Goal: Task Accomplishment & Management: Manage account settings

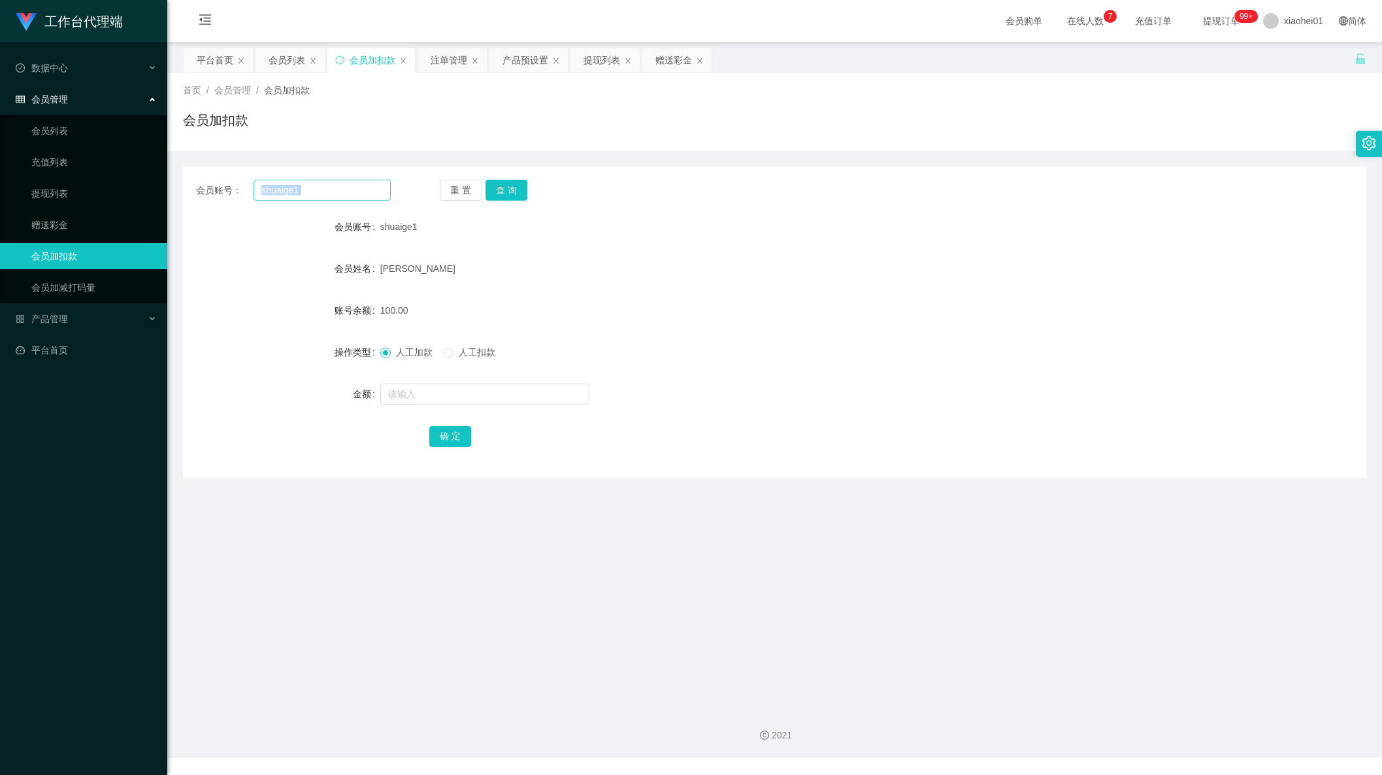
drag, startPoint x: 335, startPoint y: 201, endPoint x: 299, endPoint y: 183, distance: 40.6
click at [300, 183] on div "会员账号： shuaige1 重 置 查 询 会员账号 shuaige1 会员姓名 Stephen Sia Kee Kien 账号余额 100.00 操作类型…" at bounding box center [775, 322] width 1184 height 311
drag, startPoint x: 299, startPoint y: 183, endPoint x: 161, endPoint y: 199, distance: 138.1
click at [171, 197] on main "关闭左侧 关闭右侧 关闭其它 刷新页面 平台首页 会员列表 会员加扣款 注单管理 产品预设置 提现列表 赠送彩金 首页 / 会员管理 / 会员加扣款 / 会员…" at bounding box center [774, 370] width 1215 height 656
paste input "ethan1909"
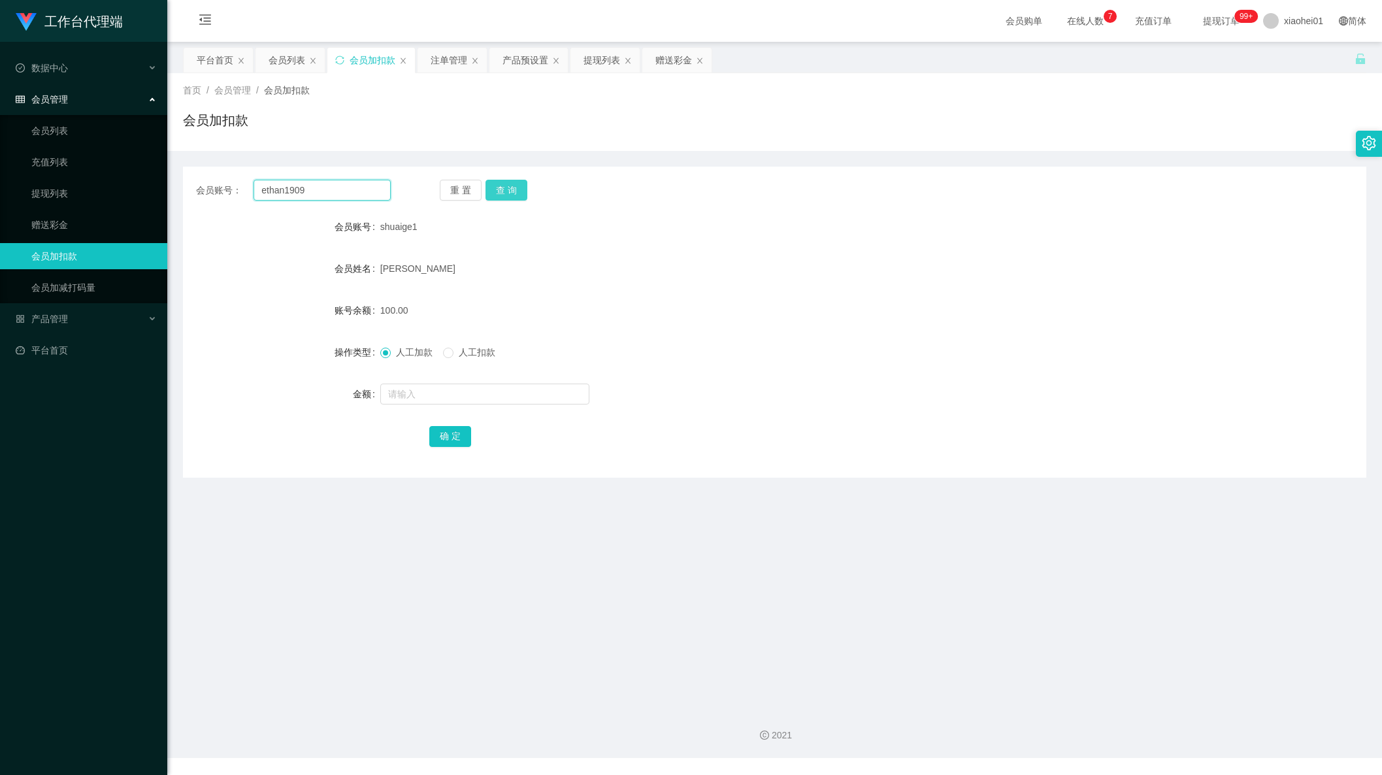
type input "ethan1909"
click at [516, 188] on button "查 询" at bounding box center [507, 190] width 42 height 21
click at [454, 393] on input "text" at bounding box center [484, 394] width 209 height 21
type input "40"
click at [453, 431] on button "确 定" at bounding box center [450, 436] width 42 height 21
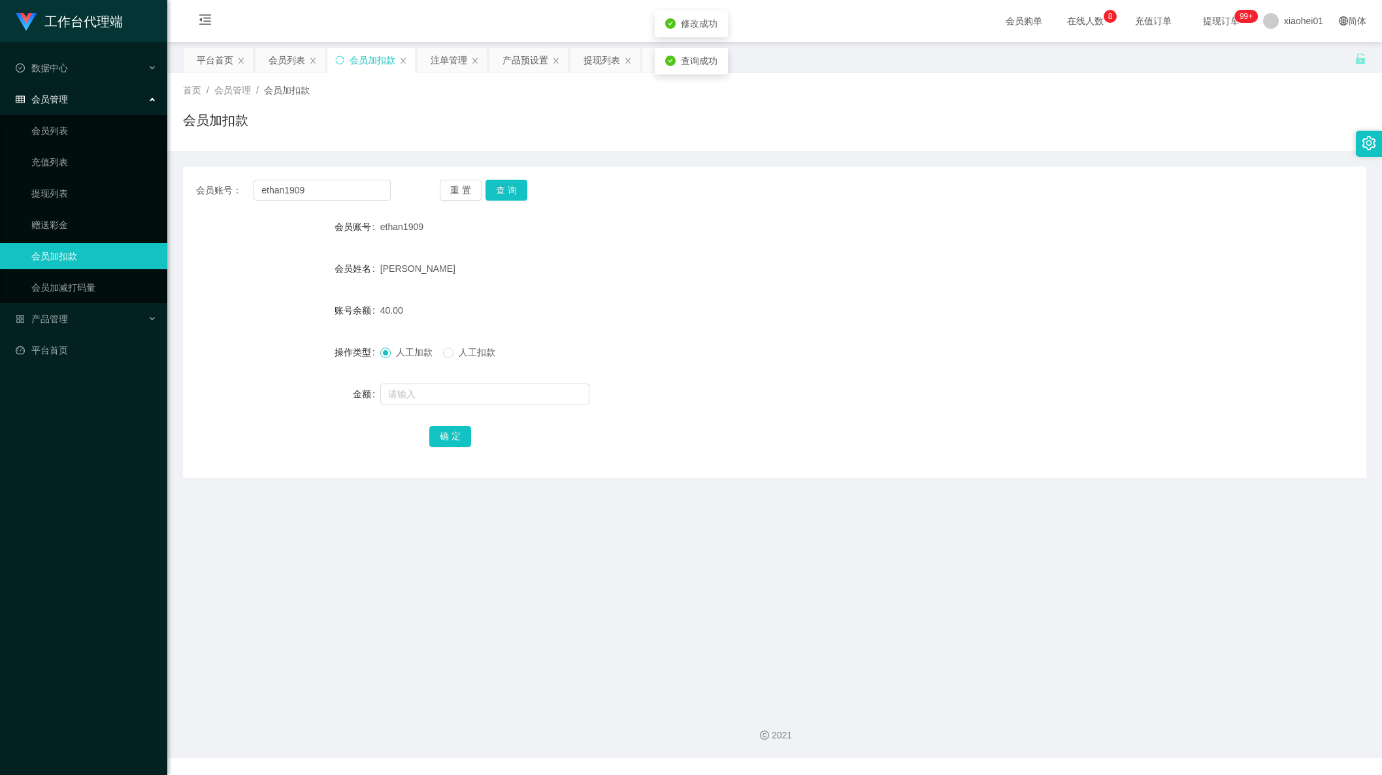
drag, startPoint x: 843, startPoint y: 397, endPoint x: 851, endPoint y: 386, distance: 13.1
click at [849, 387] on div at bounding box center [725, 394] width 690 height 26
click at [600, 63] on div "提现列表" at bounding box center [602, 60] width 37 height 25
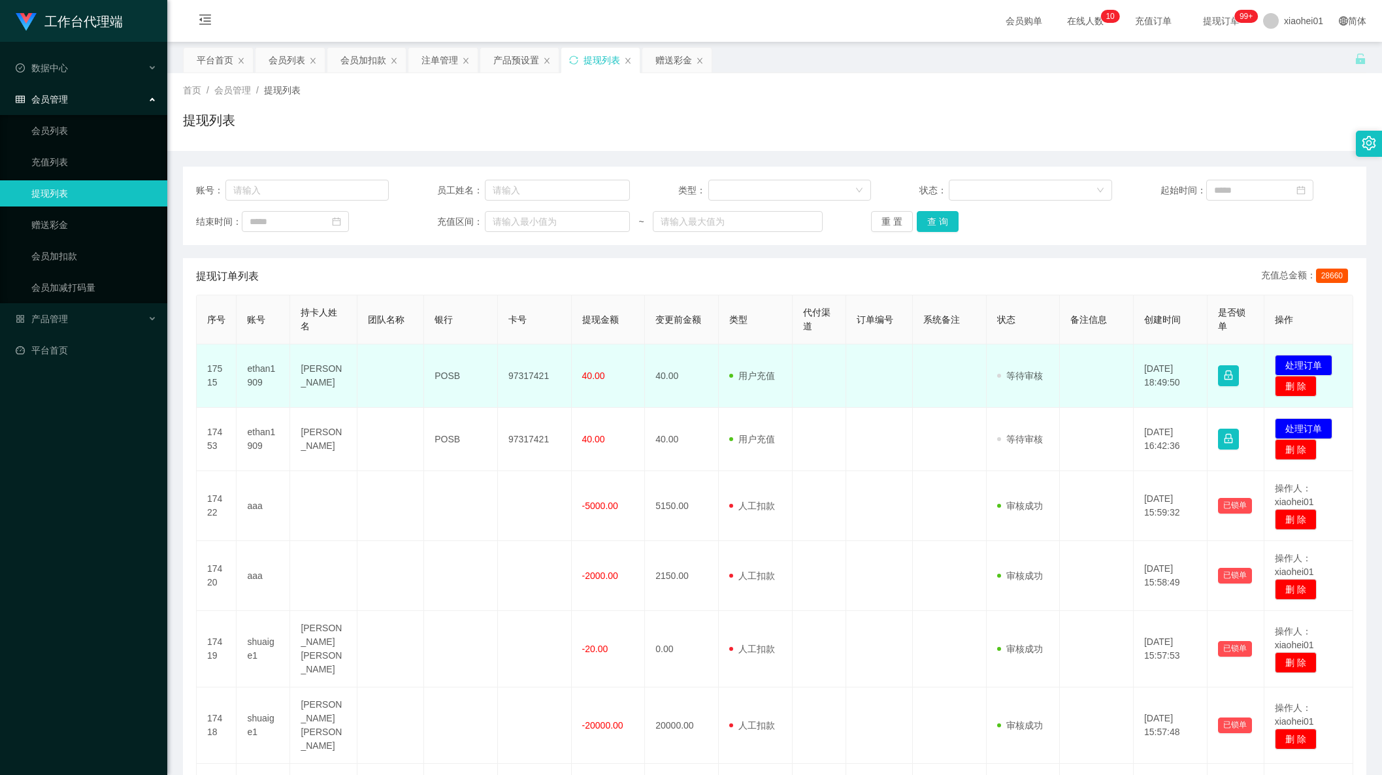
click at [520, 375] on td "97317421" at bounding box center [535, 375] width 74 height 63
drag, startPoint x: 520, startPoint y: 375, endPoint x: 526, endPoint y: 373, distance: 7.0
click at [520, 375] on td "97317421" at bounding box center [535, 375] width 74 height 63
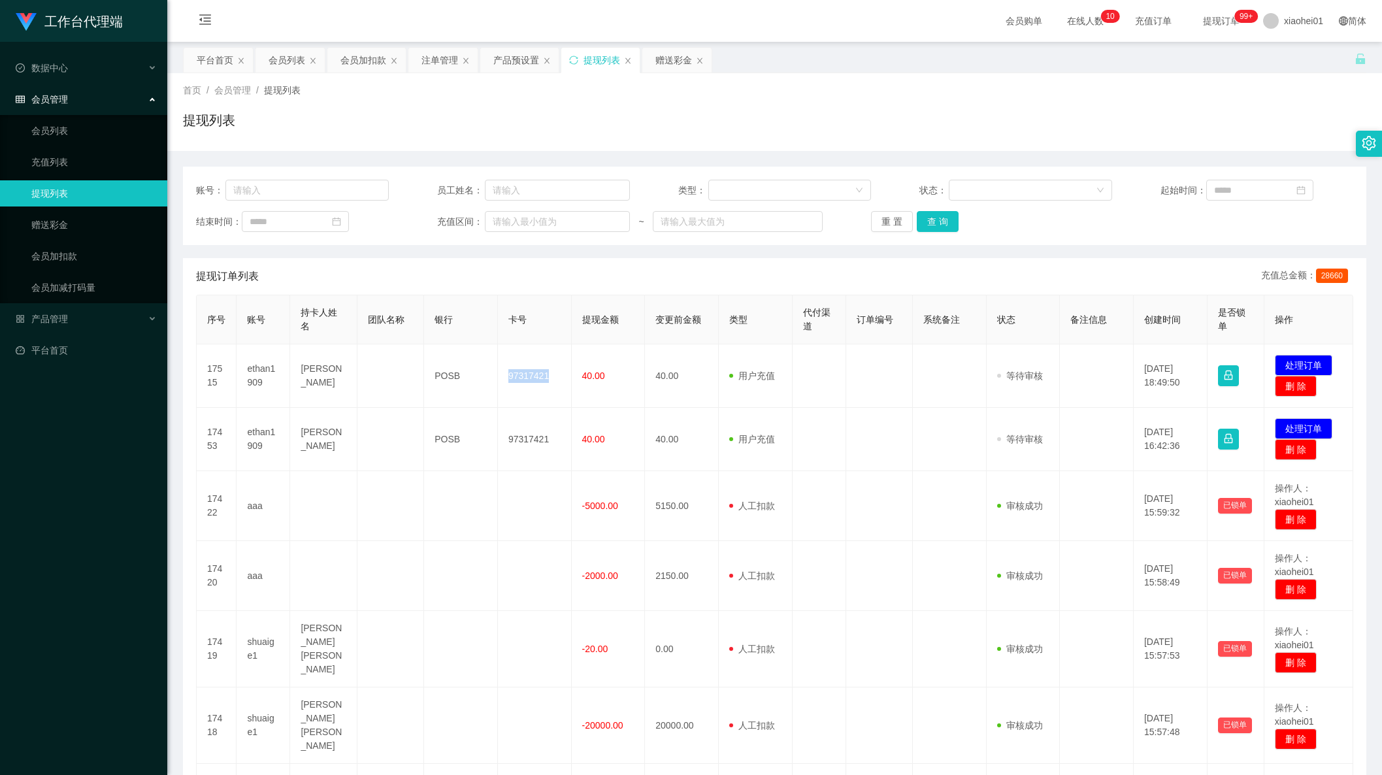
copy td "97317421"
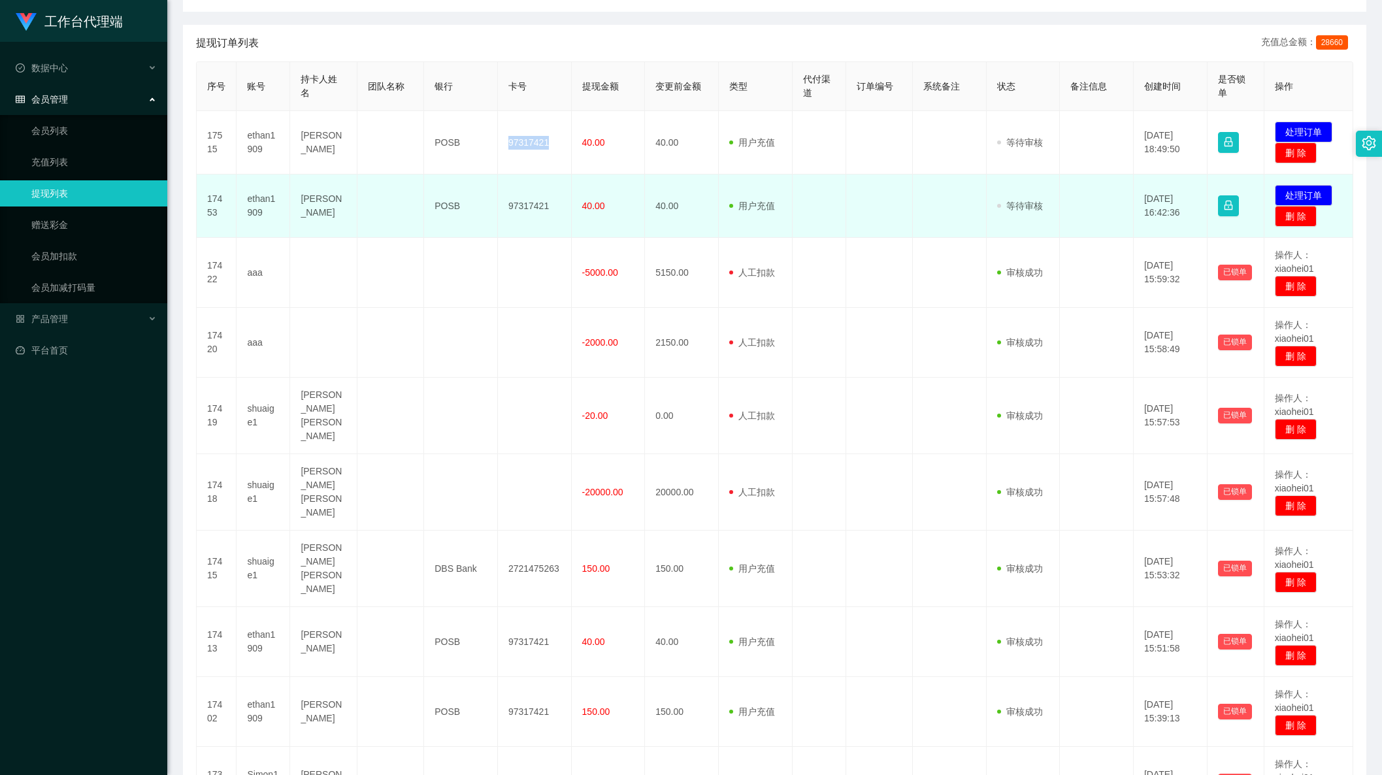
scroll to position [326, 0]
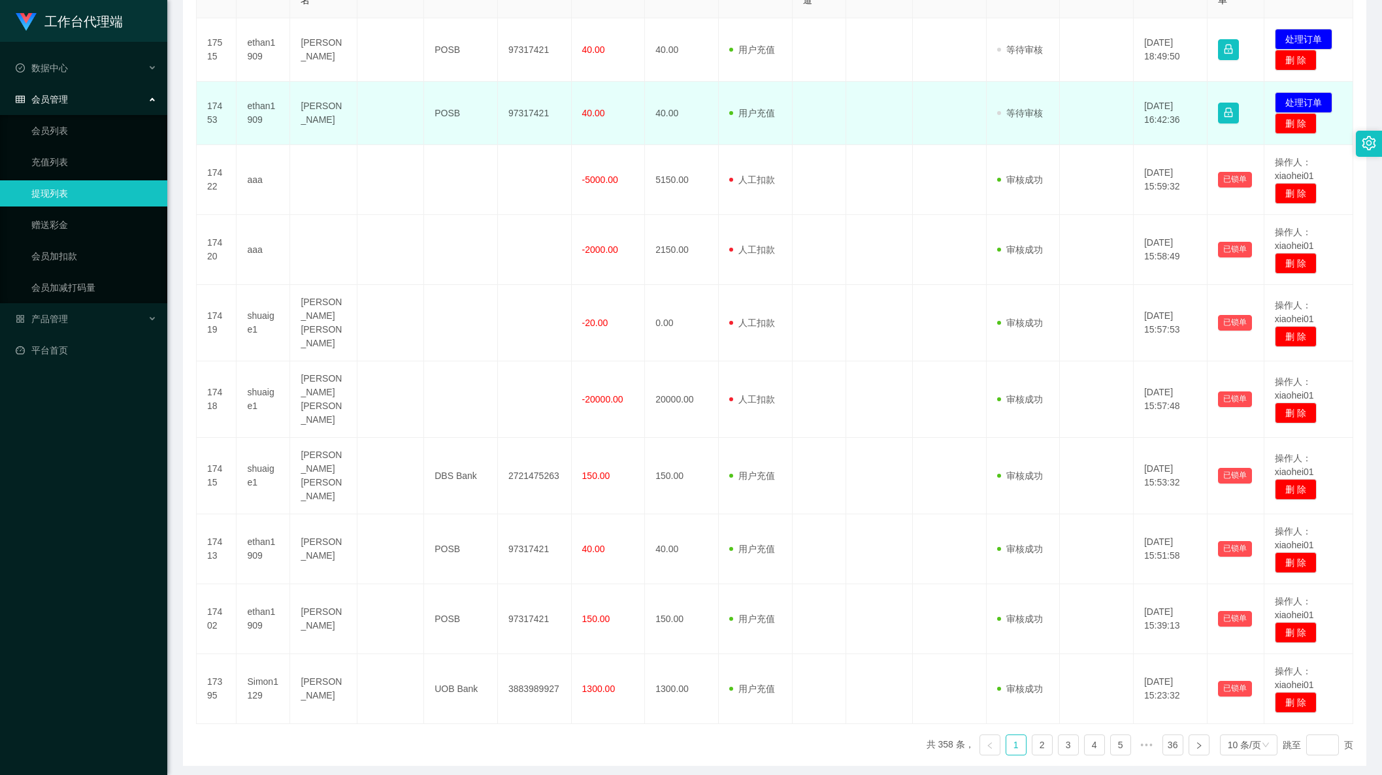
click at [663, 138] on td "40.00" at bounding box center [682, 113] width 74 height 63
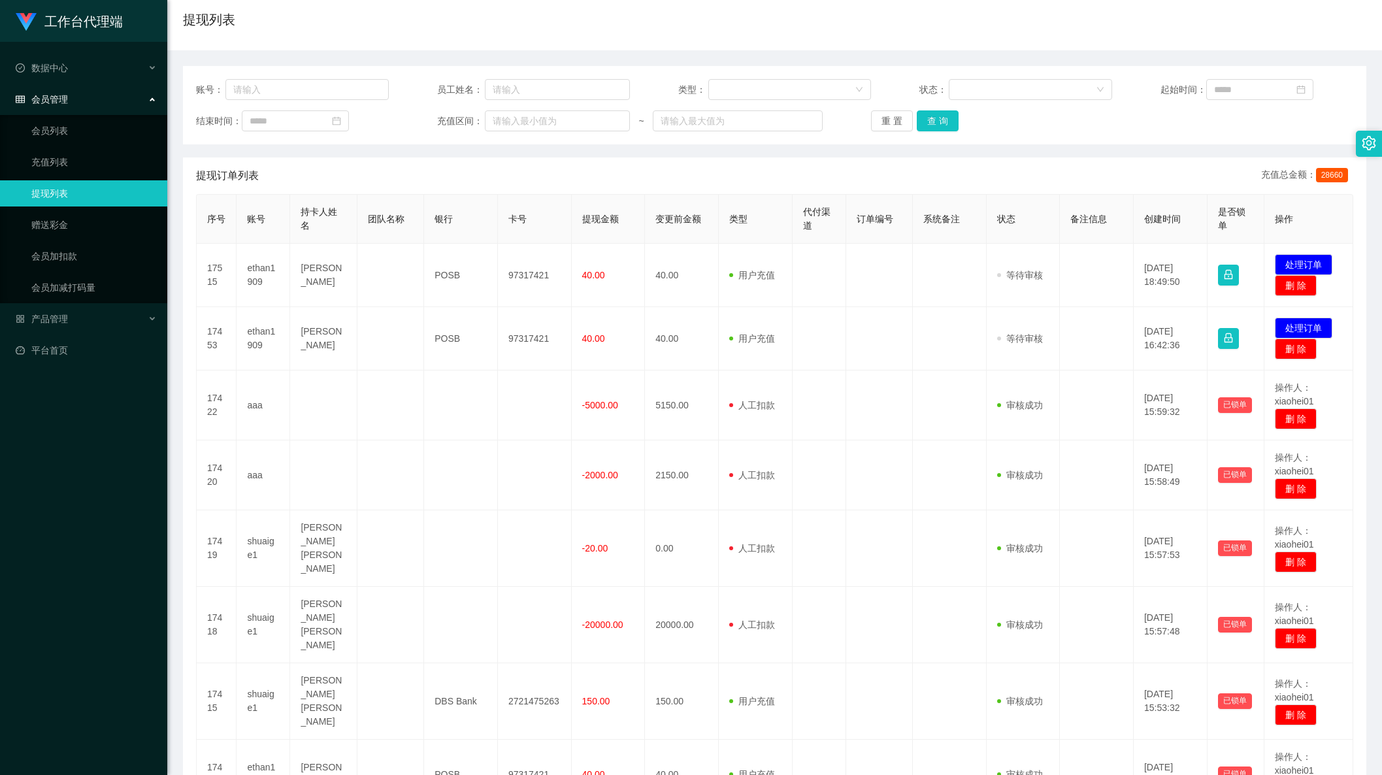
scroll to position [0, 0]
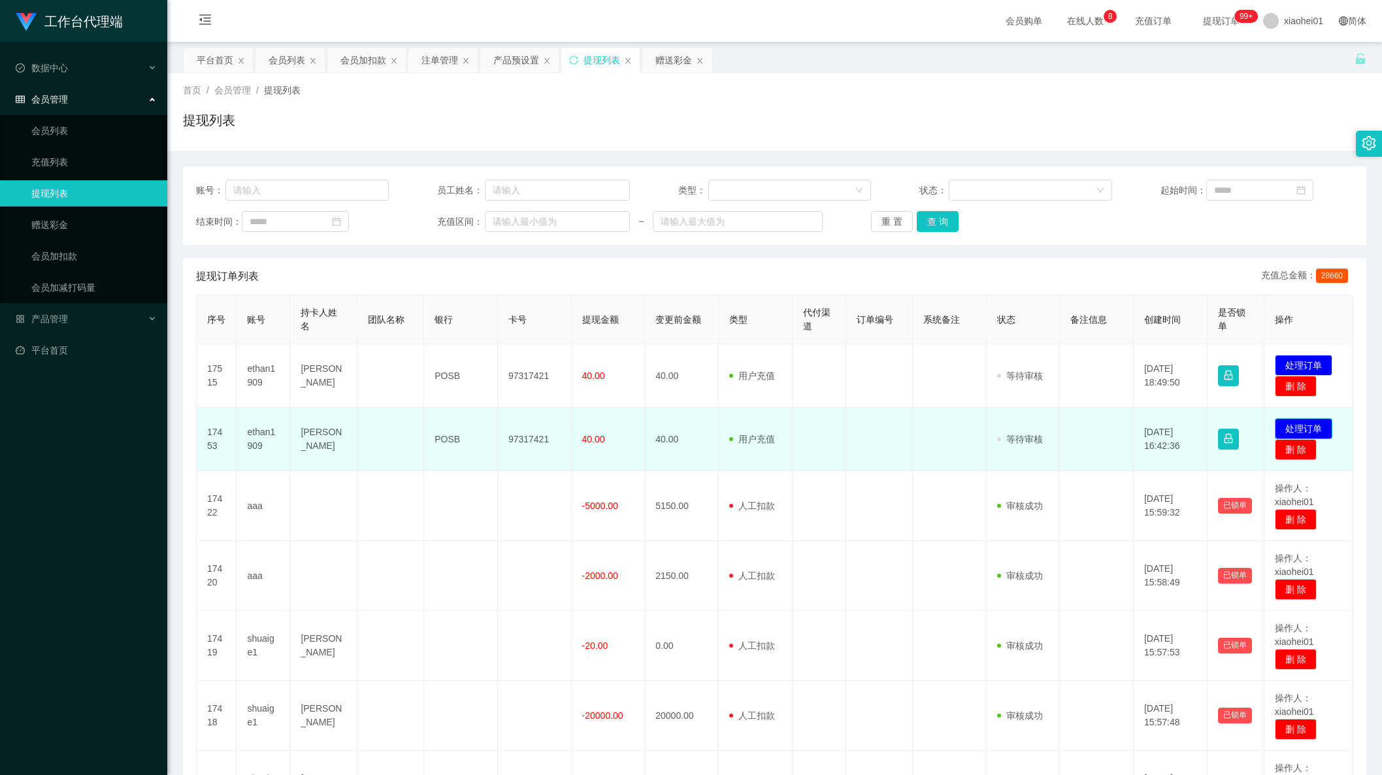
click at [1322, 422] on button "处理订单" at bounding box center [1304, 428] width 58 height 21
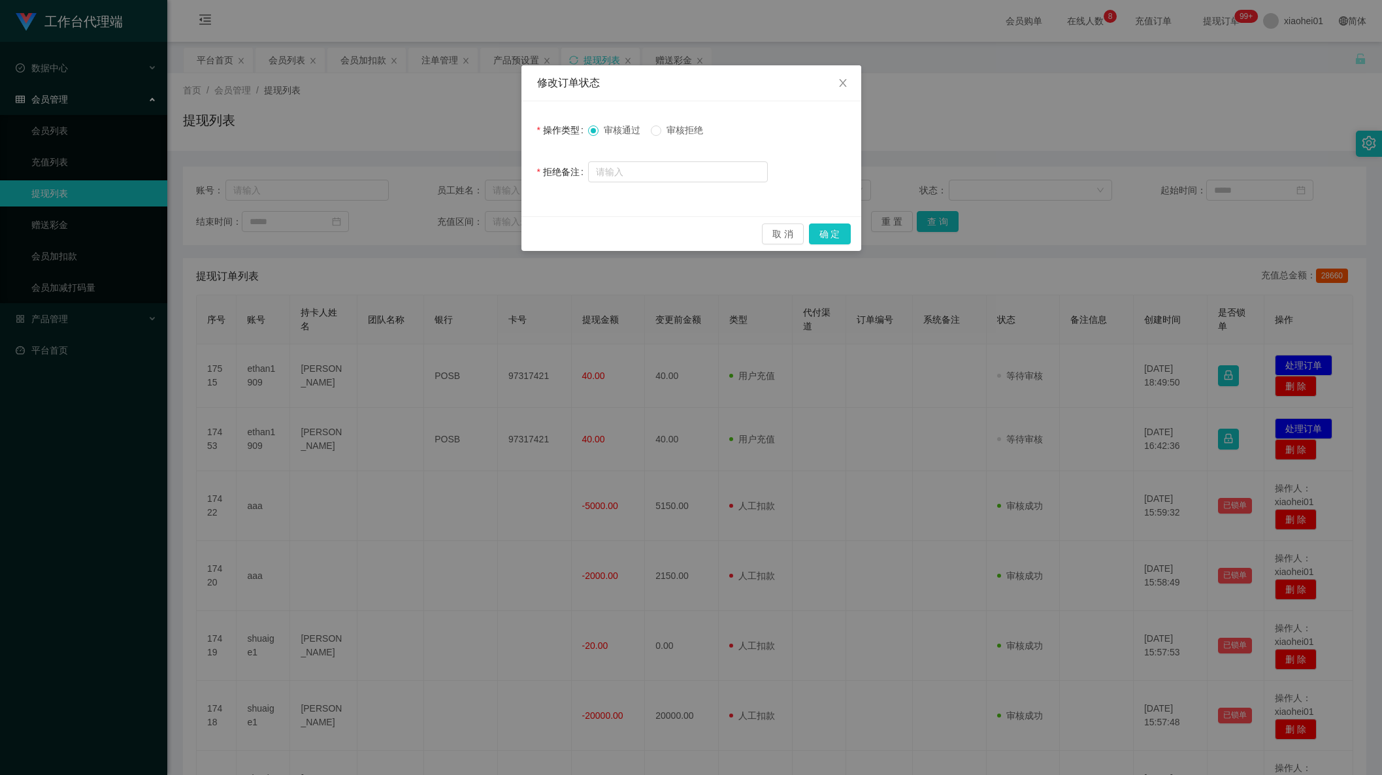
click at [824, 222] on div "取 消 确 定" at bounding box center [692, 233] width 340 height 35
click at [837, 230] on button "确 定" at bounding box center [830, 234] width 42 height 21
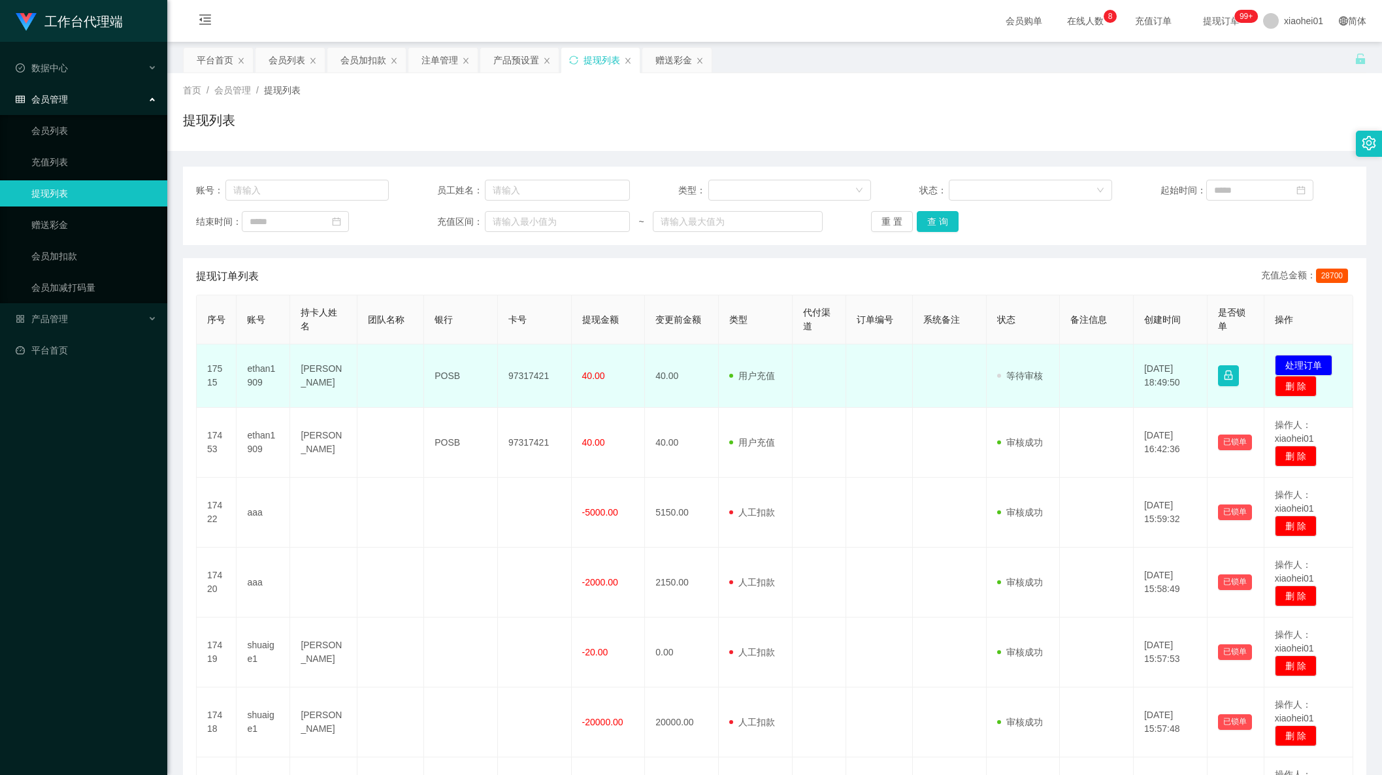
click at [1308, 354] on td "发起代付 处理订单 删 除" at bounding box center [1309, 375] width 89 height 63
click at [1304, 357] on button "处理订单" at bounding box center [1304, 365] width 58 height 21
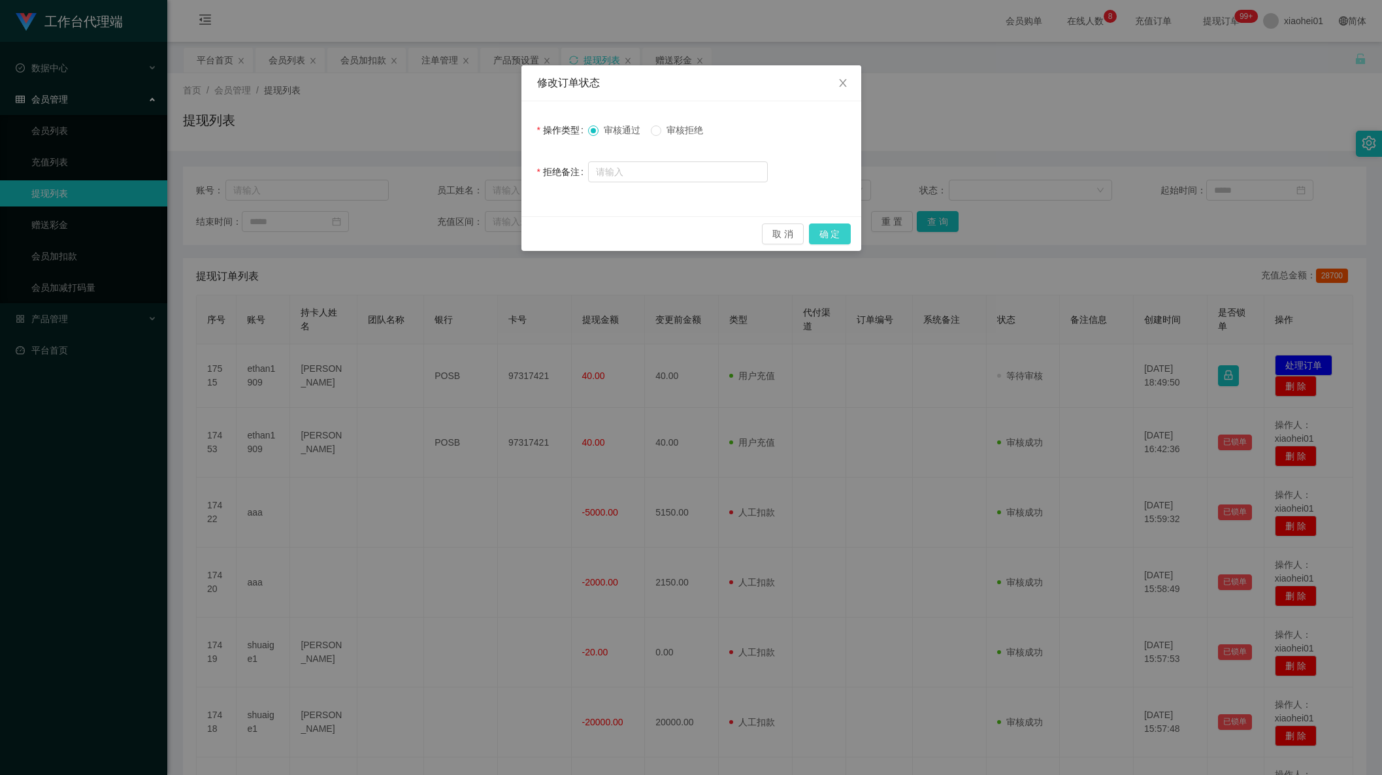
click at [836, 227] on button "确 定" at bounding box center [830, 234] width 42 height 21
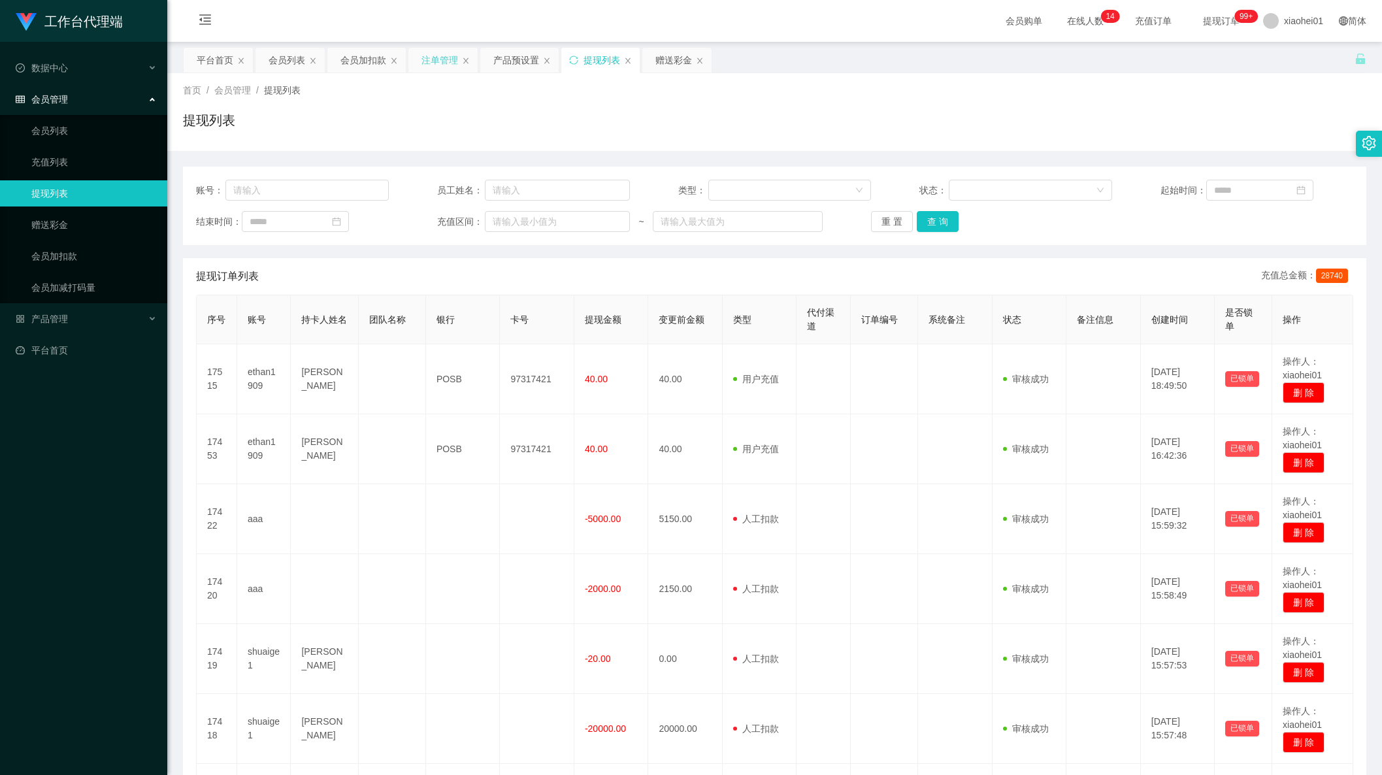
drag, startPoint x: 435, startPoint y: 61, endPoint x: 461, endPoint y: 63, distance: 26.2
click at [435, 59] on div "注单管理" at bounding box center [440, 60] width 37 height 25
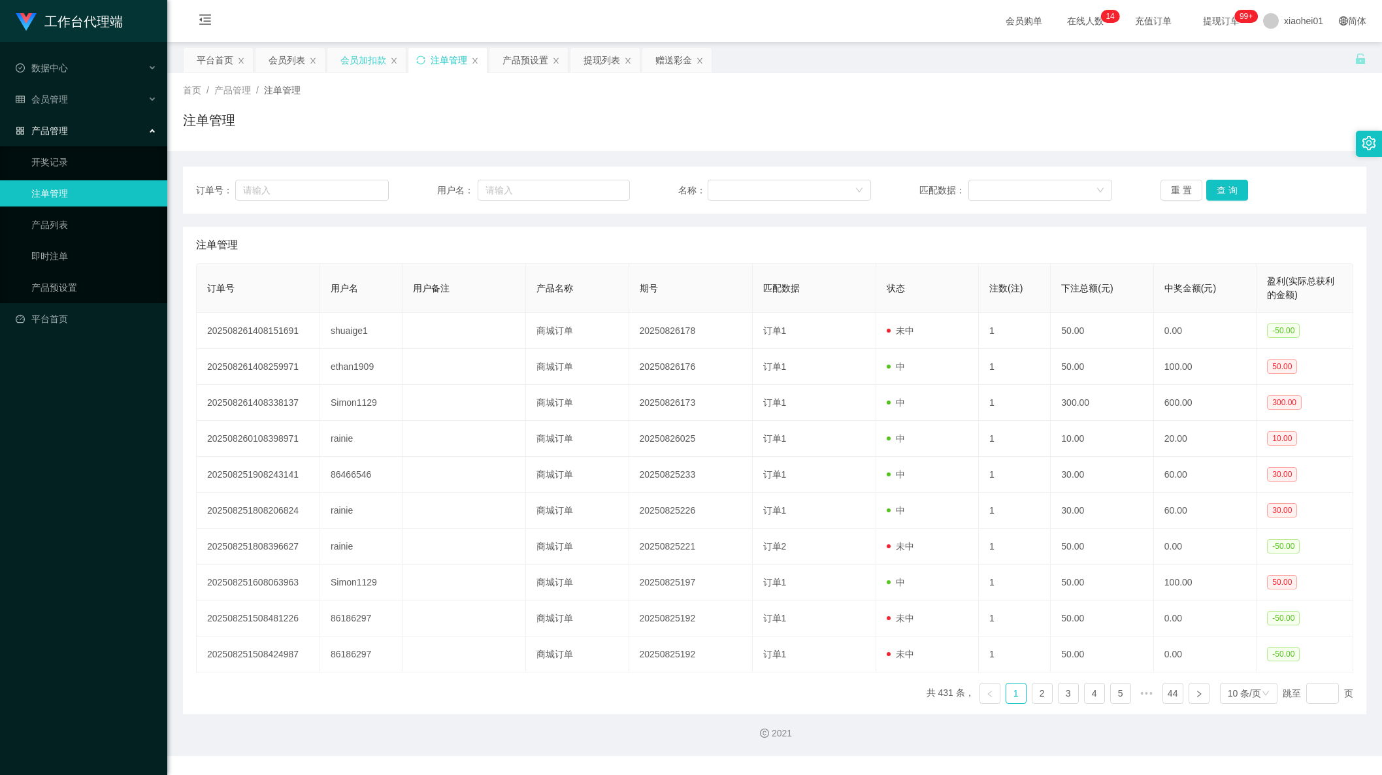
click at [346, 71] on div "会员加扣款" at bounding box center [363, 60] width 46 height 25
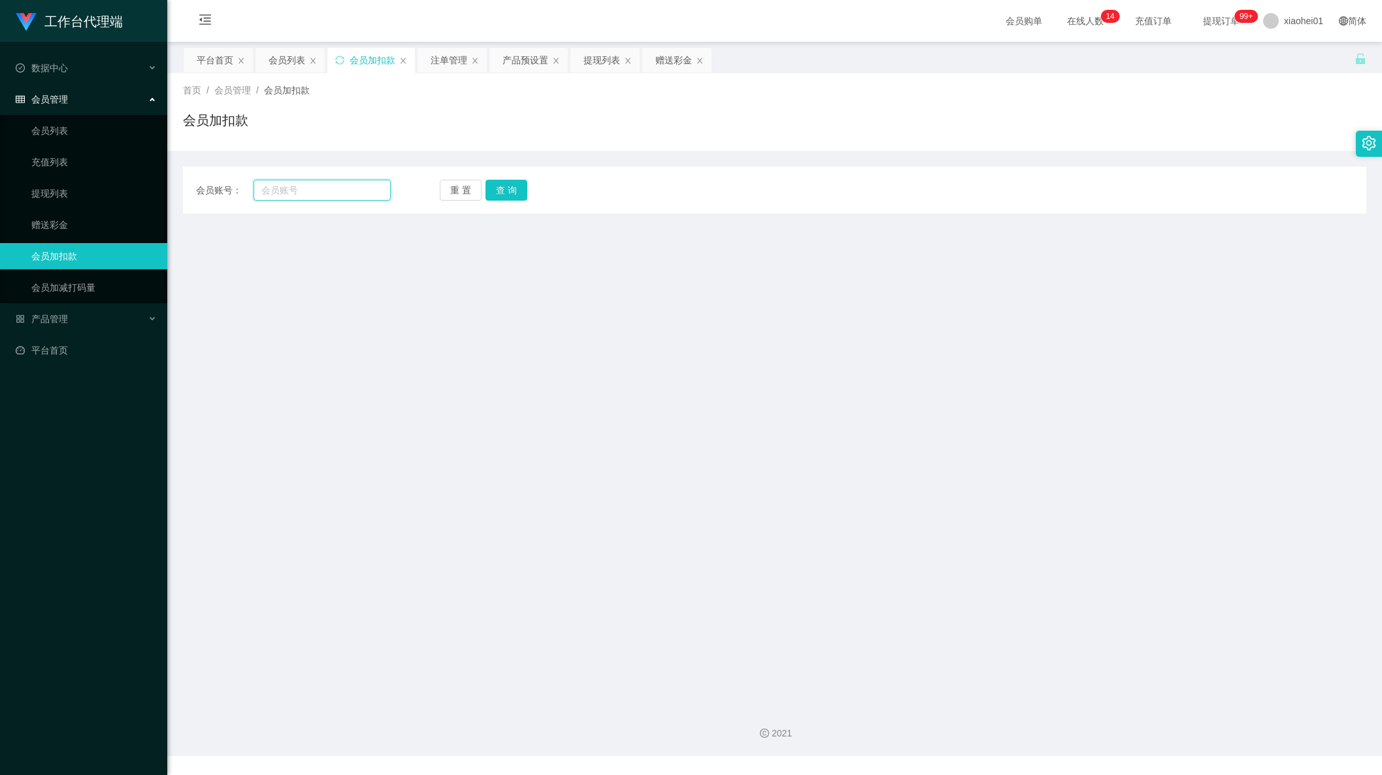
click at [297, 196] on input "text" at bounding box center [322, 190] width 137 height 21
paste input "shuaige1"
type input "shuaige1"
click at [514, 181] on button "查 询" at bounding box center [507, 190] width 42 height 21
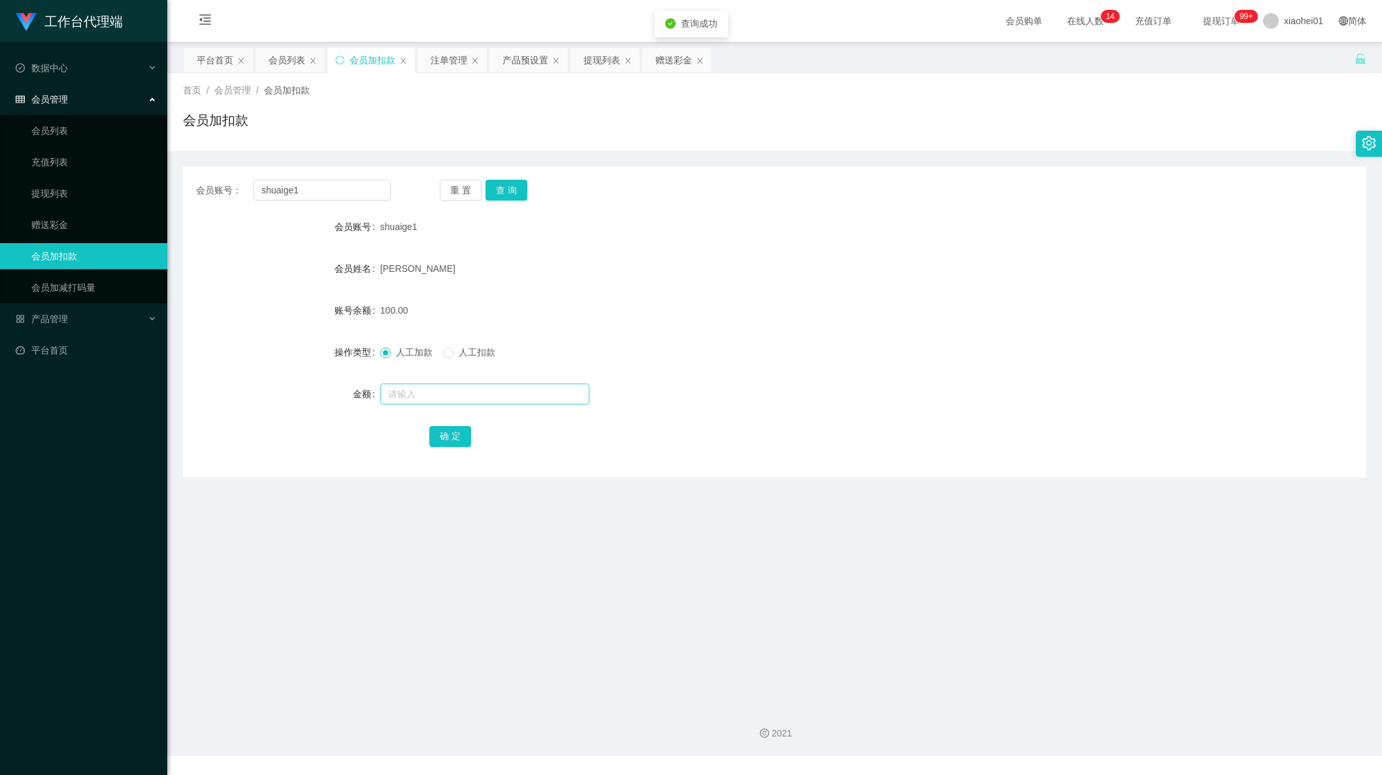
drag, startPoint x: 422, startPoint y: 377, endPoint x: 422, endPoint y: 397, distance: 19.6
click at [422, 382] on form "会员账号 shuaige1 会员姓名 Stephen Sia Kee Kien 账号余额 100.00 操作类型 人工加款 人工扣款 金额 确 定" at bounding box center [775, 331] width 1184 height 235
click at [422, 397] on input "text" at bounding box center [484, 394] width 209 height 21
type input "4"
click at [514, 187] on button "查 询" at bounding box center [507, 190] width 42 height 21
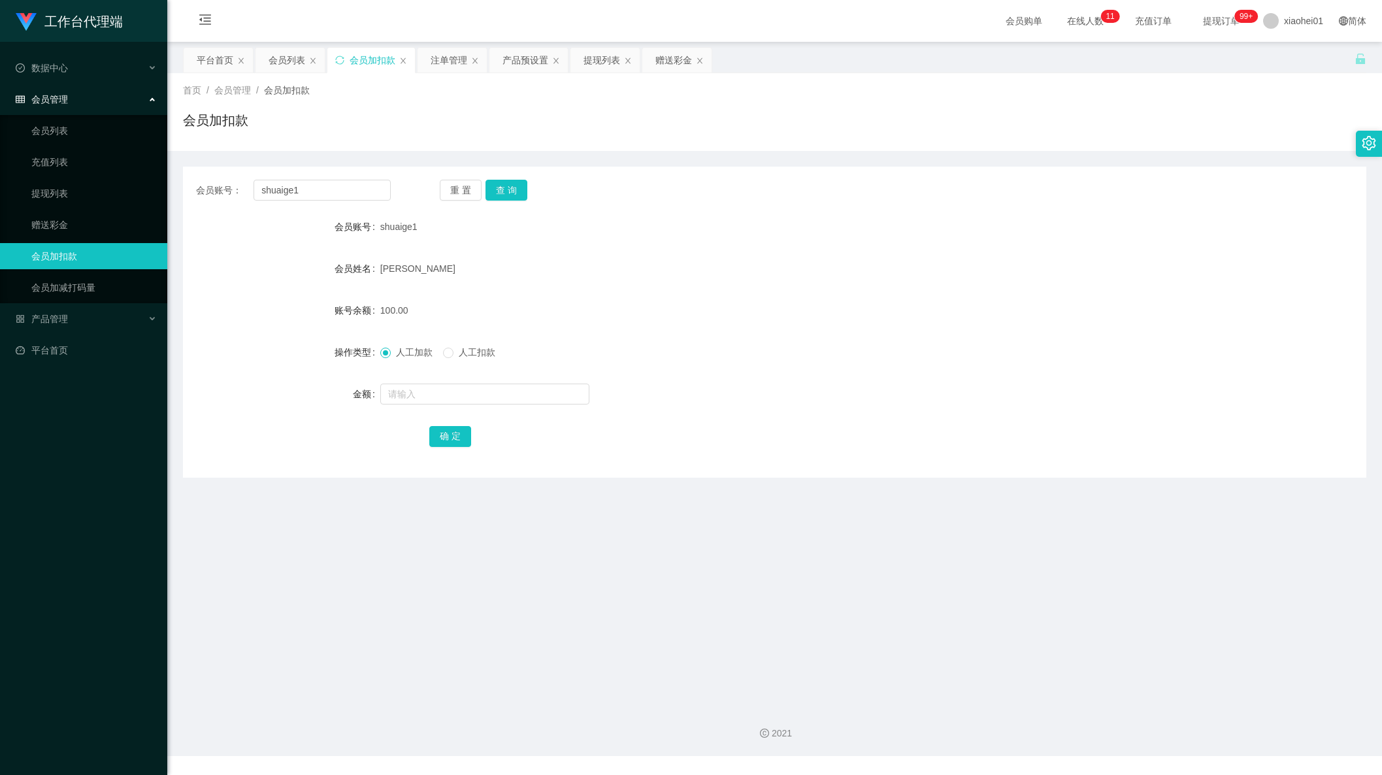
drag, startPoint x: 1091, startPoint y: 320, endPoint x: 976, endPoint y: 316, distance: 114.4
click at [1085, 322] on div "账号余额 100.00" at bounding box center [775, 310] width 1184 height 26
click at [520, 197] on button "查 询" at bounding box center [507, 190] width 42 height 21
click at [453, 391] on input "text" at bounding box center [484, 394] width 209 height 21
type input "40"
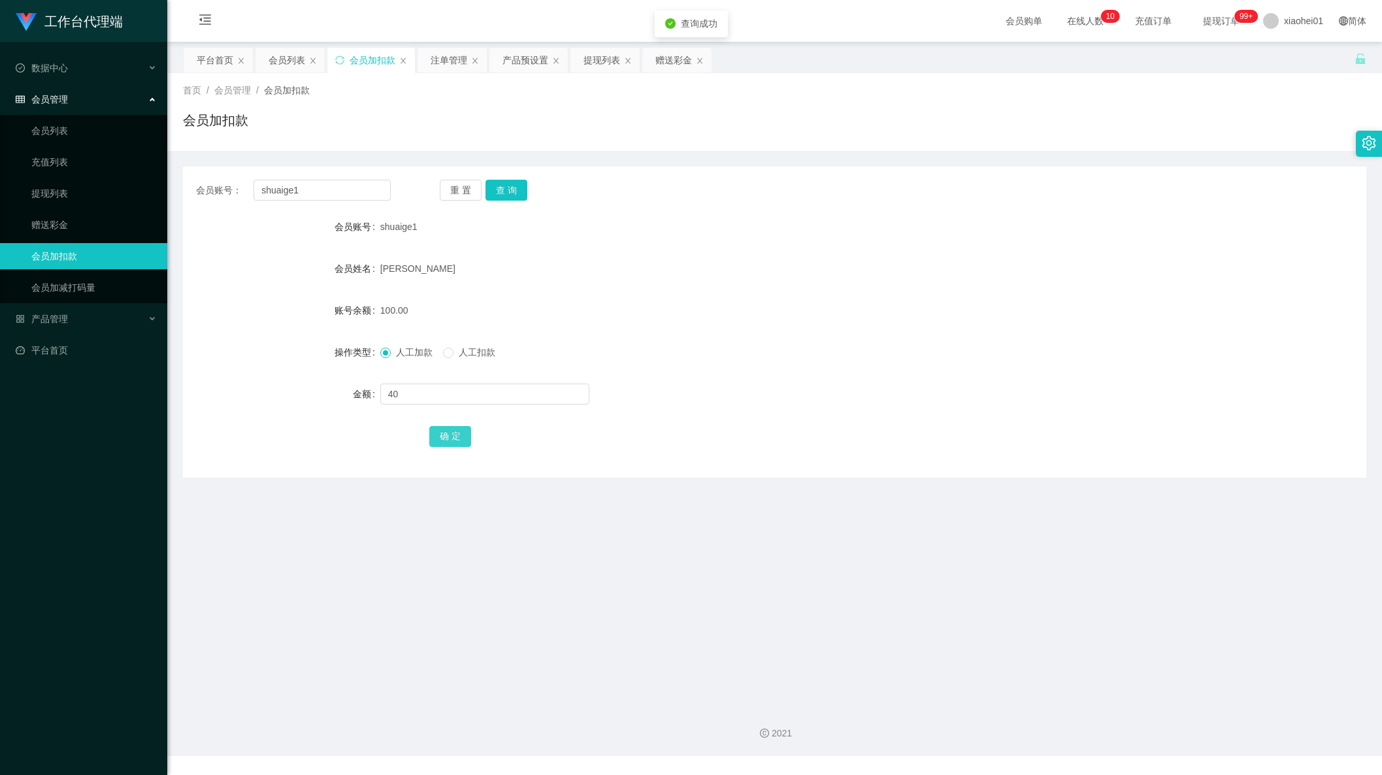
click at [453, 427] on button "确 定" at bounding box center [450, 436] width 42 height 21
drag, startPoint x: 665, startPoint y: 430, endPoint x: 682, endPoint y: 418, distance: 21.0
click at [667, 430] on div "确 定" at bounding box center [774, 436] width 690 height 26
drag, startPoint x: 312, startPoint y: 193, endPoint x: 159, endPoint y: 177, distance: 153.1
click at [196, 180] on div "会员账号： shuaige1" at bounding box center [293, 190] width 195 height 21
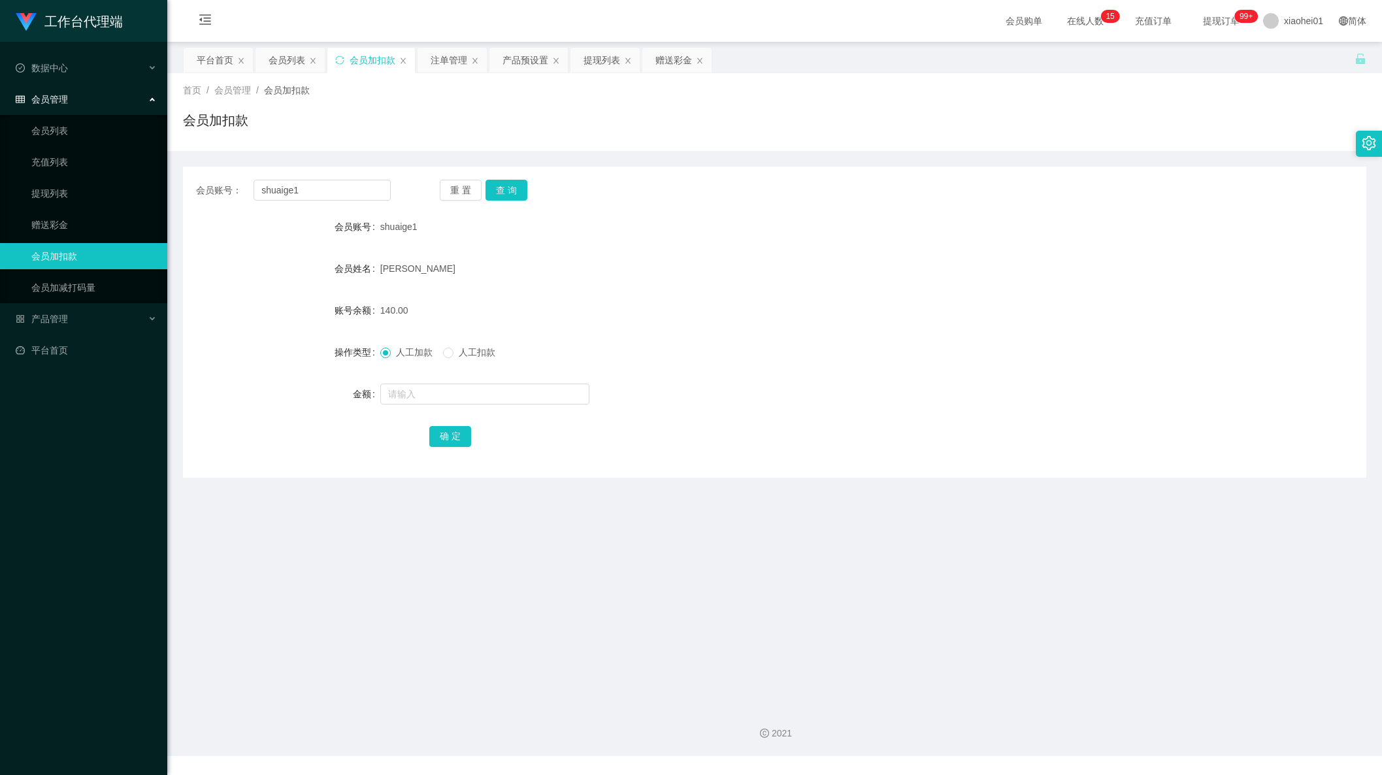
drag, startPoint x: 686, startPoint y: 116, endPoint x: 663, endPoint y: 99, distance: 28.9
click at [686, 116] on div "会员加扣款" at bounding box center [775, 125] width 1184 height 30
click at [578, 65] on div "提现列表" at bounding box center [605, 60] width 69 height 25
click at [586, 65] on div "提现列表" at bounding box center [602, 60] width 37 height 25
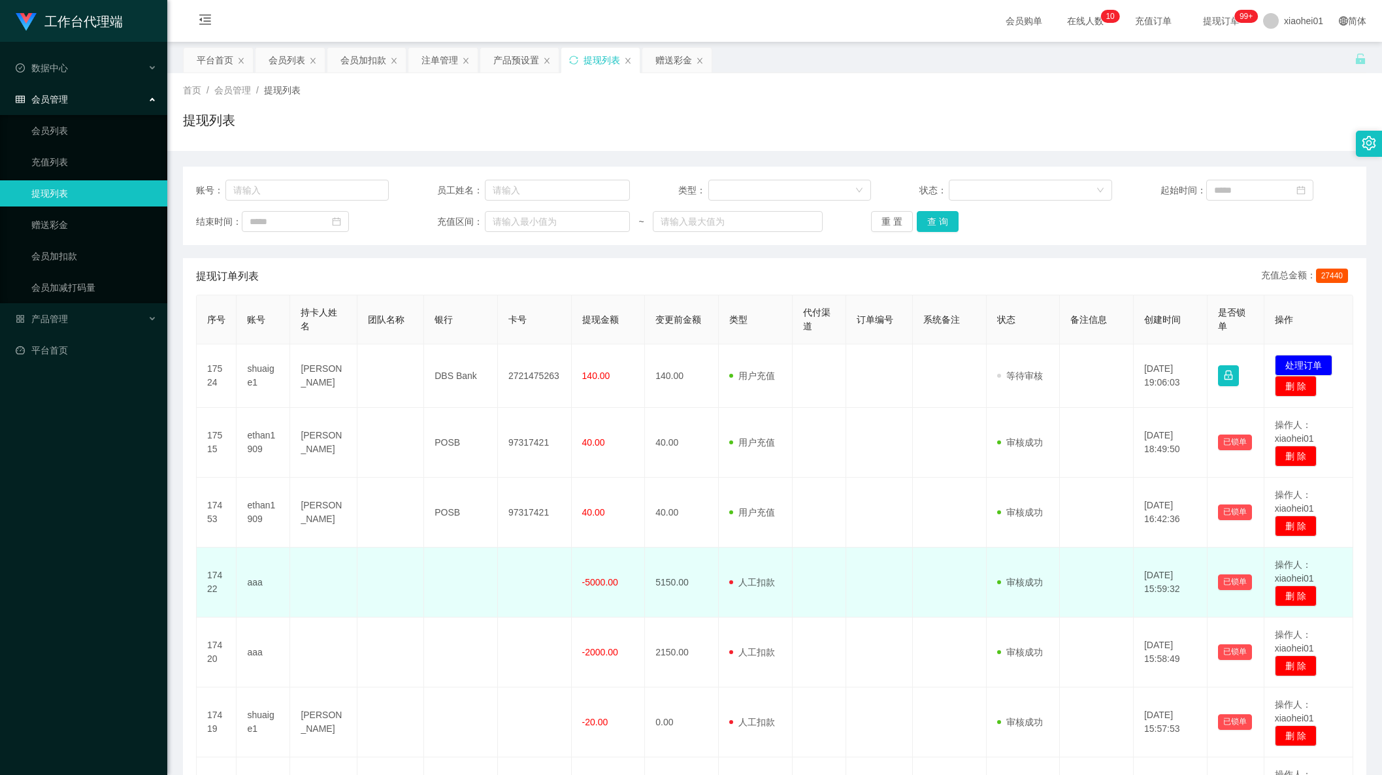
click at [838, 554] on td at bounding box center [820, 583] width 54 height 70
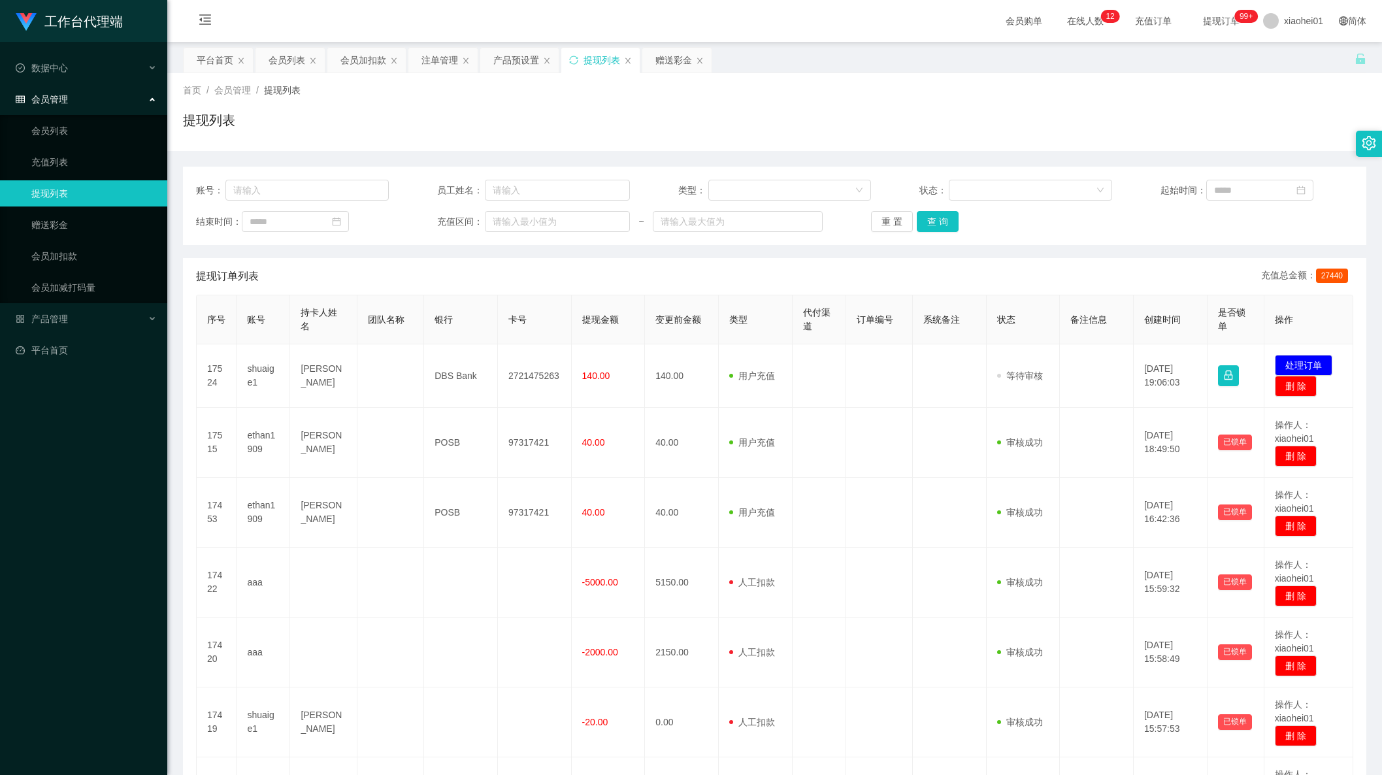
drag, startPoint x: 1159, startPoint y: 256, endPoint x: 1088, endPoint y: 246, distance: 71.3
click at [1157, 255] on div "账号： 员工姓名： 类型： 状态： 起始时间： 结束时间： 充值区间： ~ 重 置 查 询 提现订单列表 充值总金额： 27440 序号 账号 持卡人姓名 团…" at bounding box center [775, 623] width 1184 height 912
click at [281, 63] on div "会员列表" at bounding box center [287, 60] width 37 height 25
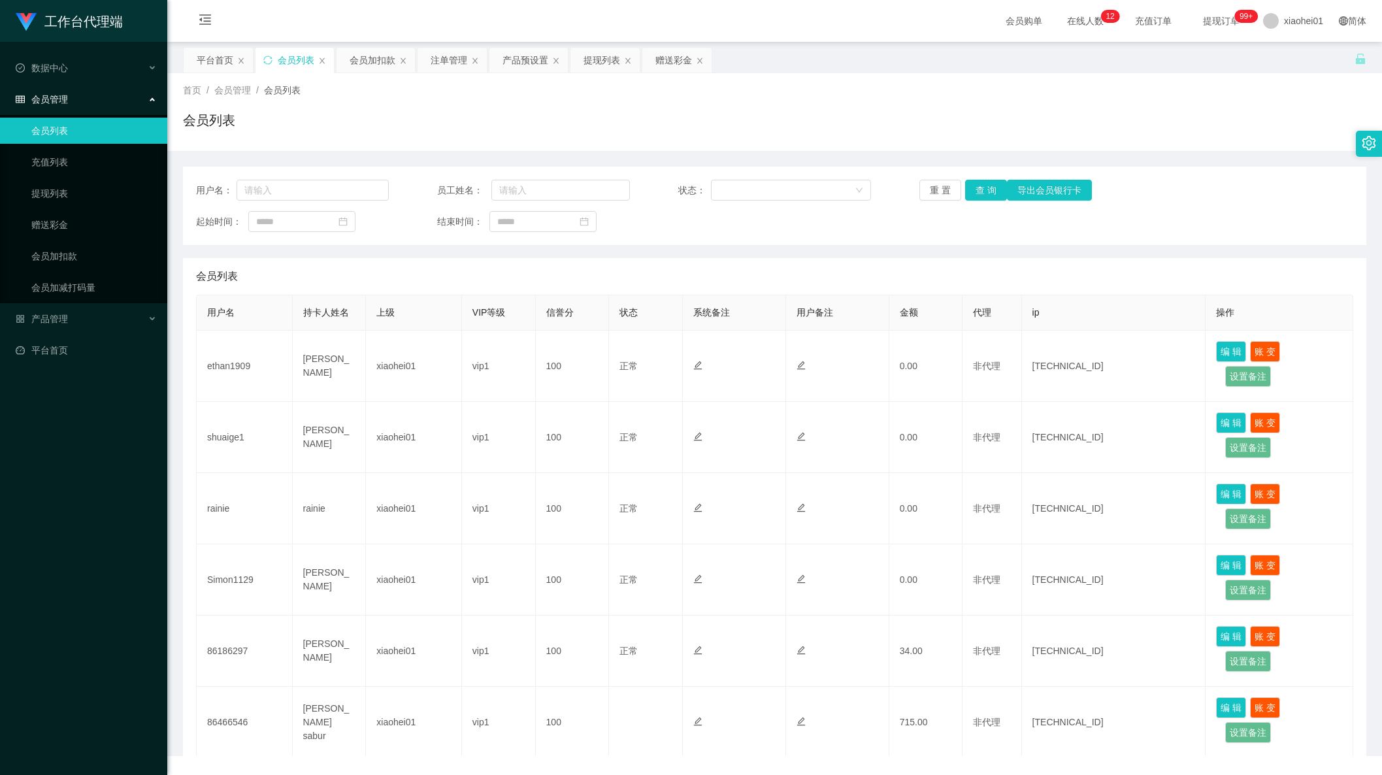
click at [379, 76] on div "首页 / 会员管理 / 会员列表 / 会员列表" at bounding box center [774, 112] width 1215 height 78
click at [378, 71] on div "会员加扣款" at bounding box center [373, 60] width 46 height 25
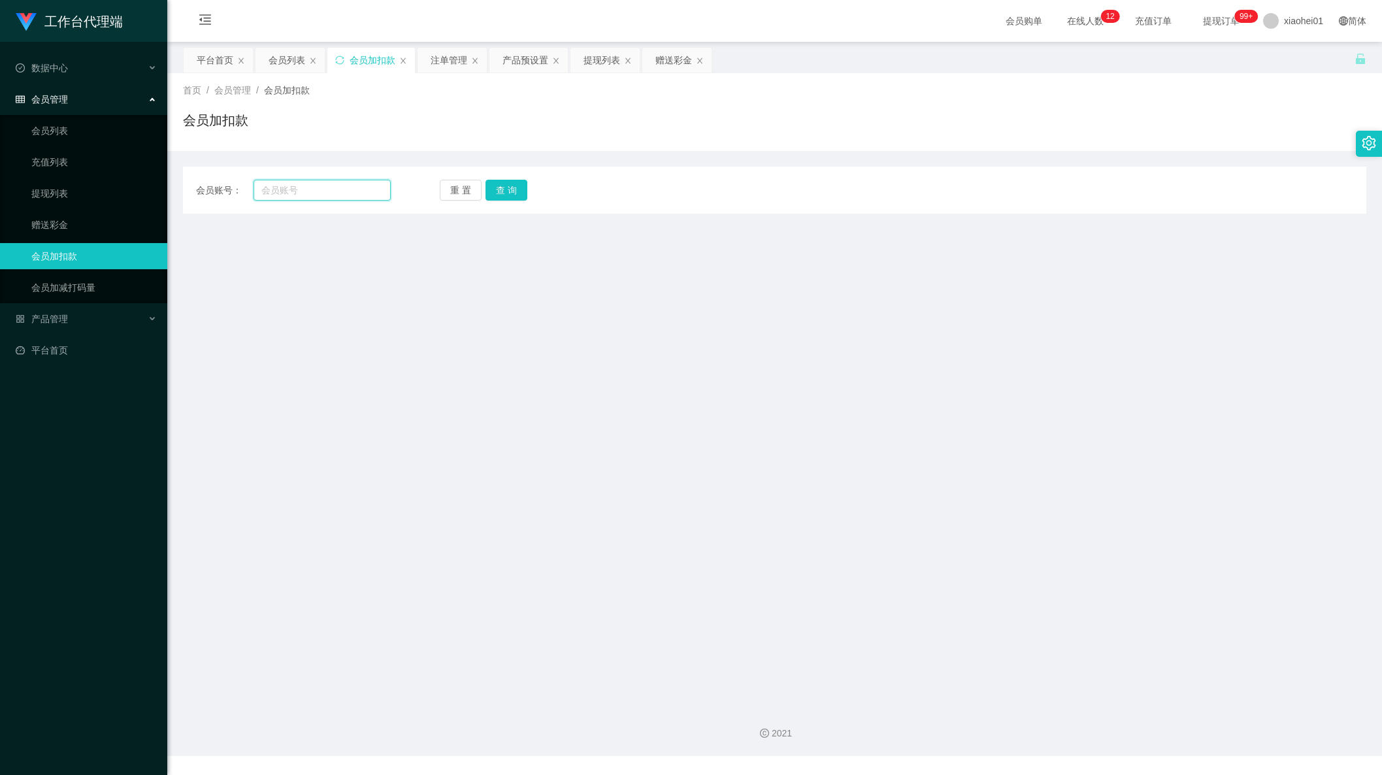
click at [312, 180] on input "text" at bounding box center [322, 190] width 137 height 21
click at [286, 191] on input "text" at bounding box center [322, 190] width 137 height 21
paste input "shuaige1"
type input "shuaige1"
click at [522, 194] on button "查 询" at bounding box center [507, 190] width 42 height 21
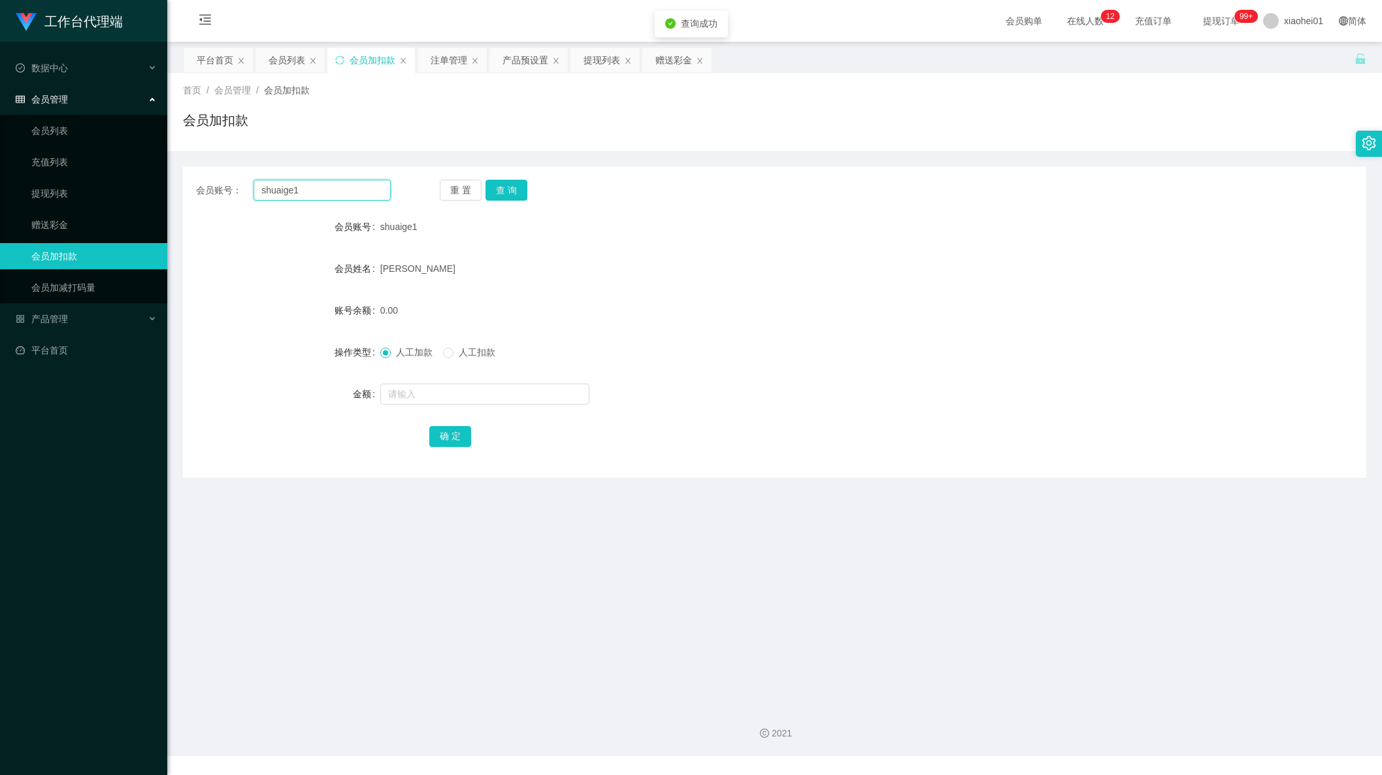
drag, startPoint x: 330, startPoint y: 192, endPoint x: 212, endPoint y: 190, distance: 118.3
click at [212, 190] on div "会员账号： shuaige1" at bounding box center [293, 190] width 195 height 21
click at [685, 65] on div "赠送彩金" at bounding box center [674, 60] width 37 height 25
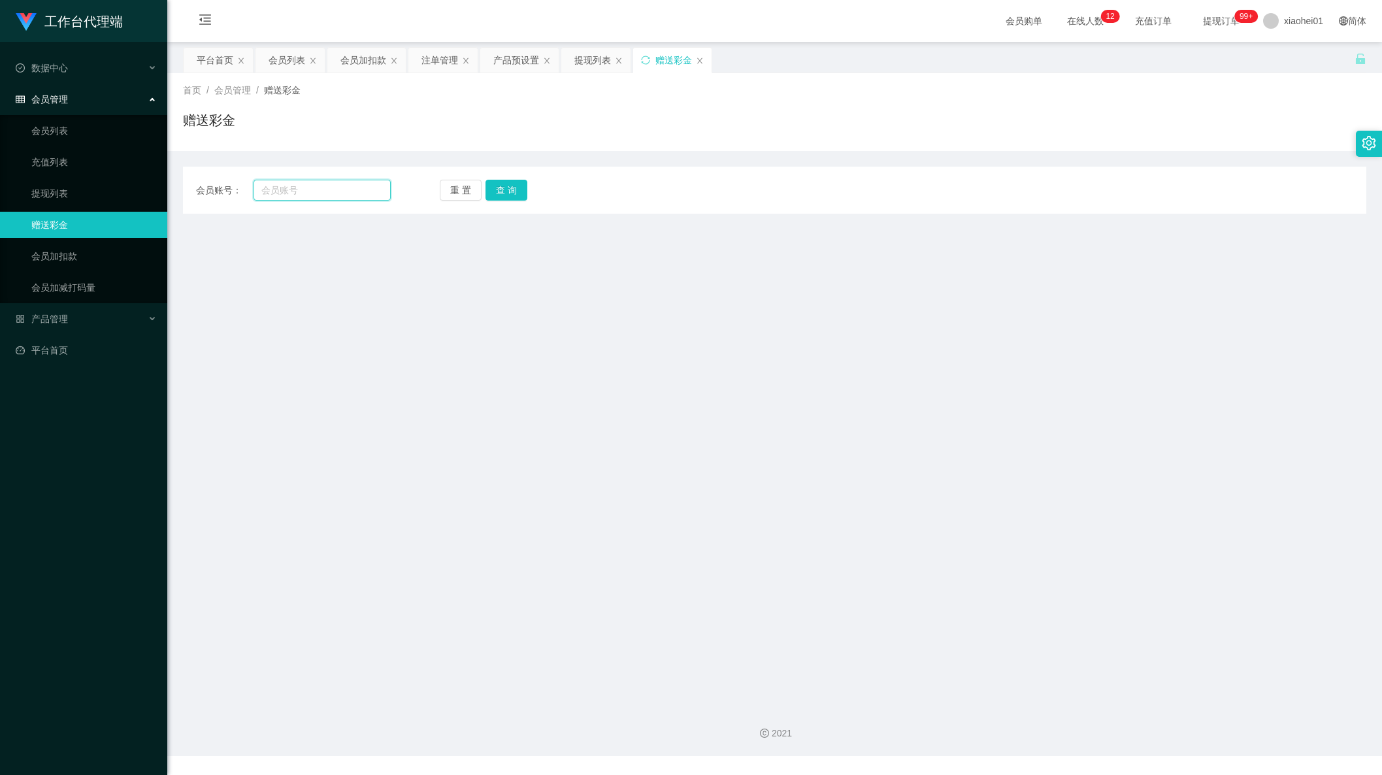
click at [367, 187] on input "text" at bounding box center [322, 190] width 137 height 21
paste input "shuaige1"
type input "shuaige1"
click at [545, 187] on div "重 置 查 询" at bounding box center [537, 190] width 195 height 21
click at [516, 187] on button "查 询" at bounding box center [507, 190] width 42 height 21
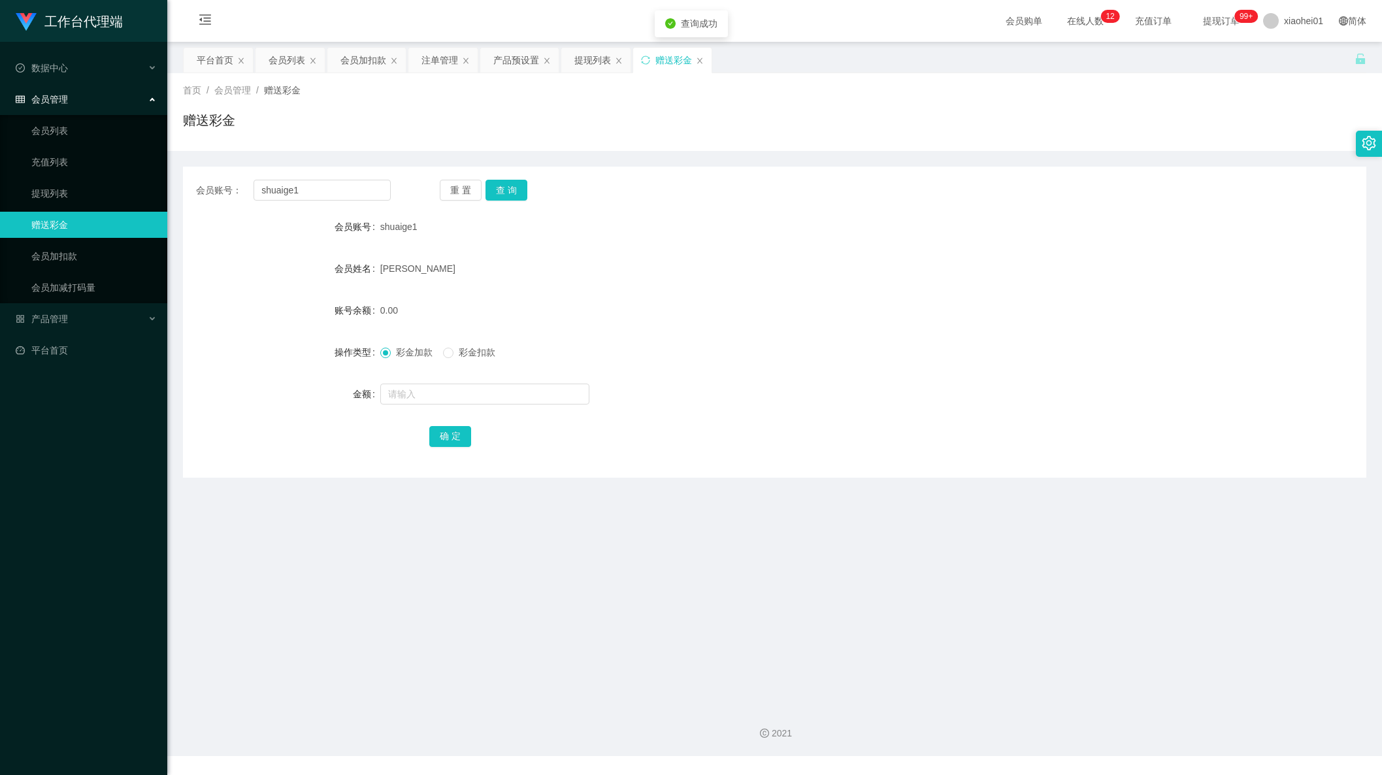
click at [735, 365] on div "彩金加款 彩金扣款" at bounding box center [725, 352] width 690 height 26
click at [481, 389] on input "text" at bounding box center [484, 394] width 209 height 21
click at [474, 356] on span "彩金扣款" at bounding box center [477, 352] width 47 height 10
click at [481, 396] on input "text" at bounding box center [484, 394] width 209 height 21
click at [1080, 416] on form "会员账号 shuaige1 会员姓名 Stephen Sia Kee Kien 账号余额 0.00 操作类型 彩金加款 彩金扣款 金额 确 定" at bounding box center [775, 331] width 1184 height 235
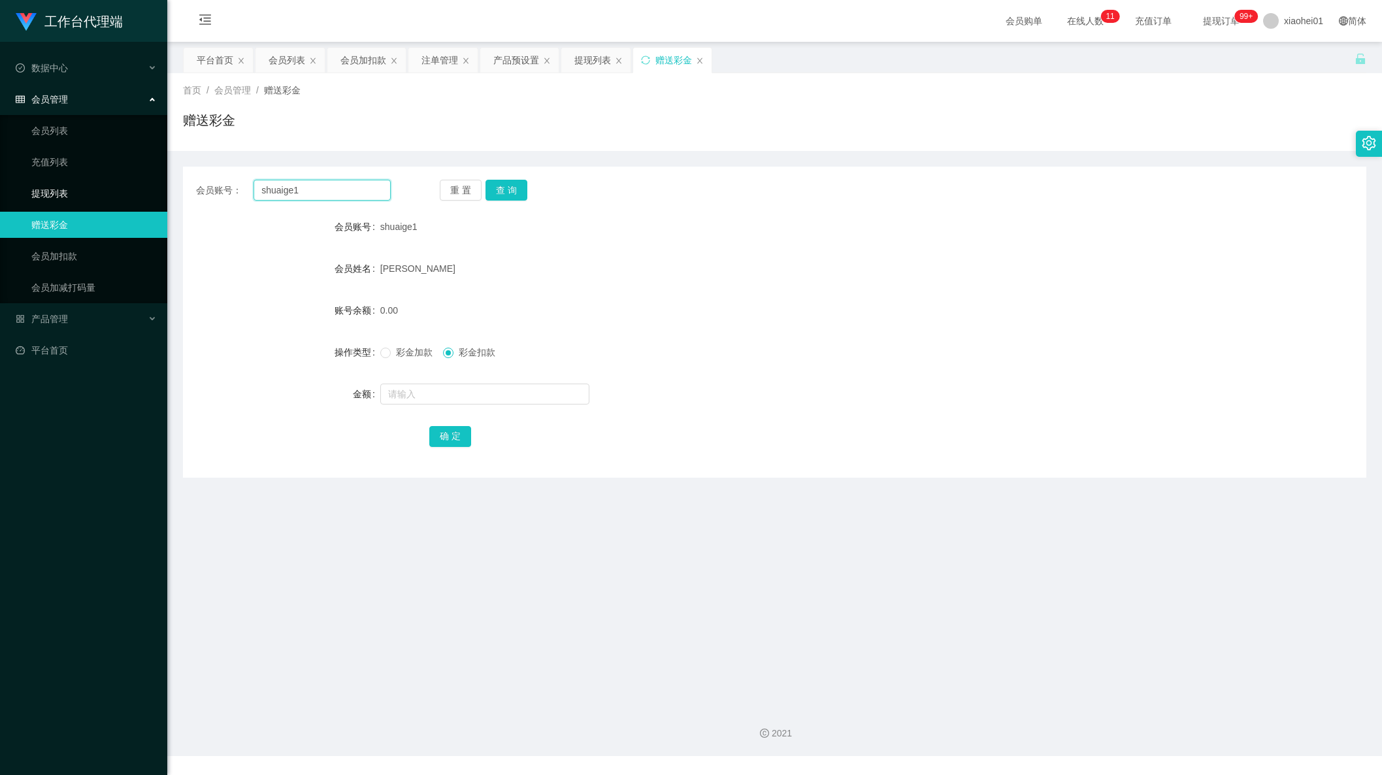
drag, startPoint x: 329, startPoint y: 182, endPoint x: 29, endPoint y: 192, distance: 300.1
click at [8, 194] on section "工作台代理端 数据中心 会员管理 会员列表 充值列表 提现列表 赠送彩金 会员加扣款 会员加减打码量 产品管理 平台首页 保存配置 重置配置 整体风格设置 主…" at bounding box center [691, 378] width 1382 height 756
click at [590, 63] on div "提现列表" at bounding box center [592, 60] width 37 height 25
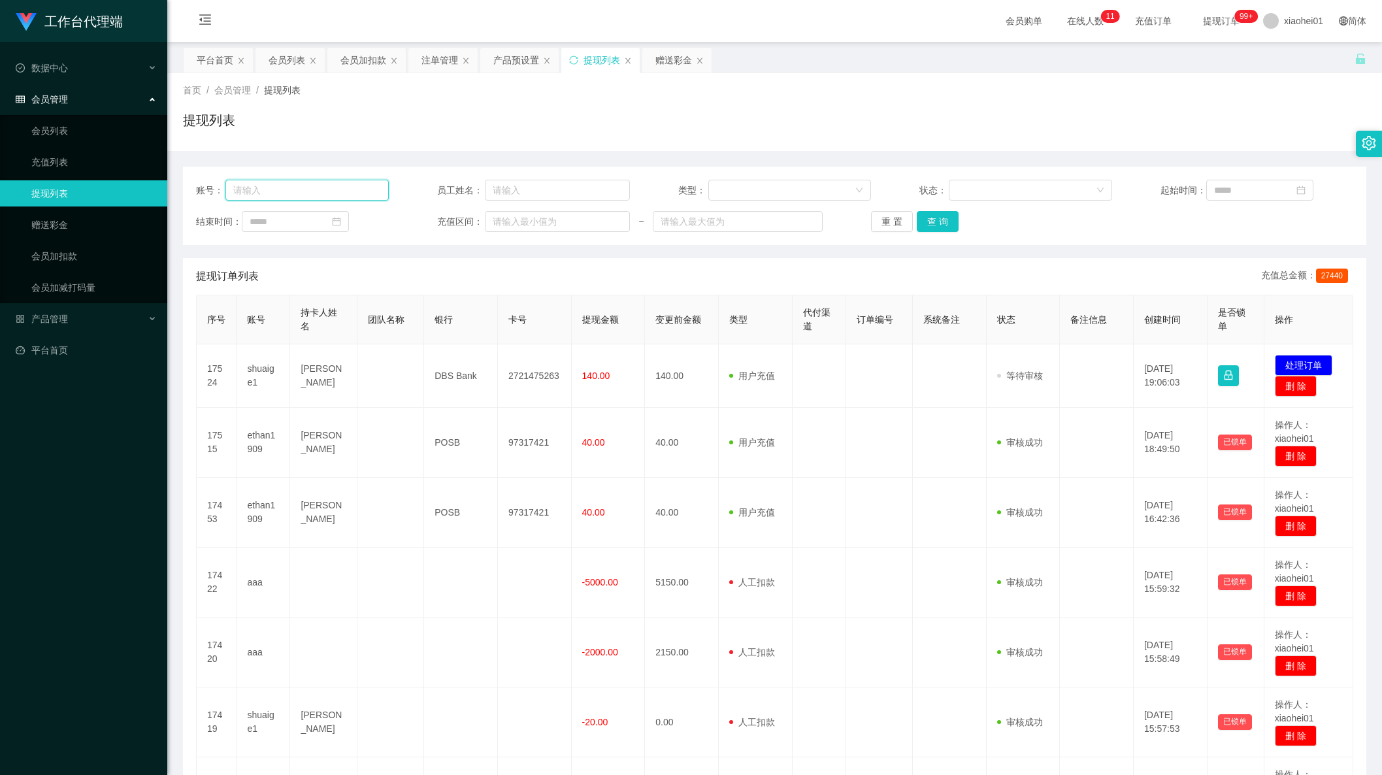
click at [351, 188] on input "text" at bounding box center [306, 190] width 163 height 21
paste input "shuaige1"
type input "shuaige1"
drag, startPoint x: 942, startPoint y: 224, endPoint x: 933, endPoint y: 255, distance: 32.5
click at [933, 255] on div "账号： shuaige1 员工姓名： 类型： 状态： 起始时间： 结束时间： 充值区间： ~ 重 置 查 询 提现订单列表 充值总金额： 27440 序号 账…" at bounding box center [775, 623] width 1184 height 912
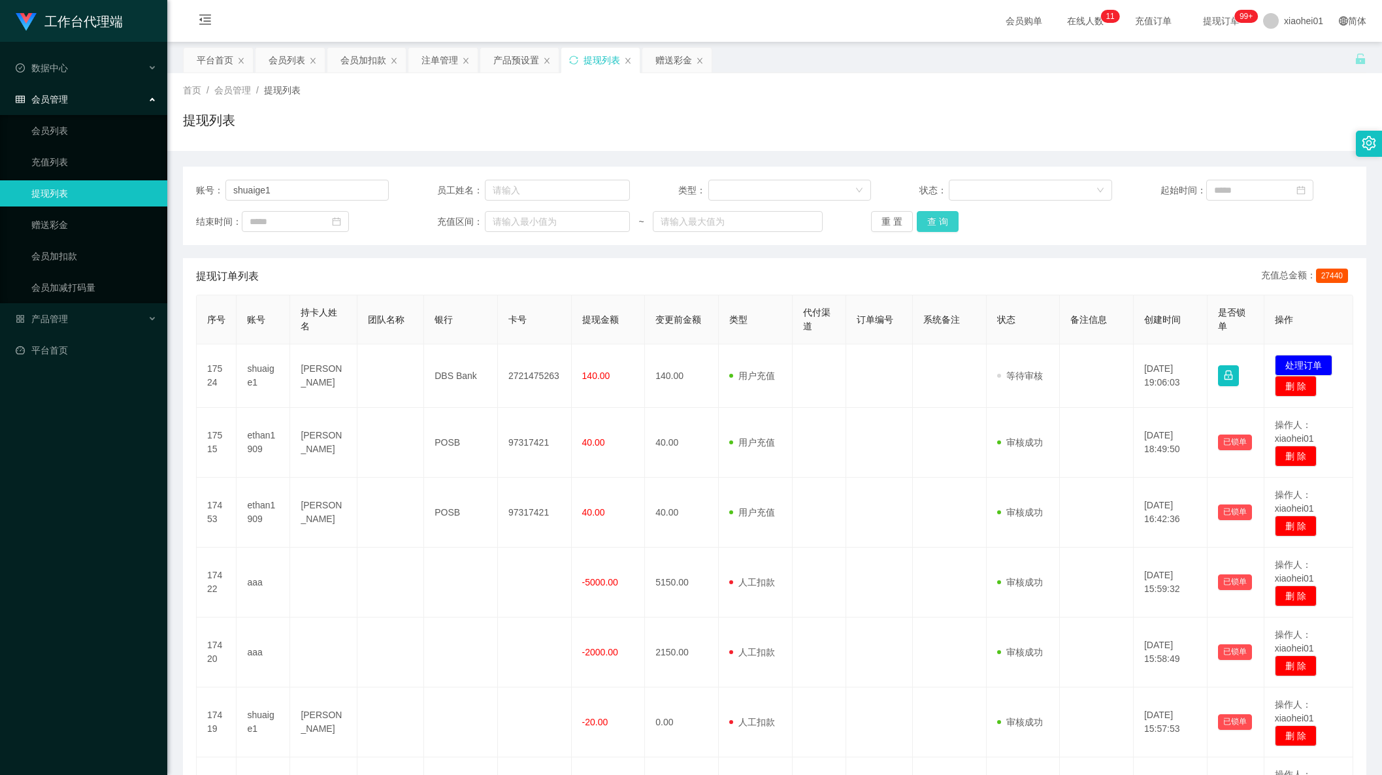
click at [929, 225] on button "查 询" at bounding box center [938, 221] width 42 height 21
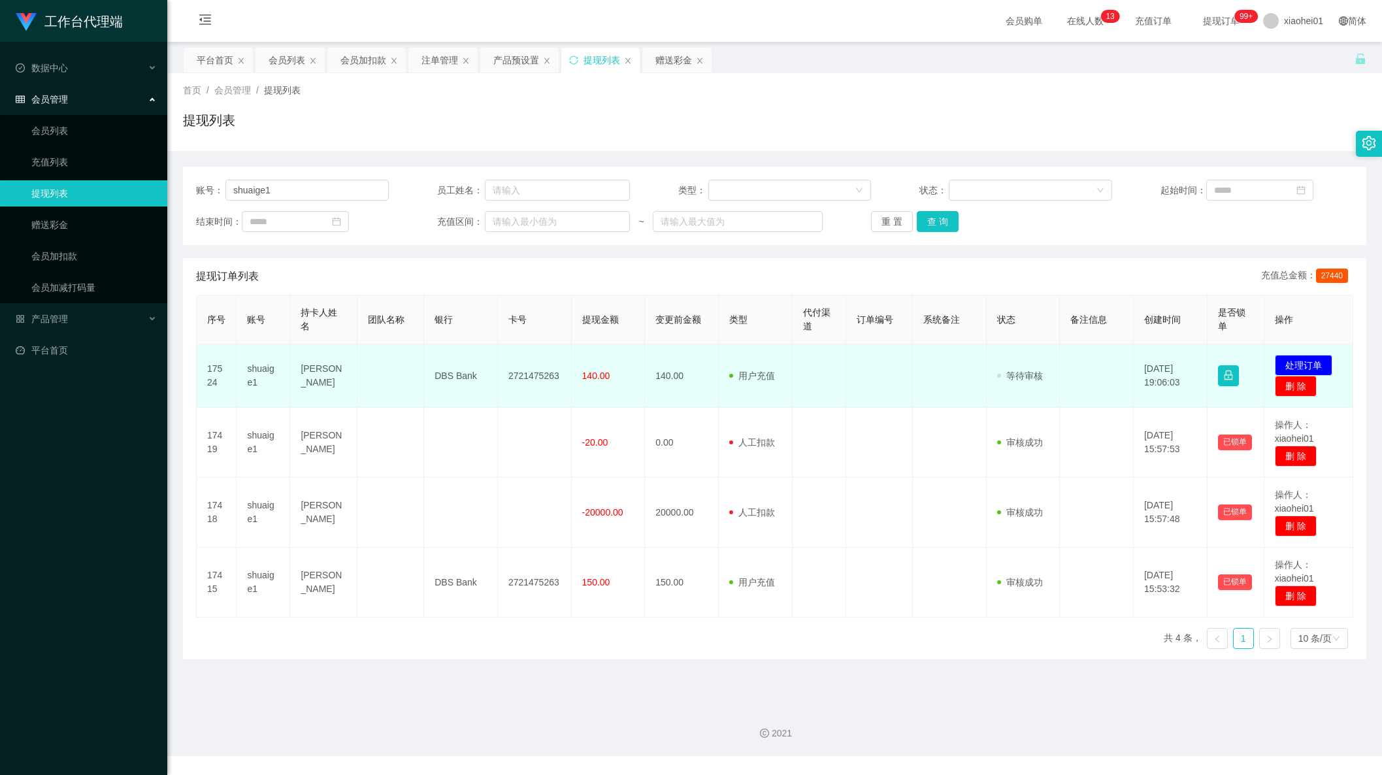
click at [525, 378] on td "2721475263" at bounding box center [535, 375] width 74 height 63
copy td "2721475263"
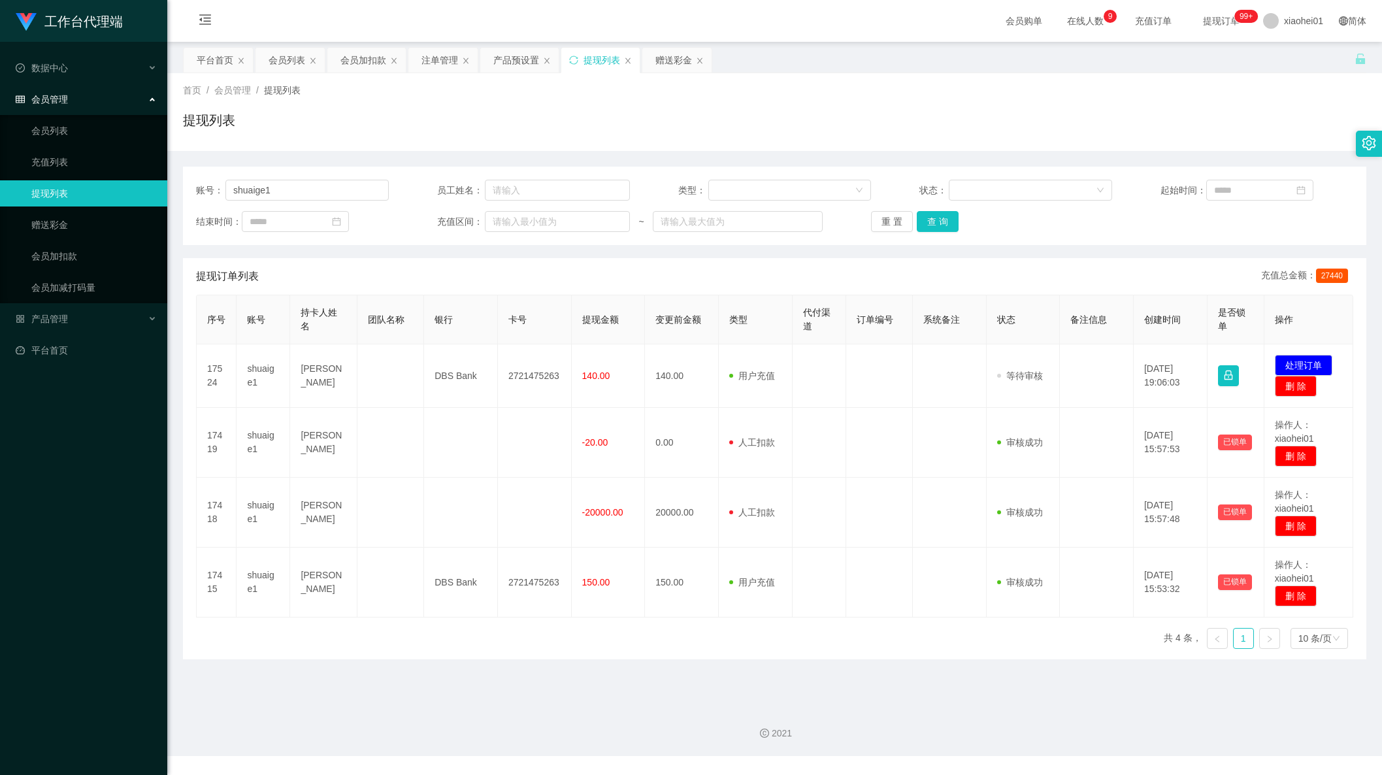
click at [683, 684] on main "关闭左侧 关闭右侧 关闭其它 刷新页面 平台首页 会员列表 会员加扣款 注单管理 产品预设置 提现列表 赠送彩金 首页 / 会员管理 / 提现列表 / 提现列…" at bounding box center [774, 369] width 1215 height 654
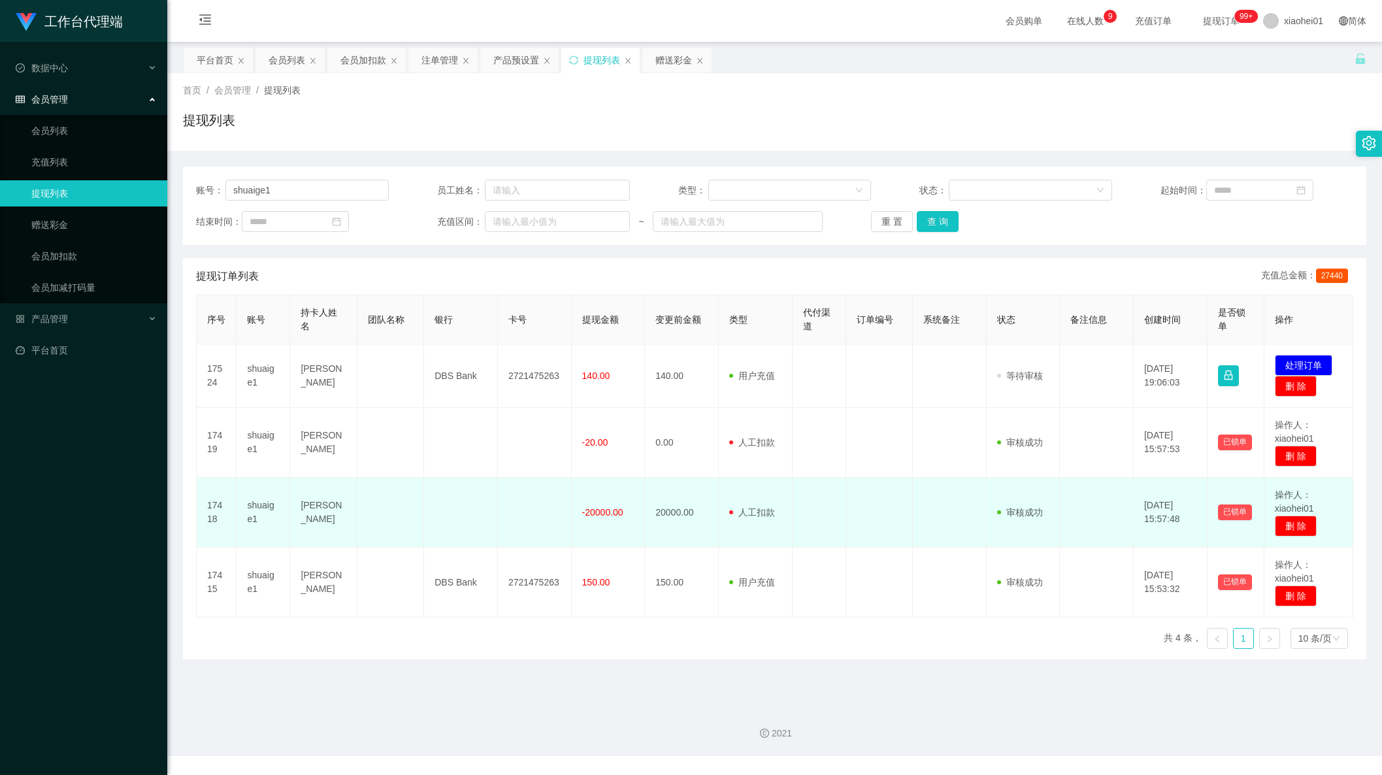
click at [957, 520] on td at bounding box center [950, 513] width 74 height 70
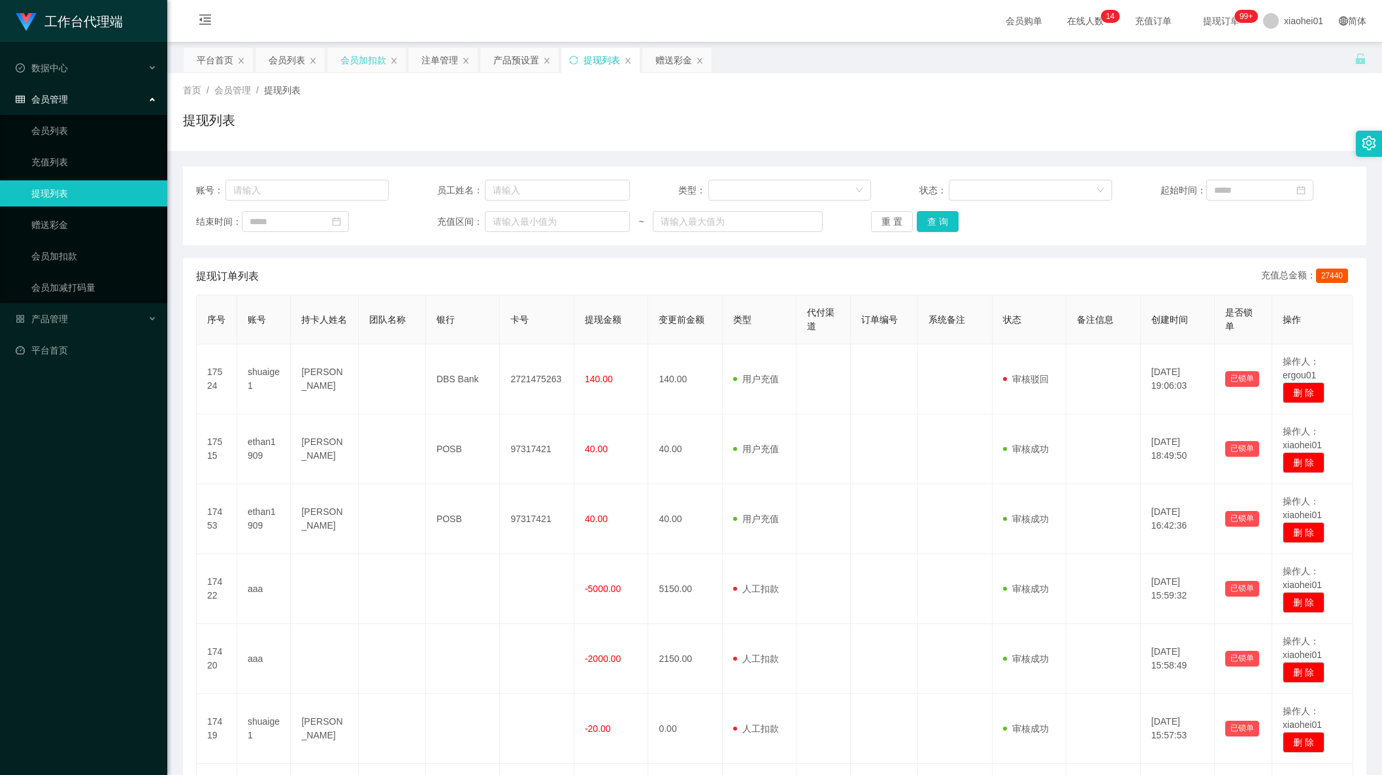
drag, startPoint x: 361, startPoint y: 59, endPoint x: 398, endPoint y: 139, distance: 88.3
click at [361, 59] on div "会员加扣款" at bounding box center [363, 60] width 46 height 25
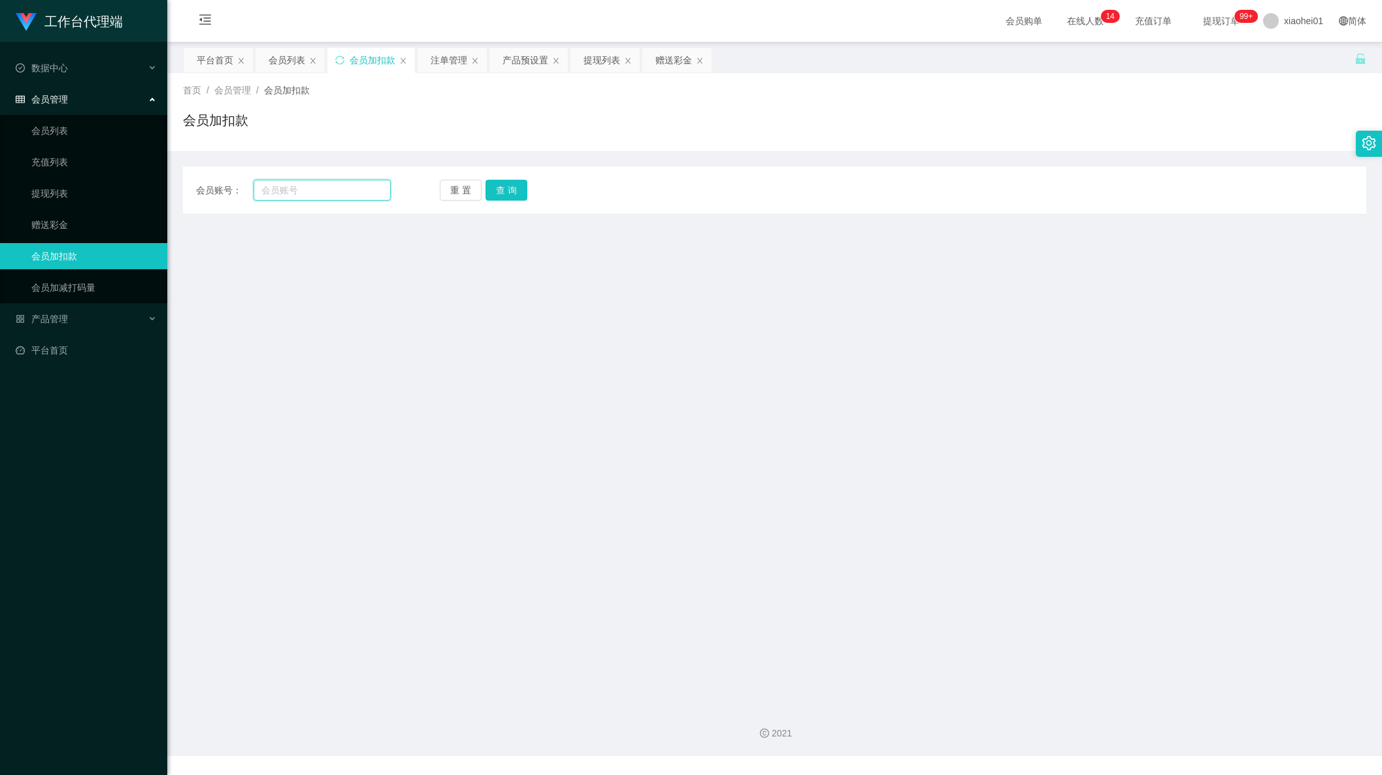
click at [328, 193] on input "text" at bounding box center [322, 190] width 137 height 21
paste input "dotanoobla"
type input "dotanoobla"
click at [512, 191] on button "查 询" at bounding box center [507, 190] width 42 height 21
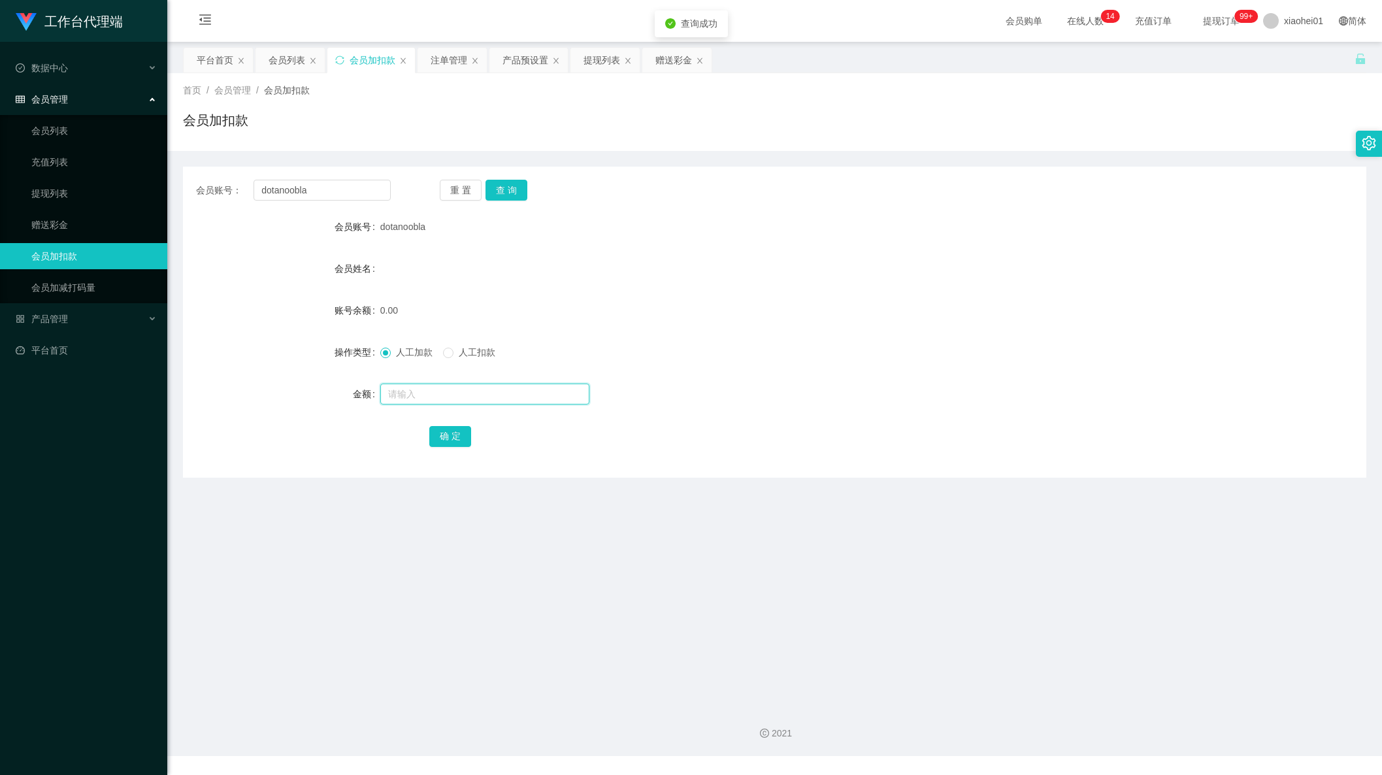
click at [463, 397] on input "text" at bounding box center [484, 394] width 209 height 21
type input "100"
click at [457, 442] on button "确 定" at bounding box center [450, 436] width 42 height 21
drag, startPoint x: 348, startPoint y: 188, endPoint x: 92, endPoint y: 193, distance: 255.6
click at [101, 191] on section "工作台代理端 数据中心 会员管理 会员列表 充值列表 提现列表 赠送彩金 会员加扣款 会员加减打码量 产品管理 平台首页 保存配置 重置配置 整体风格设置 主…" at bounding box center [691, 378] width 1382 height 756
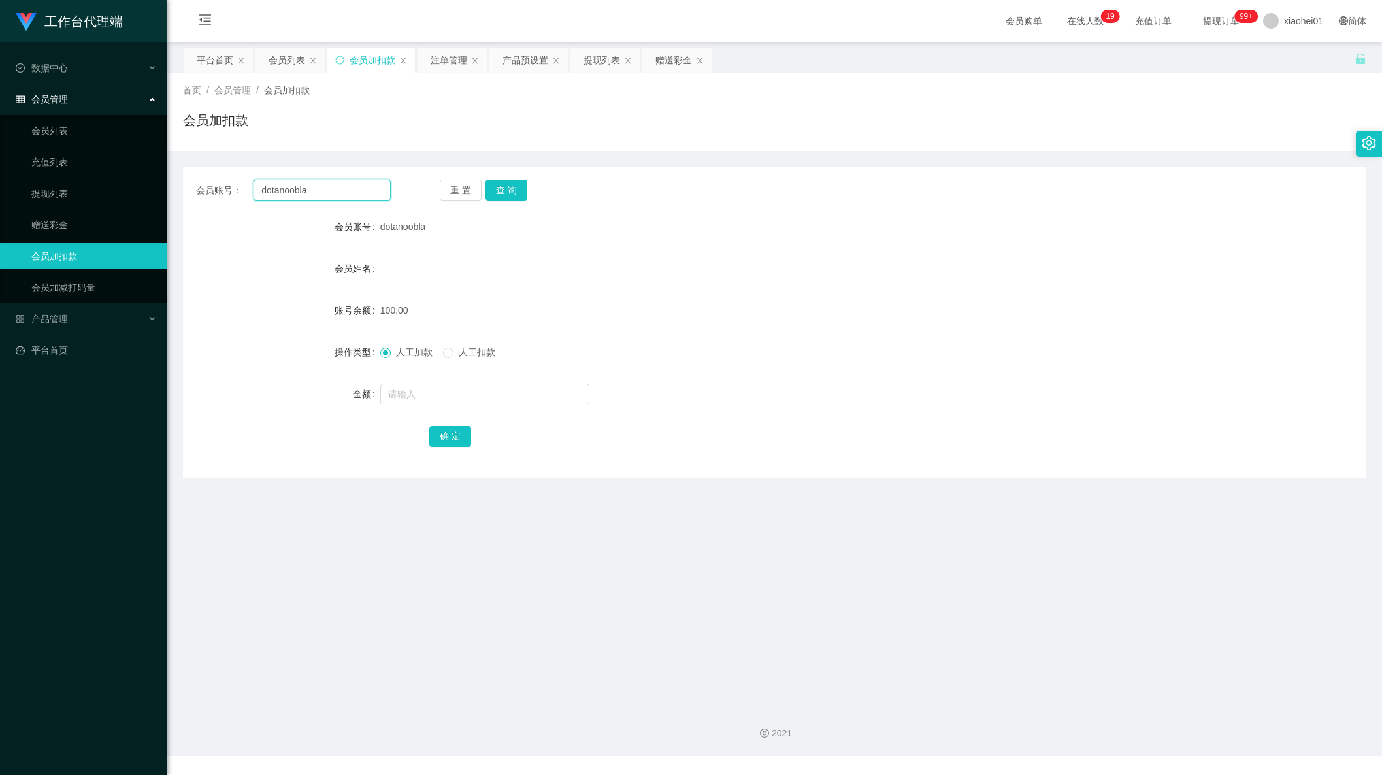
paste input "ethan1909"
type input "ethan1909"
click at [520, 199] on button "查 询" at bounding box center [507, 190] width 42 height 21
click at [606, 65] on div "提现列表" at bounding box center [602, 60] width 37 height 25
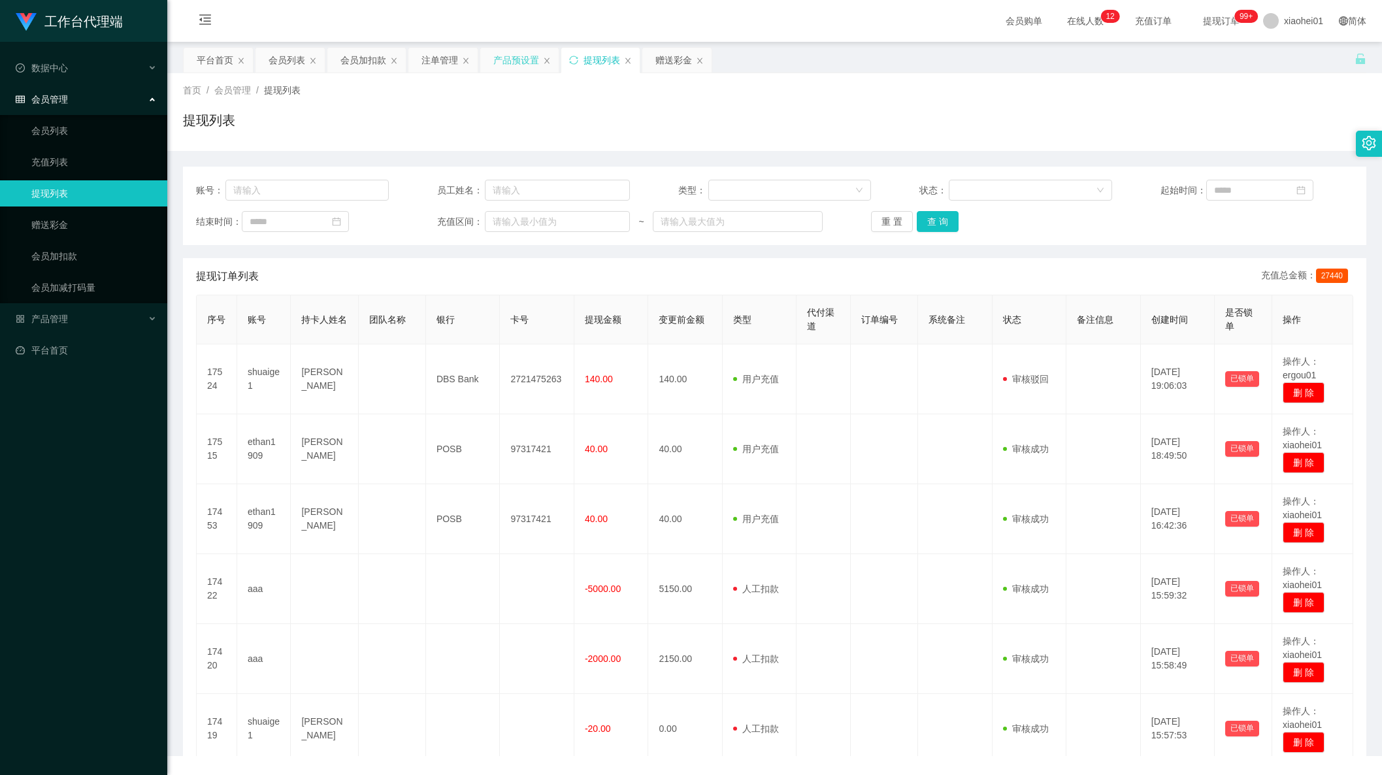
click at [510, 69] on div "产品预设置" at bounding box center [516, 60] width 46 height 25
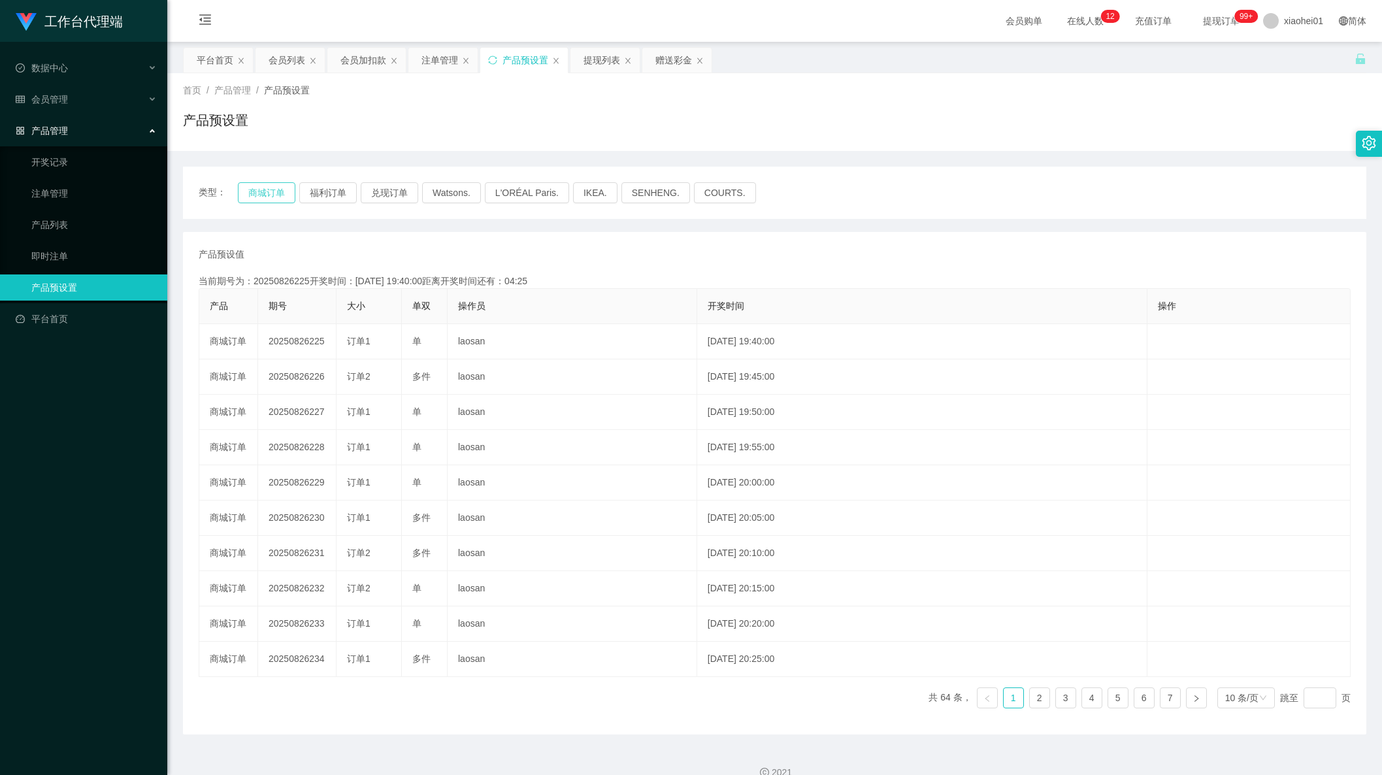
click at [273, 191] on button "商城订单" at bounding box center [267, 192] width 58 height 21
click at [57, 567] on div "工作台代理端 数据中心 会员管理 会员列表 充值列表 提现列表 赠送彩金 会员加扣款 会员加减打码量 产品管理 开奖记录 注单管理 产品列表 即时注单 产品预…" at bounding box center [83, 387] width 167 height 775
click at [365, 61] on div "会员加扣款" at bounding box center [363, 60] width 46 height 25
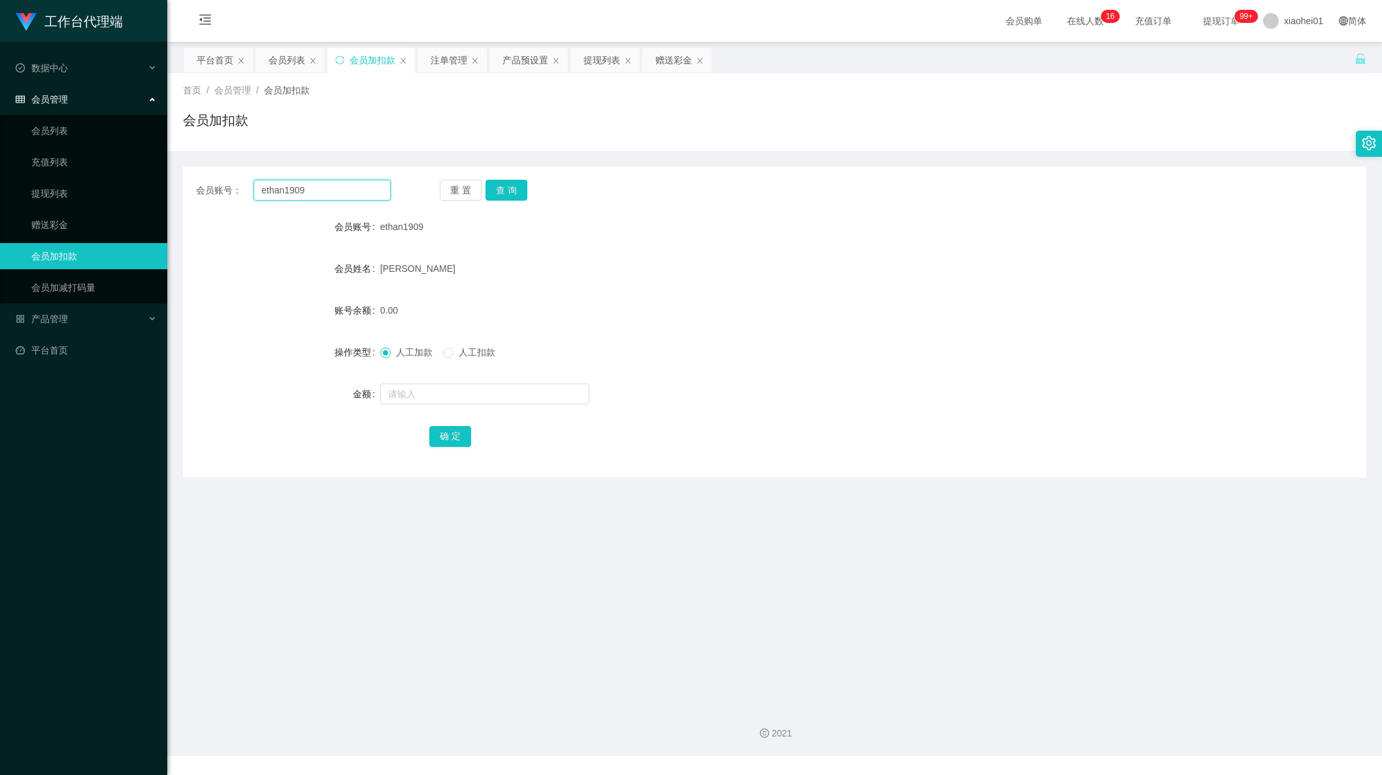
click at [347, 189] on input "ethan1909" at bounding box center [322, 190] width 137 height 21
click at [536, 195] on div "重 置 查 询" at bounding box center [537, 190] width 195 height 21
click at [506, 191] on button "查 询" at bounding box center [507, 190] width 42 height 21
click at [473, 390] on input "text" at bounding box center [484, 394] width 209 height 21
type input "100"
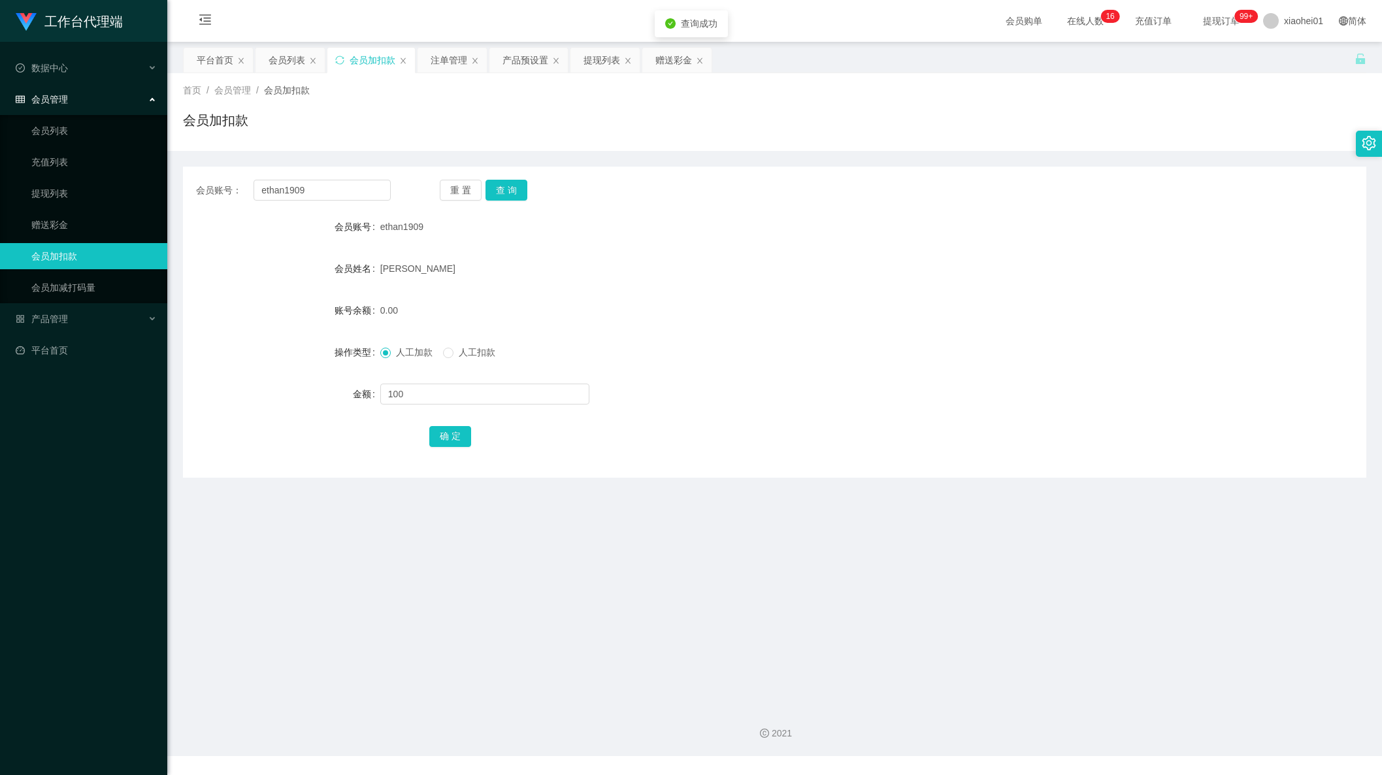
click at [454, 423] on div "确 定" at bounding box center [774, 436] width 690 height 26
click at [450, 438] on button "确 定" at bounding box center [450, 436] width 42 height 21
click at [865, 377] on form "会员账号 ethan1909 会员姓名 Ethan 账号余额 100.00 操作类型 人工加款 人工扣款 金额 确 定" at bounding box center [775, 331] width 1184 height 235
click at [602, 65] on div "提现列表" at bounding box center [602, 60] width 37 height 25
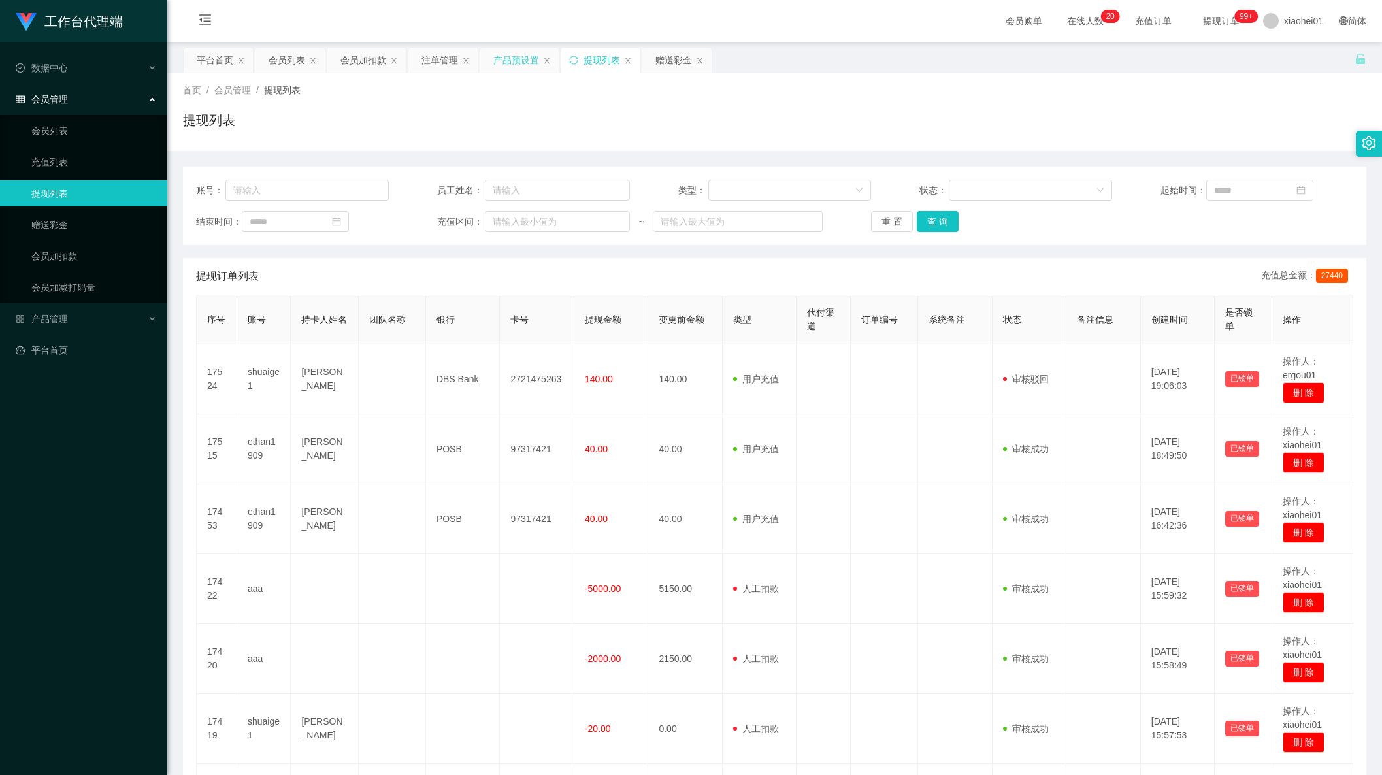
click at [508, 54] on div "产品预设置" at bounding box center [516, 60] width 46 height 25
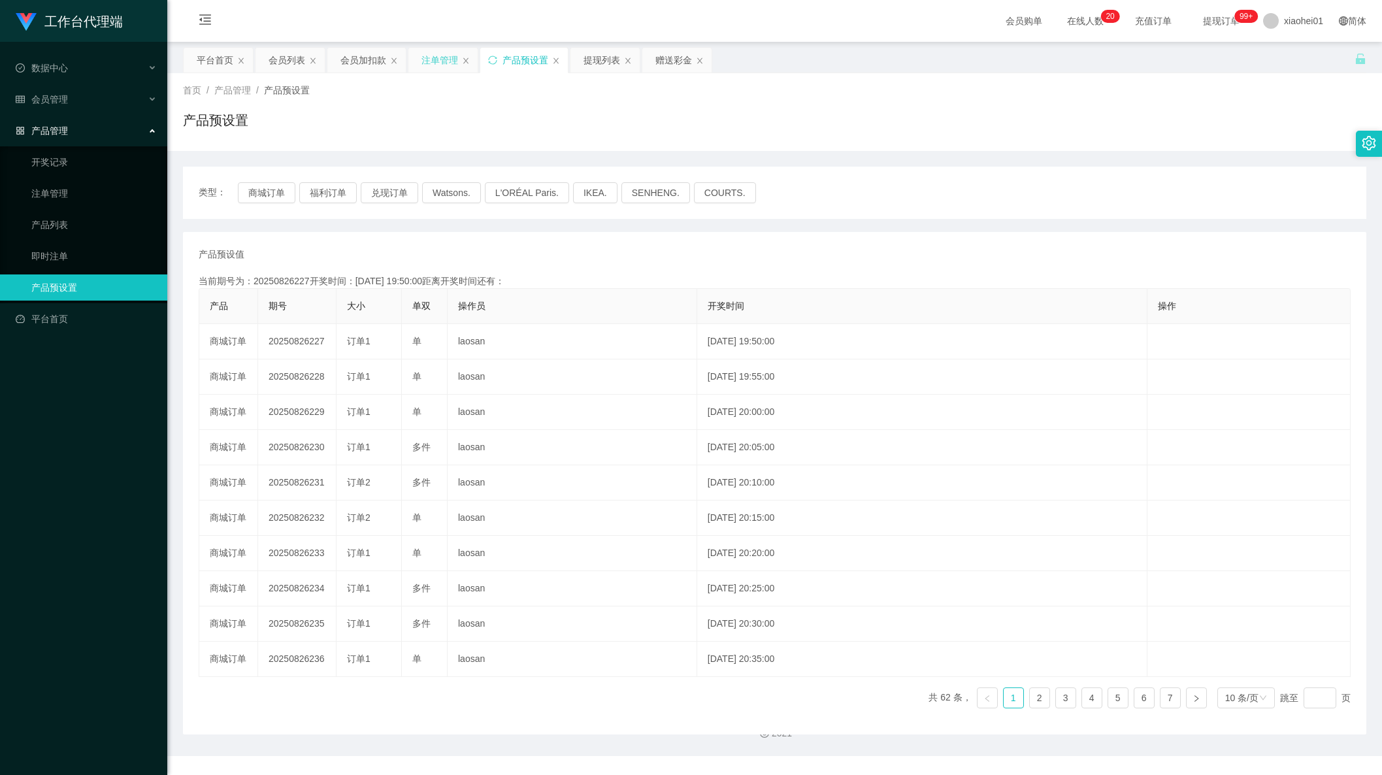
click at [454, 59] on div "注单管理" at bounding box center [440, 60] width 37 height 25
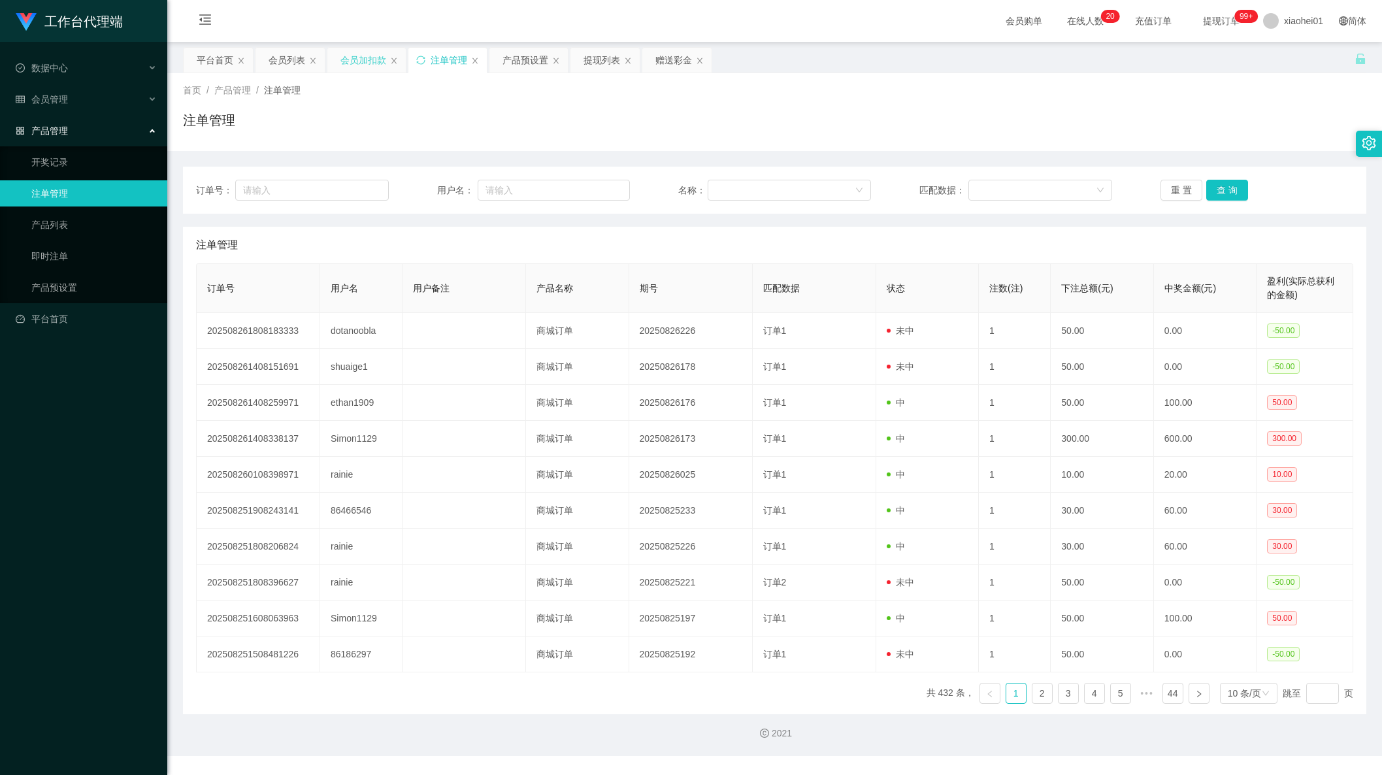
click at [367, 71] on div "会员加扣款" at bounding box center [363, 60] width 46 height 25
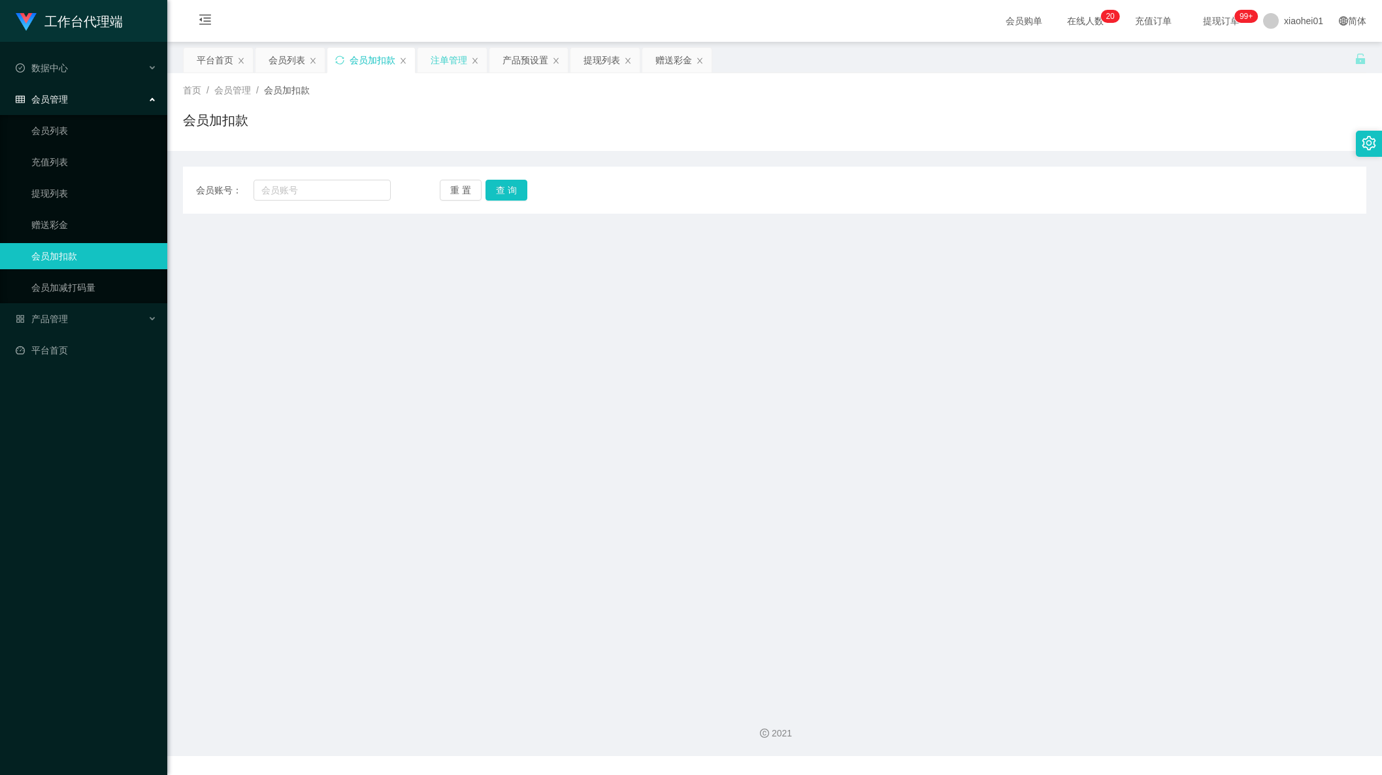
click at [451, 69] on div "注单管理" at bounding box center [449, 60] width 37 height 25
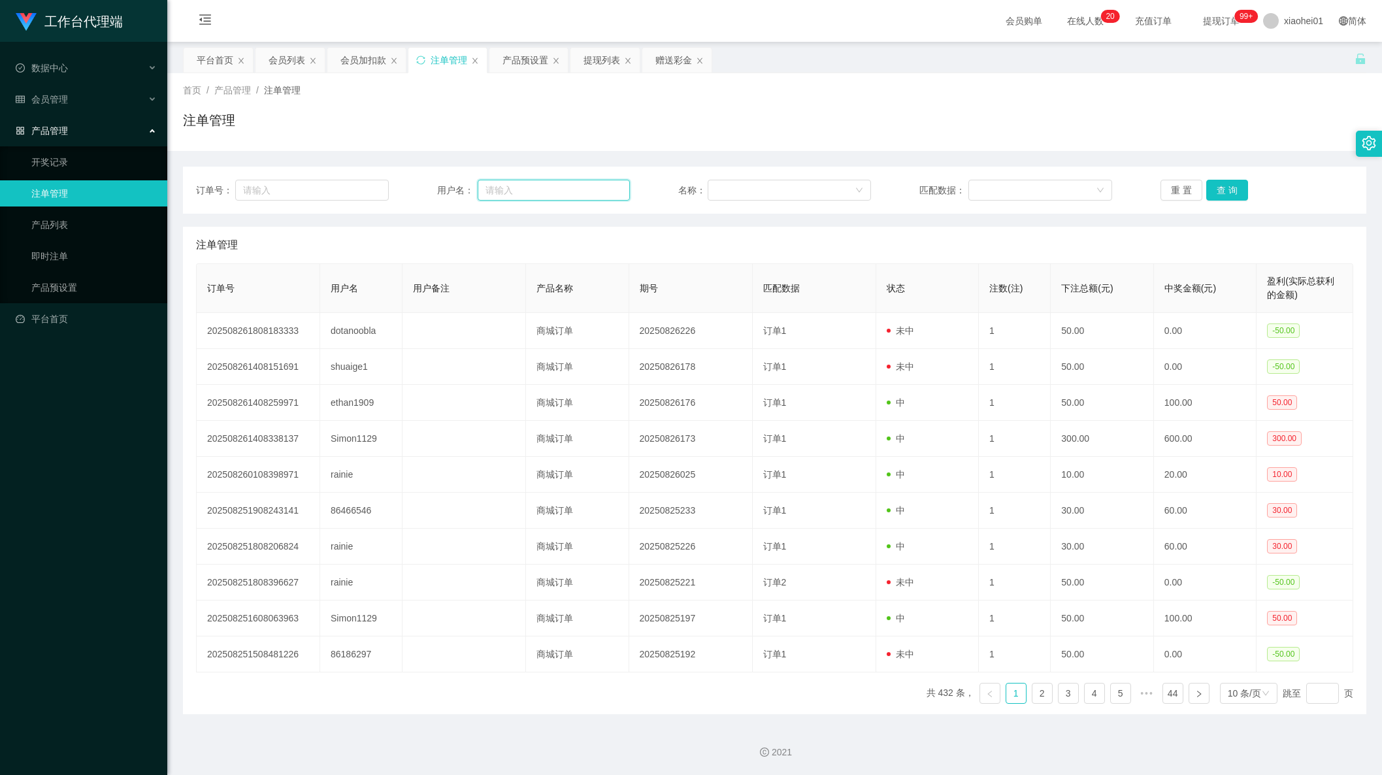
drag, startPoint x: 535, startPoint y: 179, endPoint x: 587, endPoint y: 191, distance: 53.0
click at [538, 180] on input "text" at bounding box center [554, 190] width 152 height 21
paste input "dotanoobla"
type input "dotanoobla"
click at [1192, 196] on button "重 置" at bounding box center [1182, 190] width 42 height 21
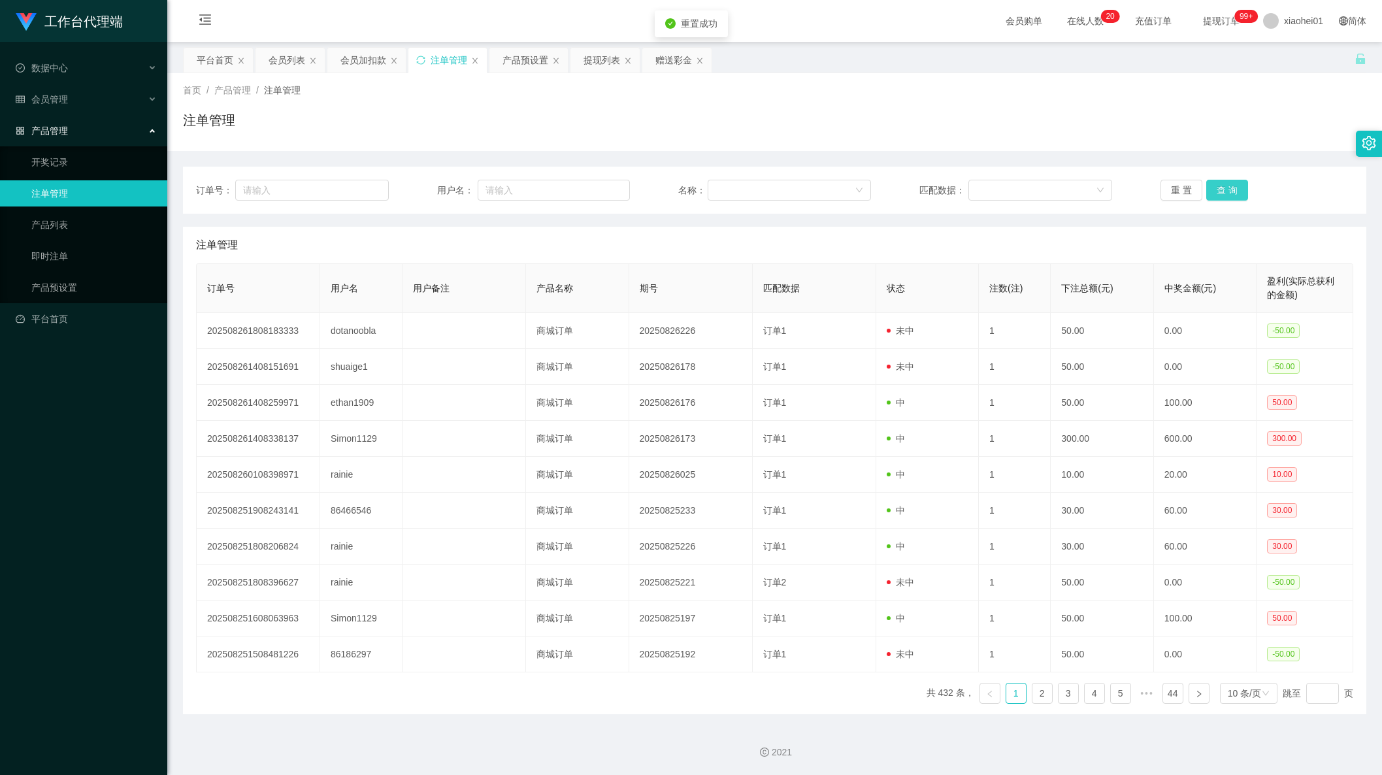
click at [1222, 196] on button "查 询" at bounding box center [1227, 190] width 42 height 21
click at [573, 169] on div "订单号： 用户名： 名称： 匹配数据： 重 置 查 询" at bounding box center [775, 190] width 1184 height 47
click at [569, 189] on input "text" at bounding box center [554, 190] width 152 height 21
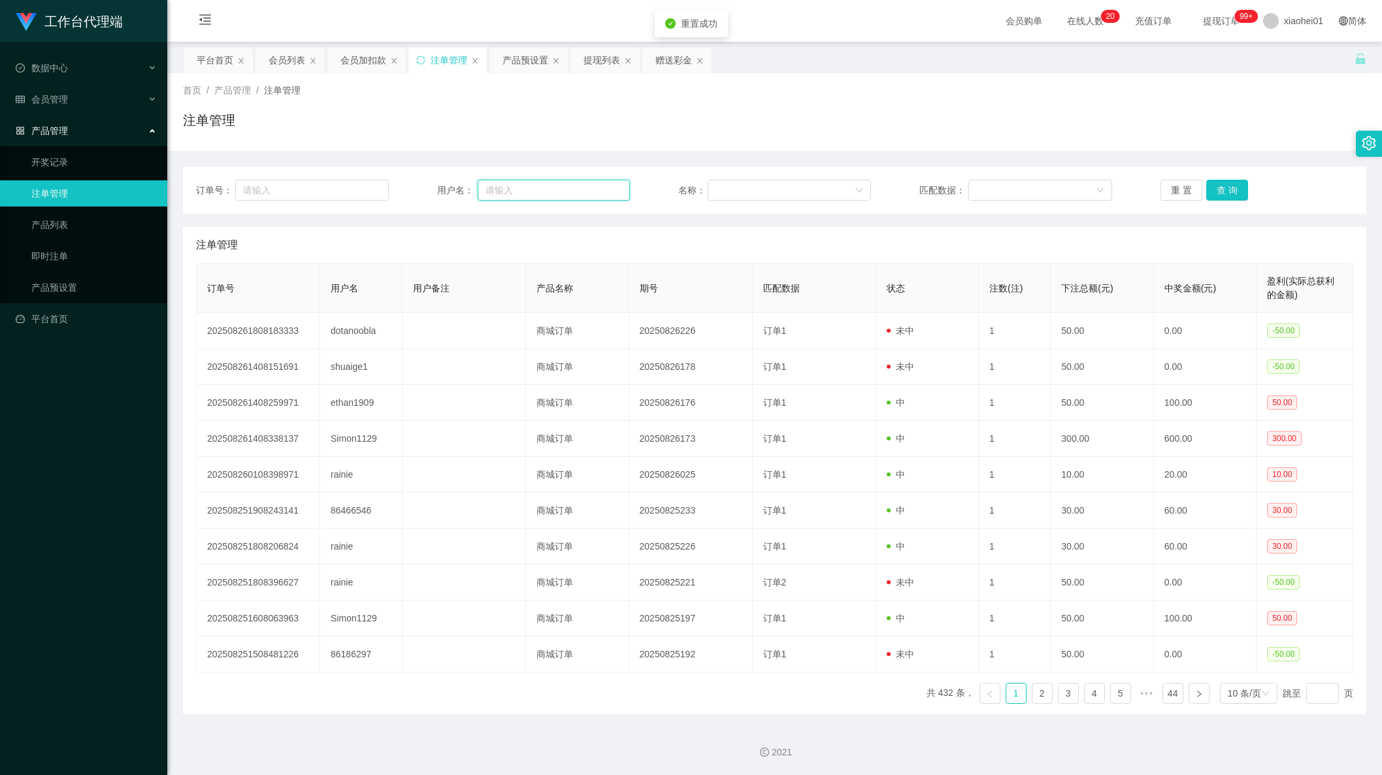
paste input "dotanoobla"
type input "dotanoobla"
click at [1248, 177] on div "订单号： 用户名： dotanoobla 名称： 匹配数据： 重 置 查 询" at bounding box center [775, 190] width 1184 height 47
click at [1214, 191] on button "查 询" at bounding box center [1227, 190] width 42 height 21
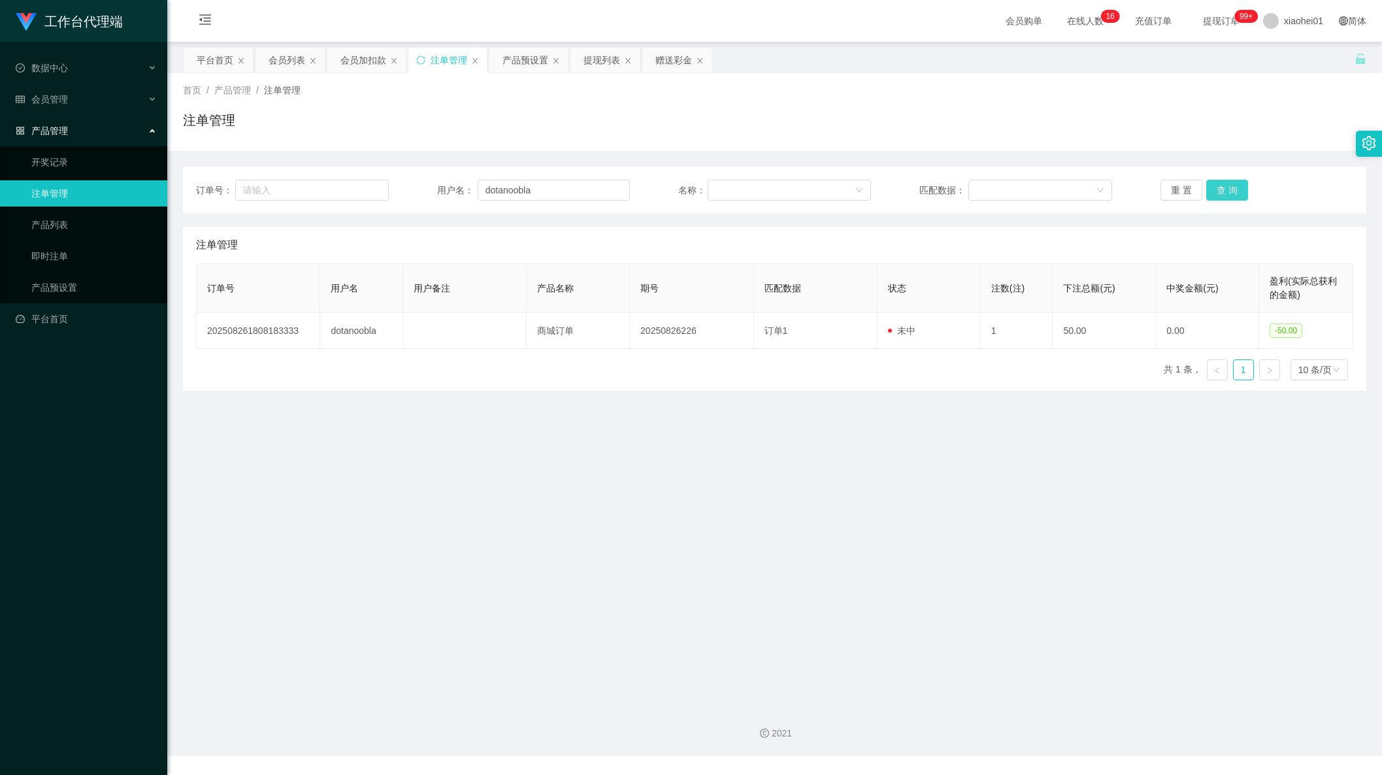
click at [1216, 192] on button "查 询" at bounding box center [1227, 190] width 42 height 21
click at [365, 47] on div "会员加扣款" at bounding box center [367, 60] width 80 height 26
click at [359, 65] on div "会员加扣款" at bounding box center [363, 60] width 46 height 25
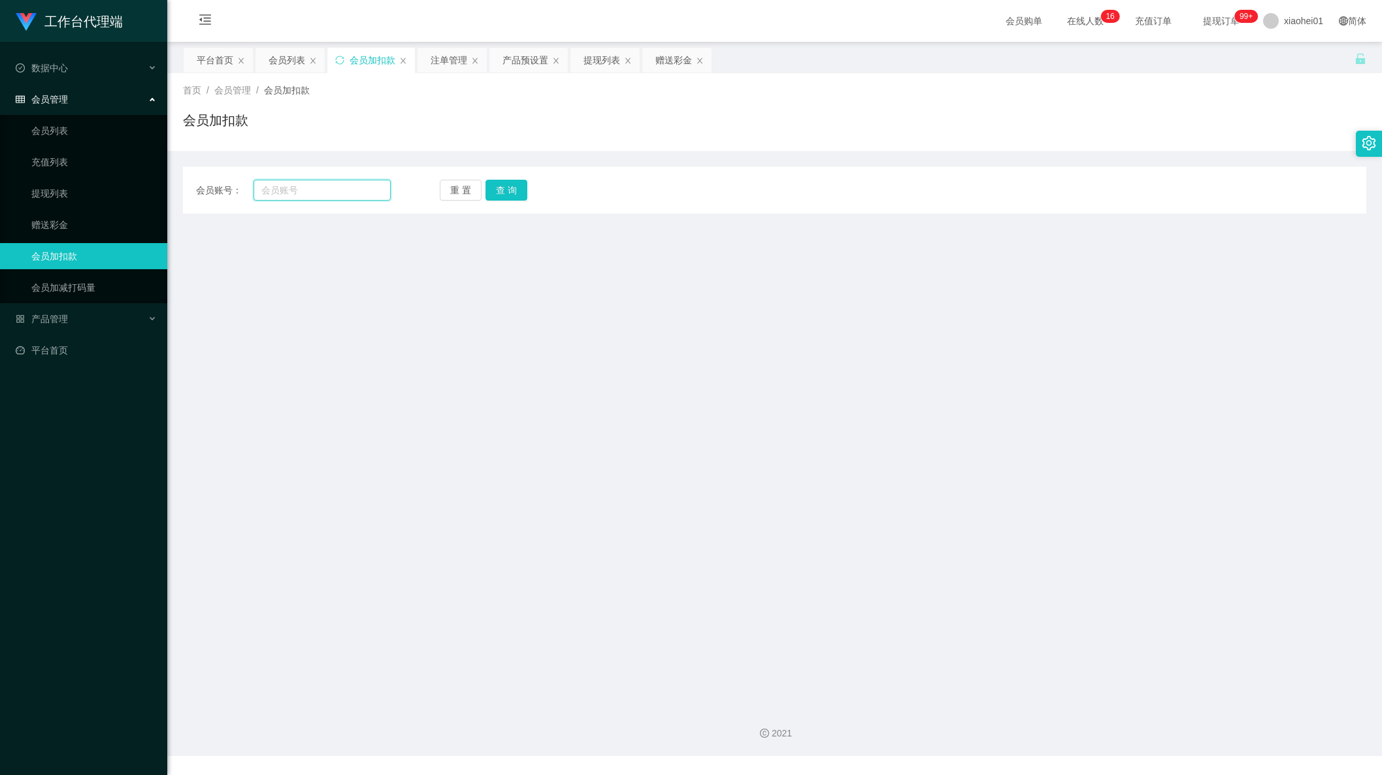
click at [373, 194] on input "text" at bounding box center [322, 190] width 137 height 21
paste input "dotanoobla"
type input "dotanoobla"
click at [505, 202] on div "会员账号： dotanoobla 重 置 查 询 会员账号 会员姓名 账号余额 操作类型 人工加款 人工扣款 金额 确 定" at bounding box center [775, 190] width 1184 height 47
click at [516, 183] on button "查 询" at bounding box center [507, 190] width 42 height 21
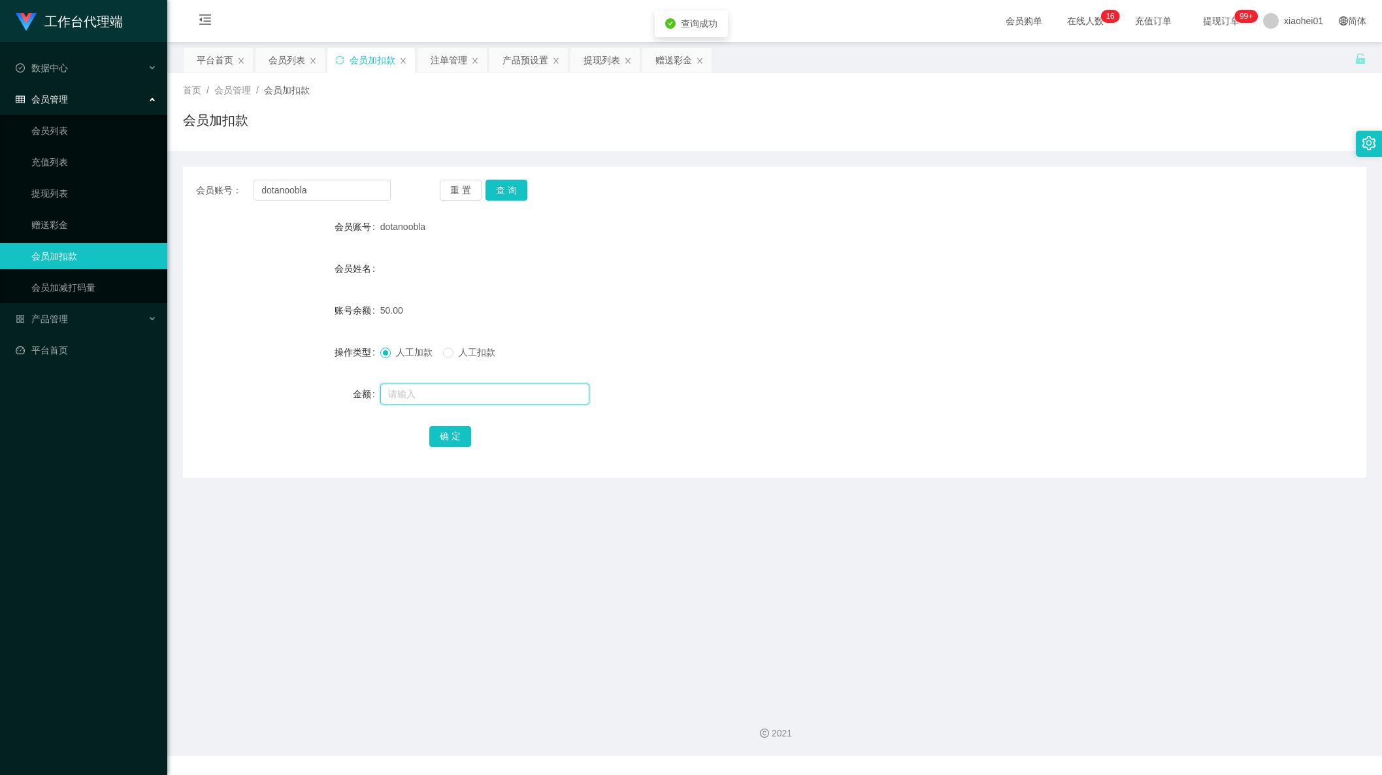
click at [481, 402] on input "text" at bounding box center [484, 394] width 209 height 21
type input "100"
click at [459, 430] on button "确 定" at bounding box center [450, 436] width 42 height 21
click at [772, 336] on form "会员账号 dotanoobla 会员姓名 账号余额 150.00 操作类型 人工加款 人工扣款 金额 确 定" at bounding box center [775, 331] width 1184 height 235
drag, startPoint x: 294, startPoint y: 183, endPoint x: 141, endPoint y: 180, distance: 153.0
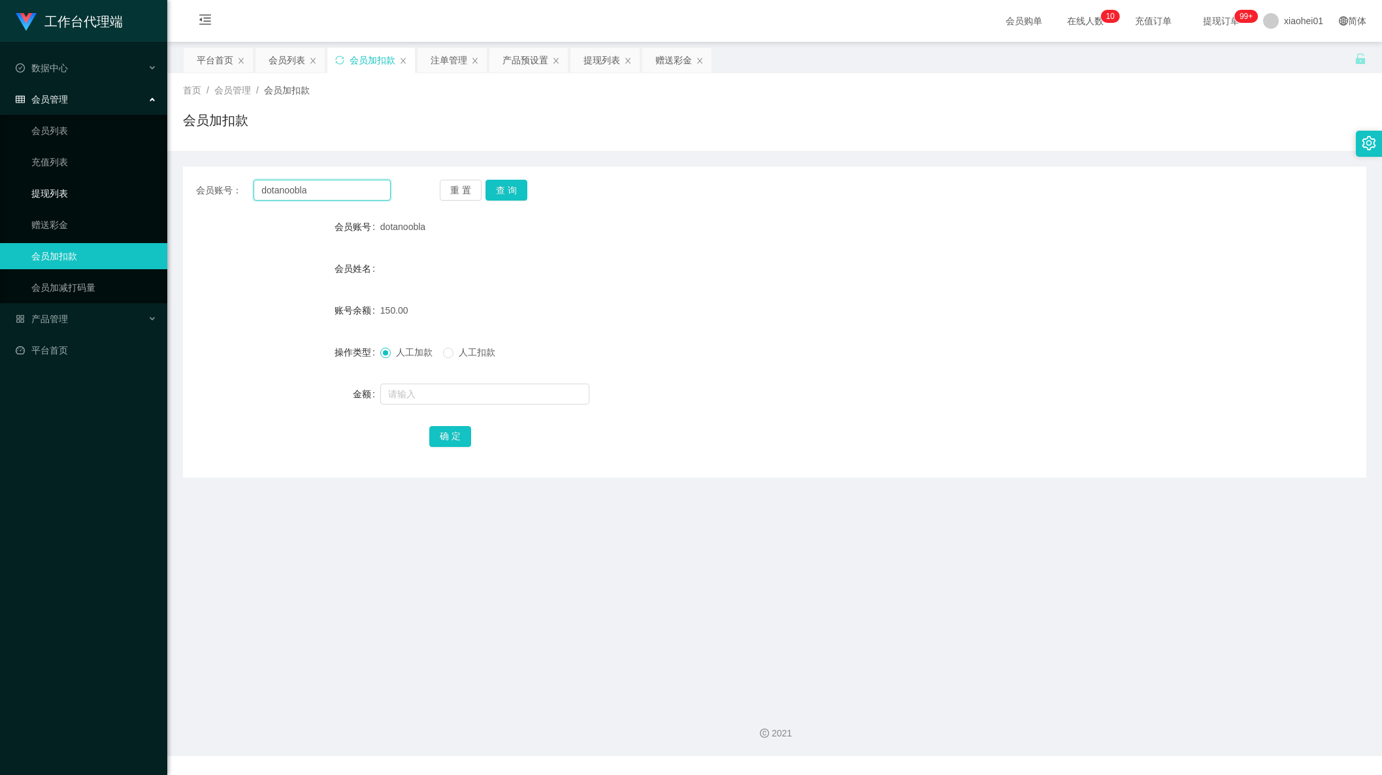
click at [86, 165] on section "工作台代理端 数据中心 会员管理 会员列表 充值列表 提现列表 赠送彩金 会员加扣款 会员加减打码量 产品管理 开奖记录 注单管理 产品列表 即时注单 产品预…" at bounding box center [691, 378] width 1382 height 756
paste input "Simon1129"
type input "Simon1129"
click at [518, 193] on button "查 询" at bounding box center [507, 190] width 42 height 21
click at [454, 395] on input "text" at bounding box center [484, 394] width 209 height 21
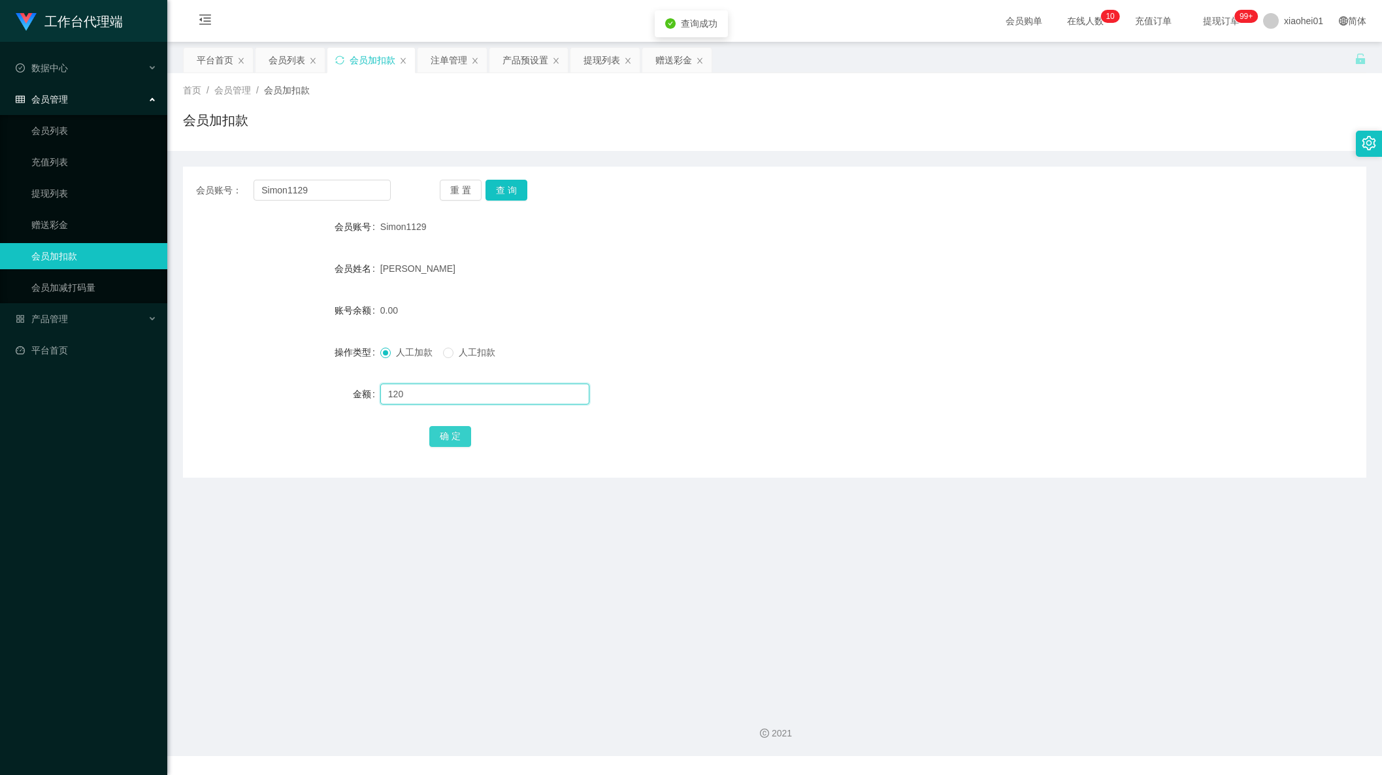
type input "120"
click at [442, 435] on button "确 定" at bounding box center [450, 436] width 42 height 21
drag, startPoint x: 750, startPoint y: 347, endPoint x: 808, endPoint y: 277, distance: 91.4
click at [754, 337] on form "会员账号 Simon1129 会员姓名 CHNG MING QING 账号余额 120.00 操作类型 人工加款 人工扣款 金额 确 定" at bounding box center [775, 331] width 1184 height 235
click at [587, 71] on div "提现列表" at bounding box center [602, 60] width 37 height 25
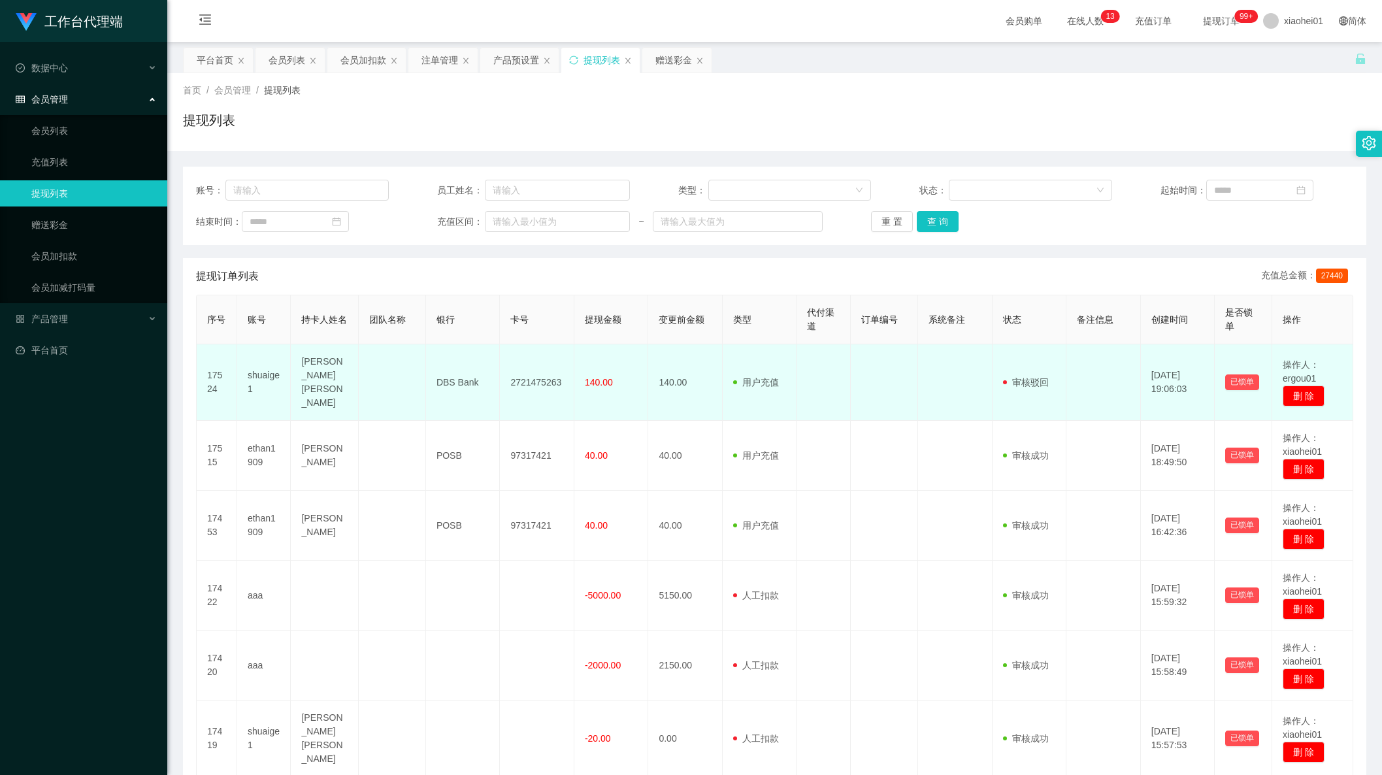
click at [535, 386] on td "2721475263" at bounding box center [537, 382] width 75 height 76
click at [257, 374] on td "shuaige1" at bounding box center [264, 382] width 54 height 76
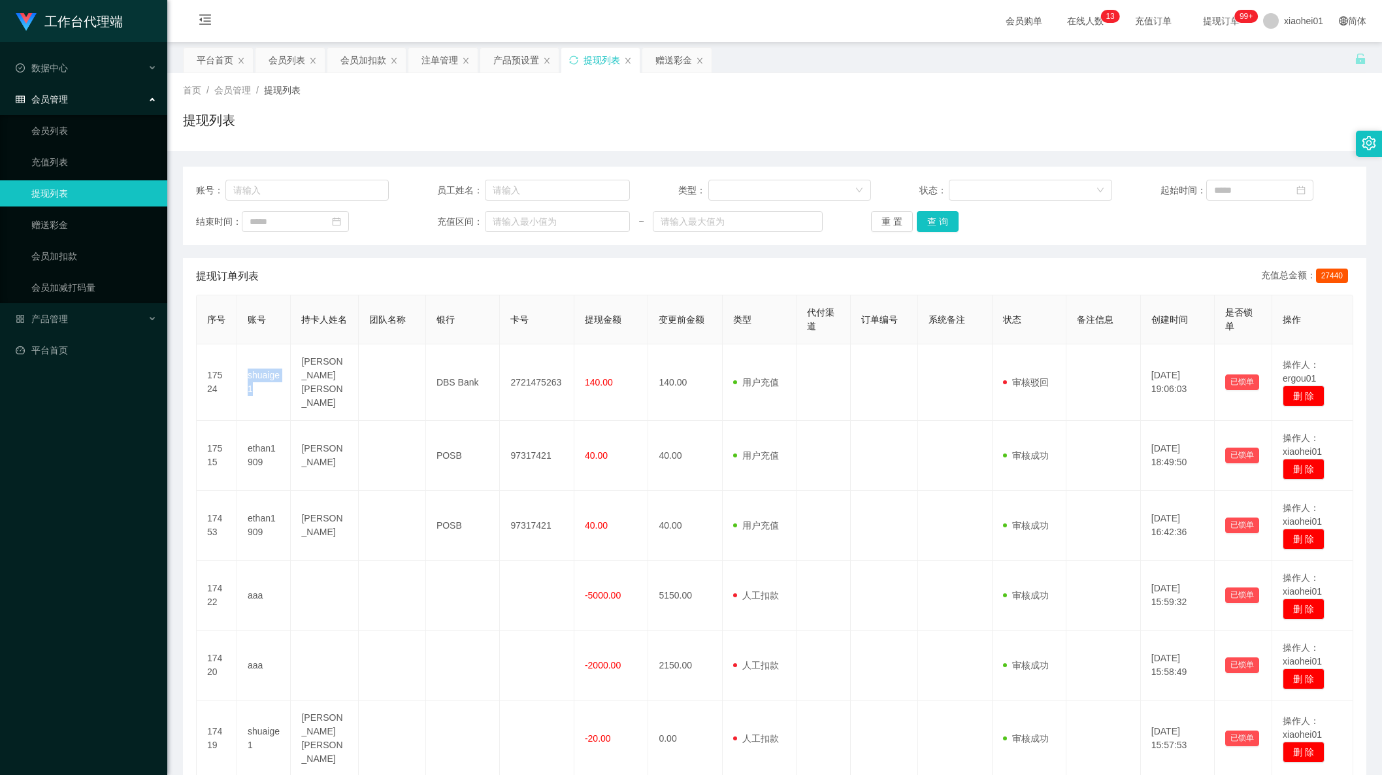
copy td "shuaige1"
click at [298, 58] on div "会员列表" at bounding box center [287, 60] width 37 height 25
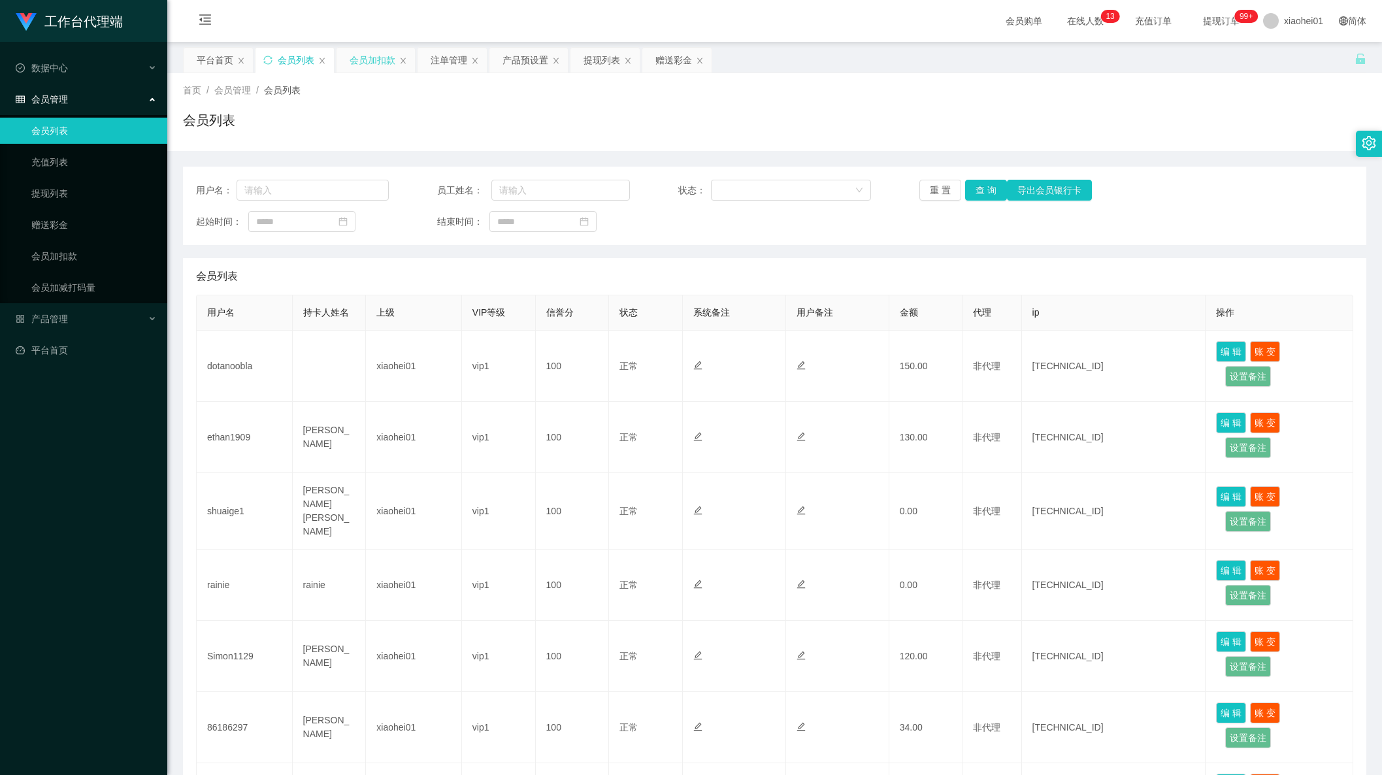
click at [371, 69] on div "会员加扣款" at bounding box center [373, 60] width 46 height 25
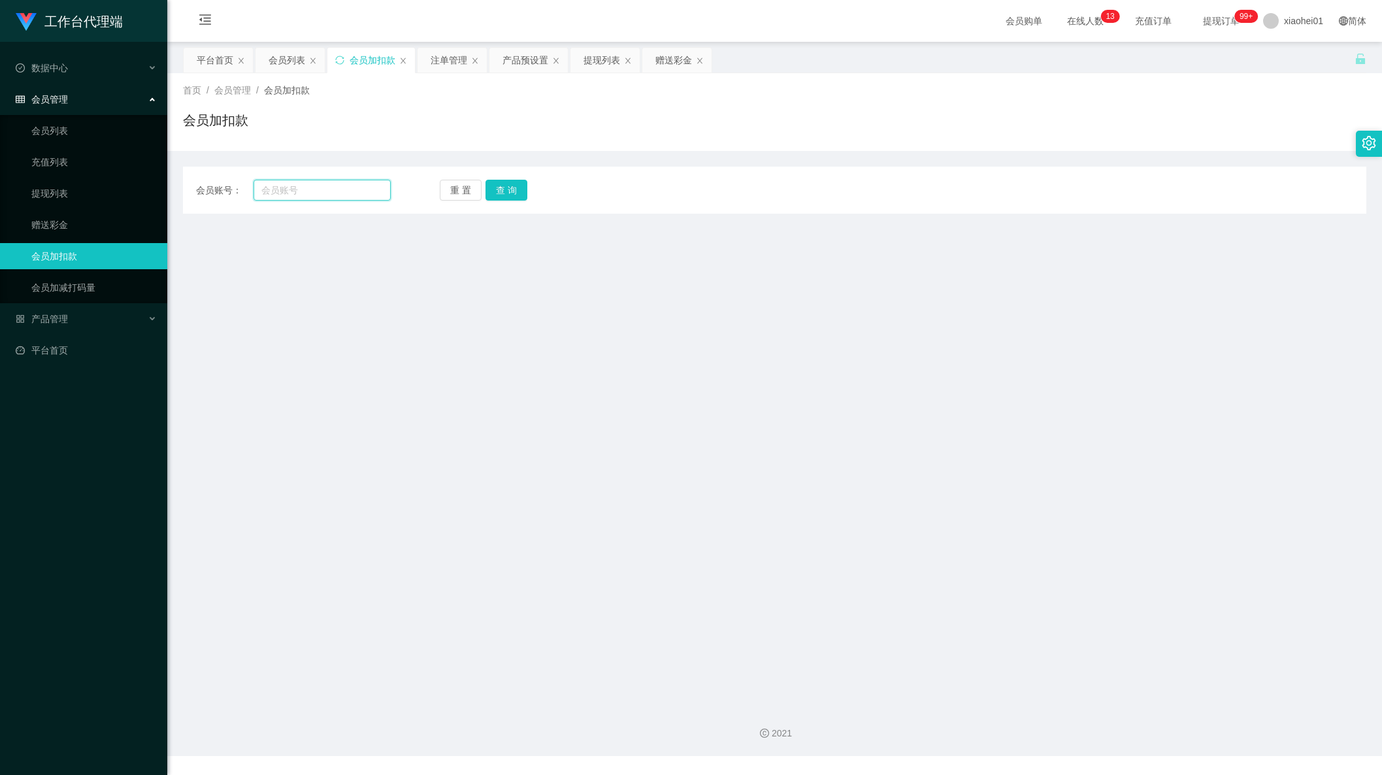
click at [316, 189] on input "text" at bounding box center [322, 190] width 137 height 21
paste input "shuaige1"
type input "shuaige1"
click at [528, 185] on div "重 置 查 询" at bounding box center [537, 190] width 195 height 21
drag, startPoint x: 516, startPoint y: 187, endPoint x: 497, endPoint y: 190, distance: 19.2
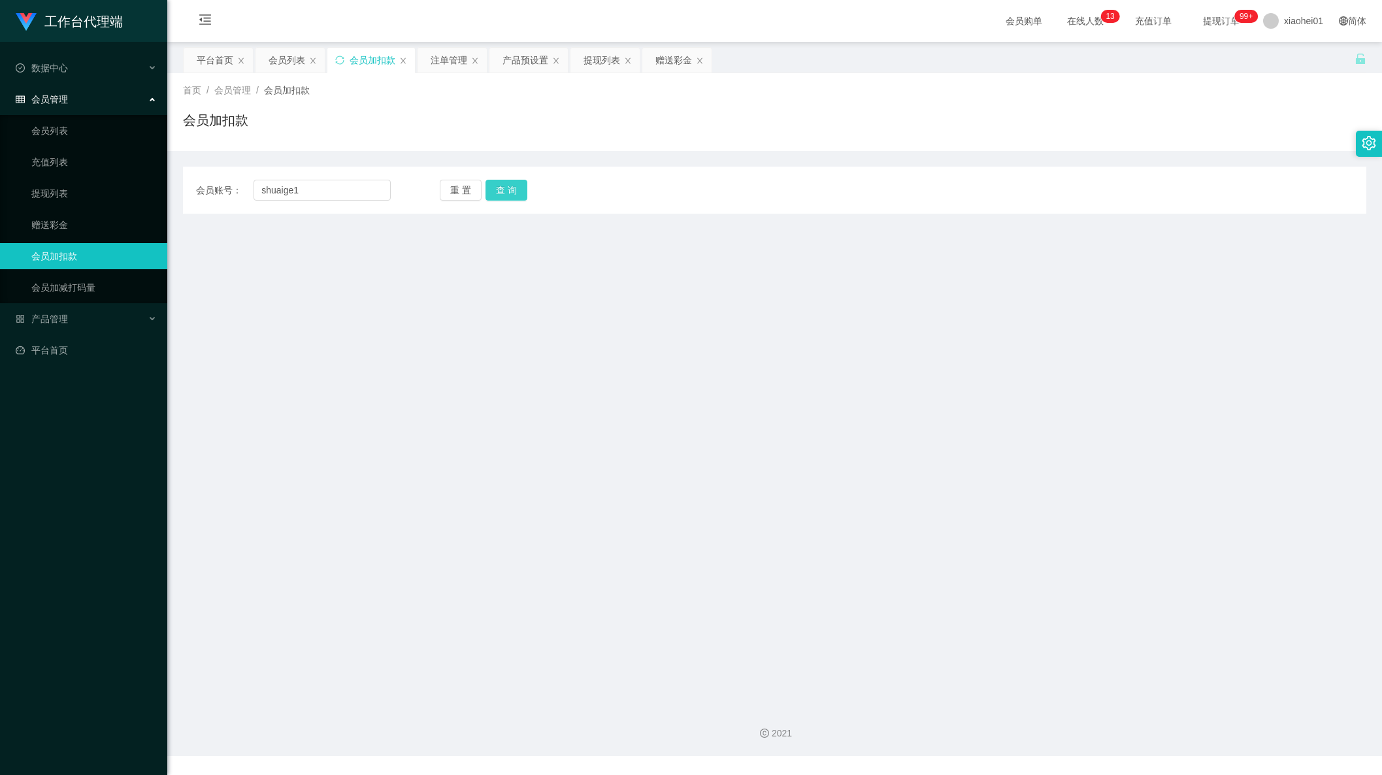
click at [516, 189] on button "查 询" at bounding box center [507, 190] width 42 height 21
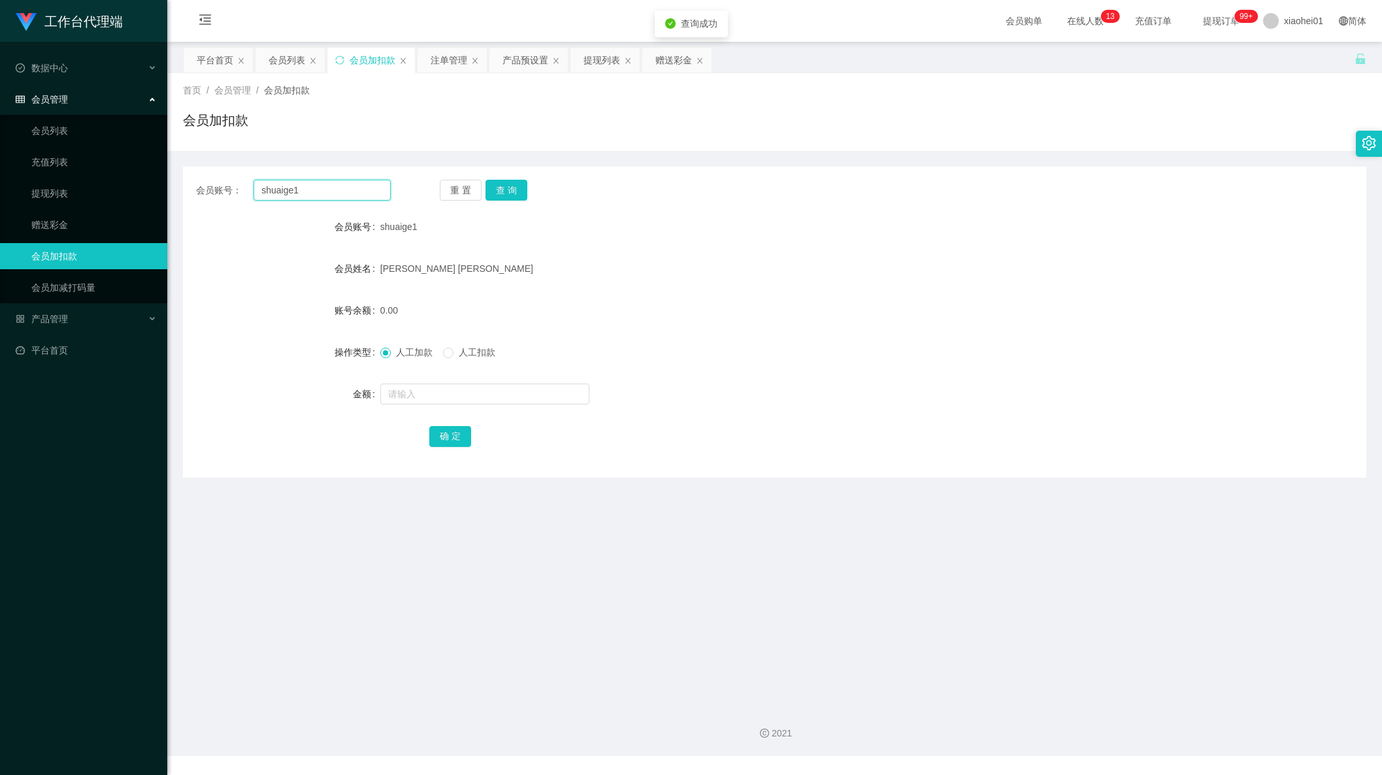
drag, startPoint x: 335, startPoint y: 196, endPoint x: 173, endPoint y: 182, distance: 162.7
click at [224, 183] on div "会员账号： shuaige1" at bounding box center [293, 190] width 195 height 21
click at [718, 191] on div "会员账号： 重 置 查 询" at bounding box center [775, 190] width 1184 height 21
click at [610, 53] on div "提现列表" at bounding box center [602, 60] width 37 height 25
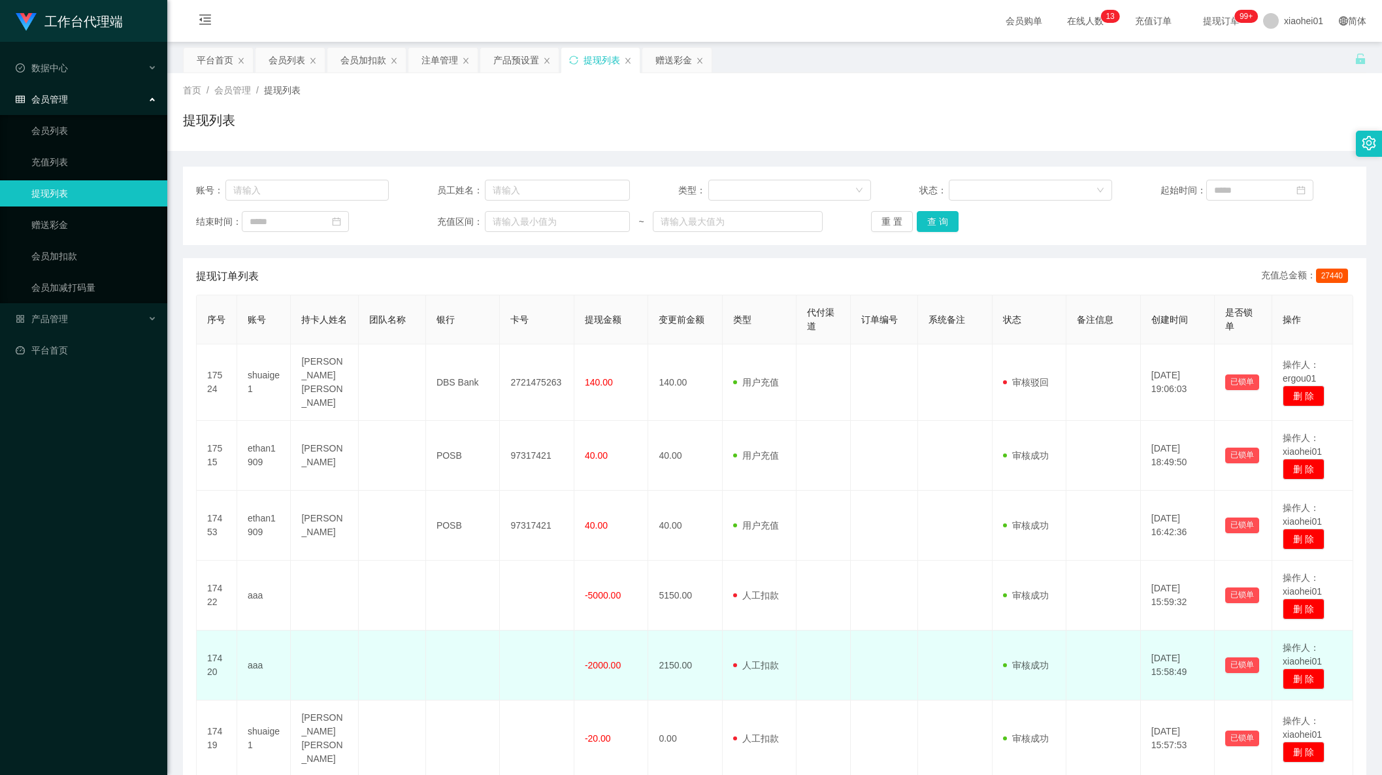
click at [690, 631] on td "2150.00" at bounding box center [685, 666] width 75 height 70
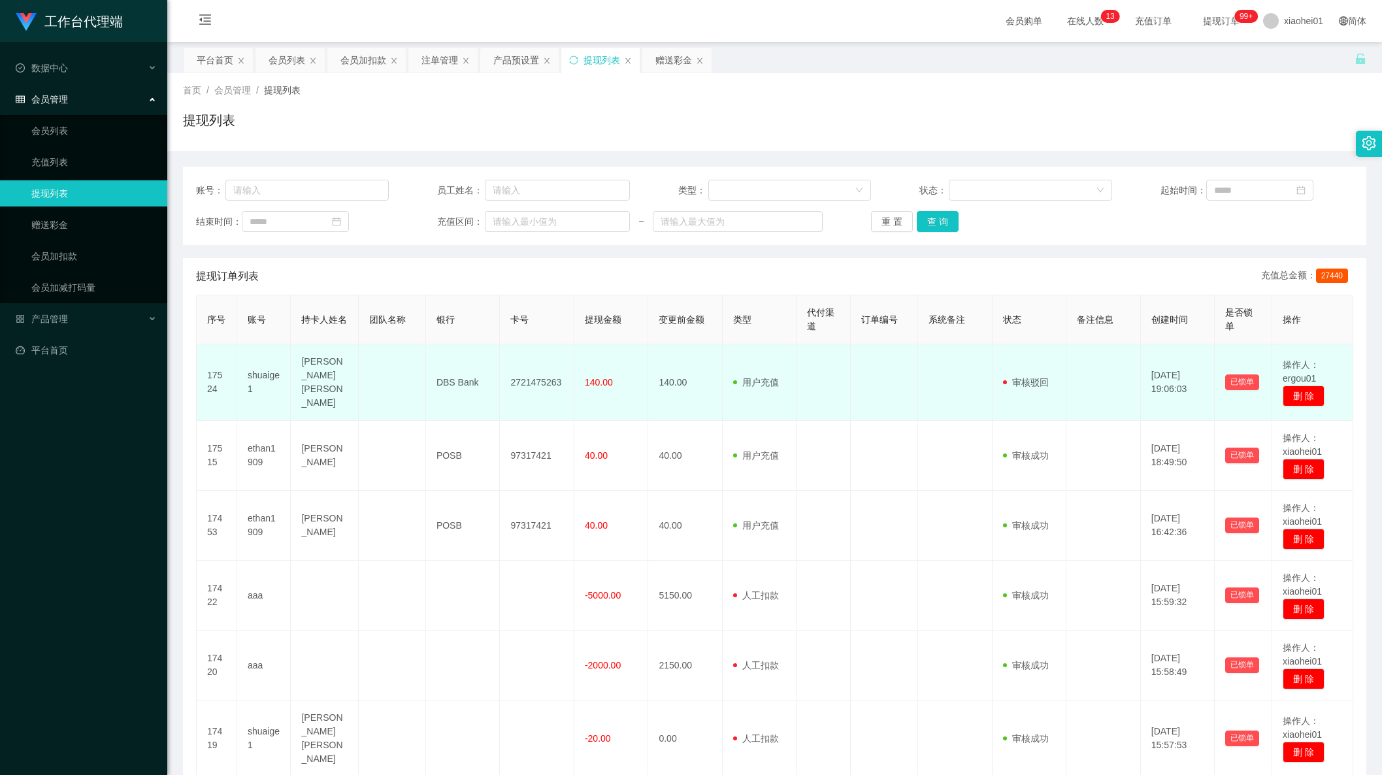
click at [534, 373] on td "2721475263" at bounding box center [537, 382] width 75 height 76
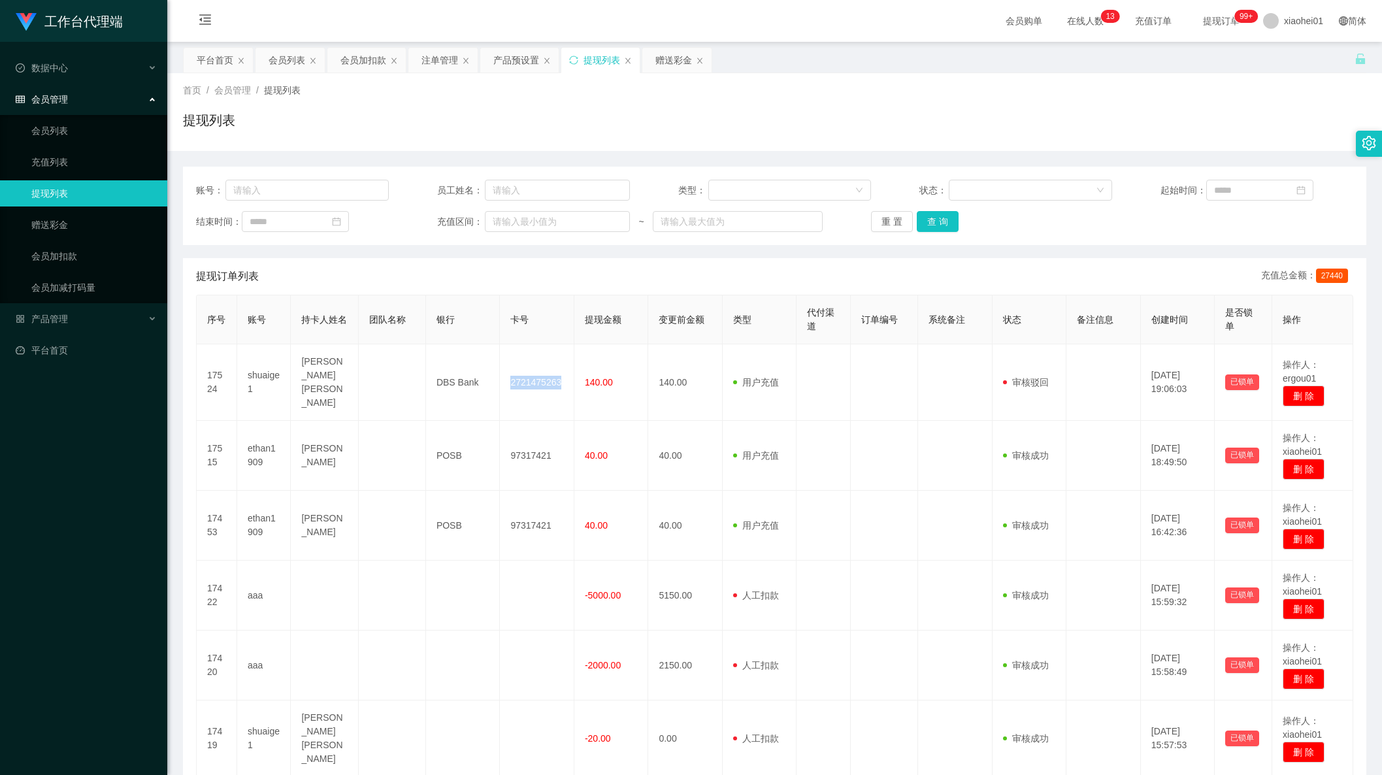
copy td "2721475263"
click at [890, 325] on div "订单编号" at bounding box center [879, 320] width 37 height 14
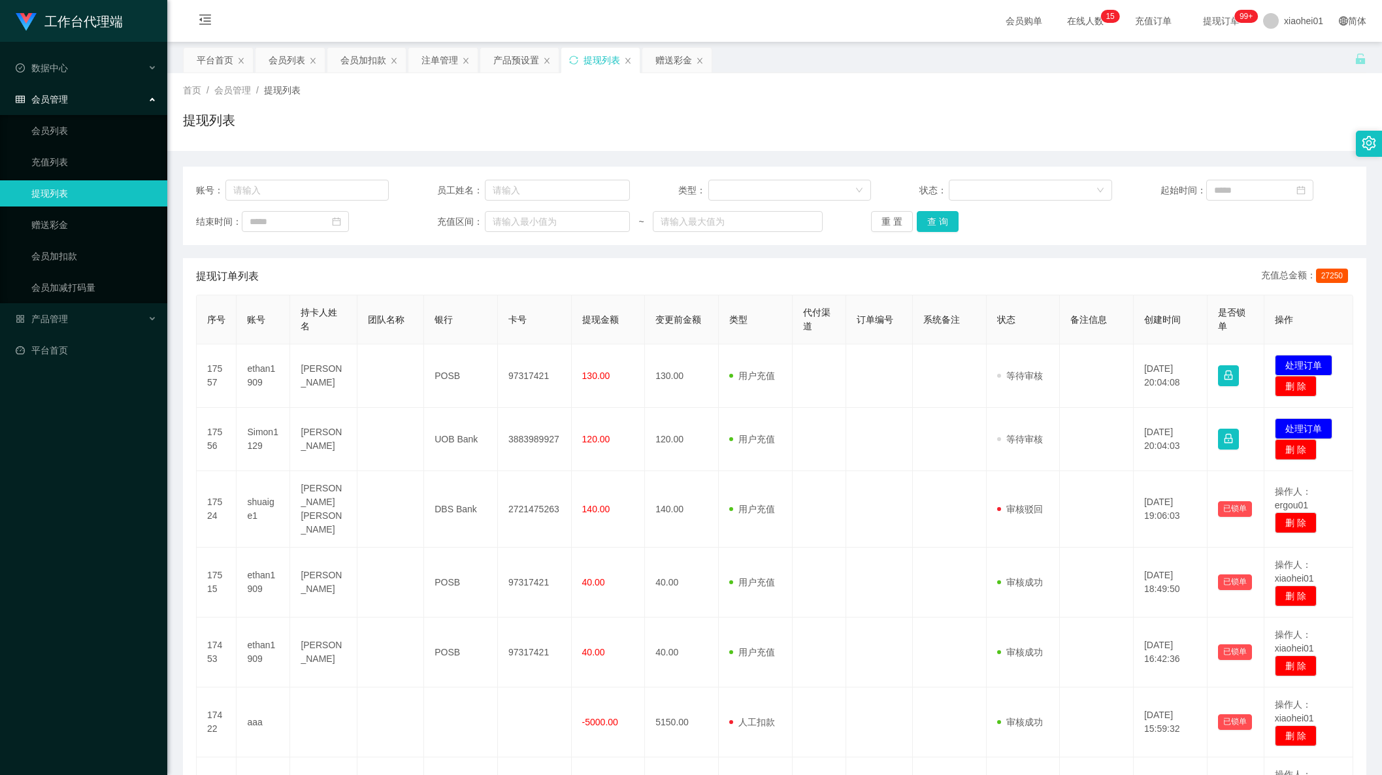
click at [598, 437] on span "120.00" at bounding box center [596, 439] width 28 height 10
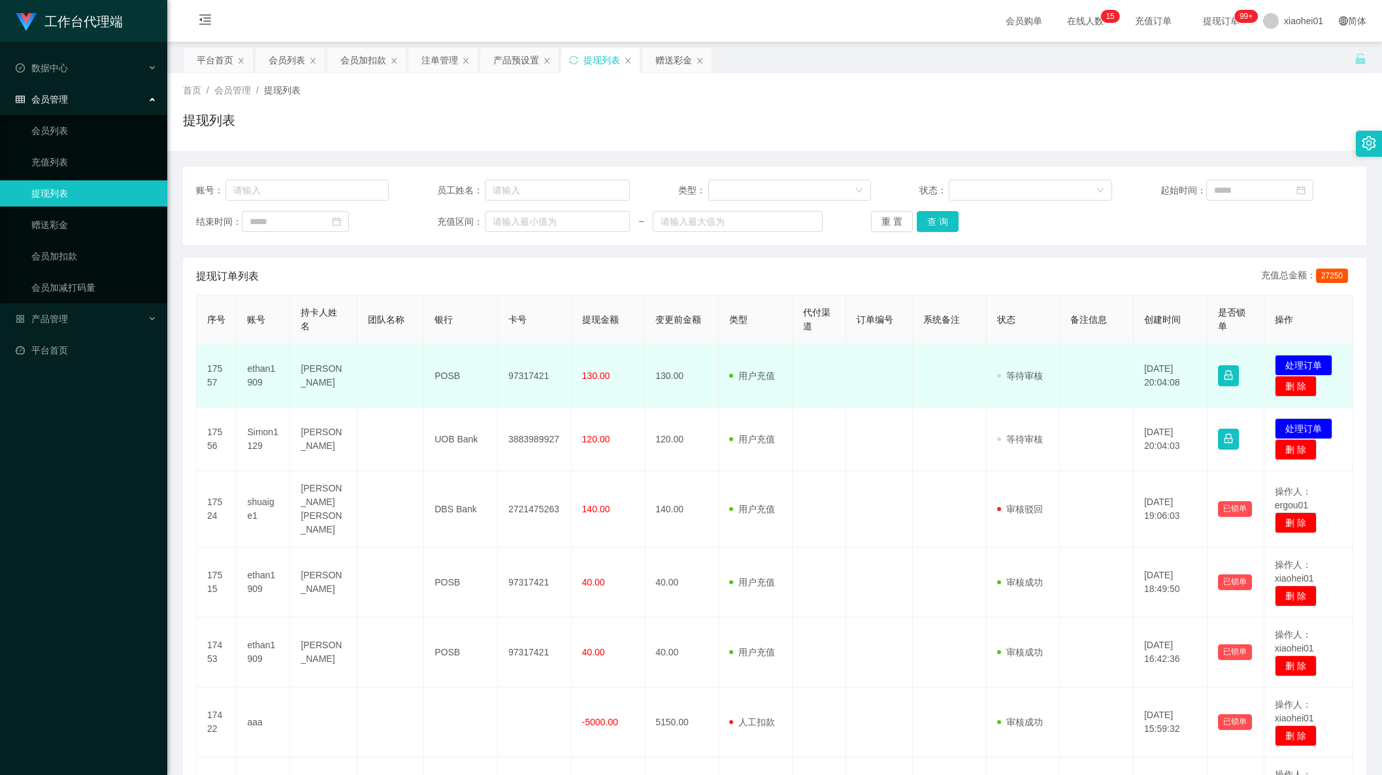
click at [523, 376] on td "97317421" at bounding box center [535, 375] width 74 height 63
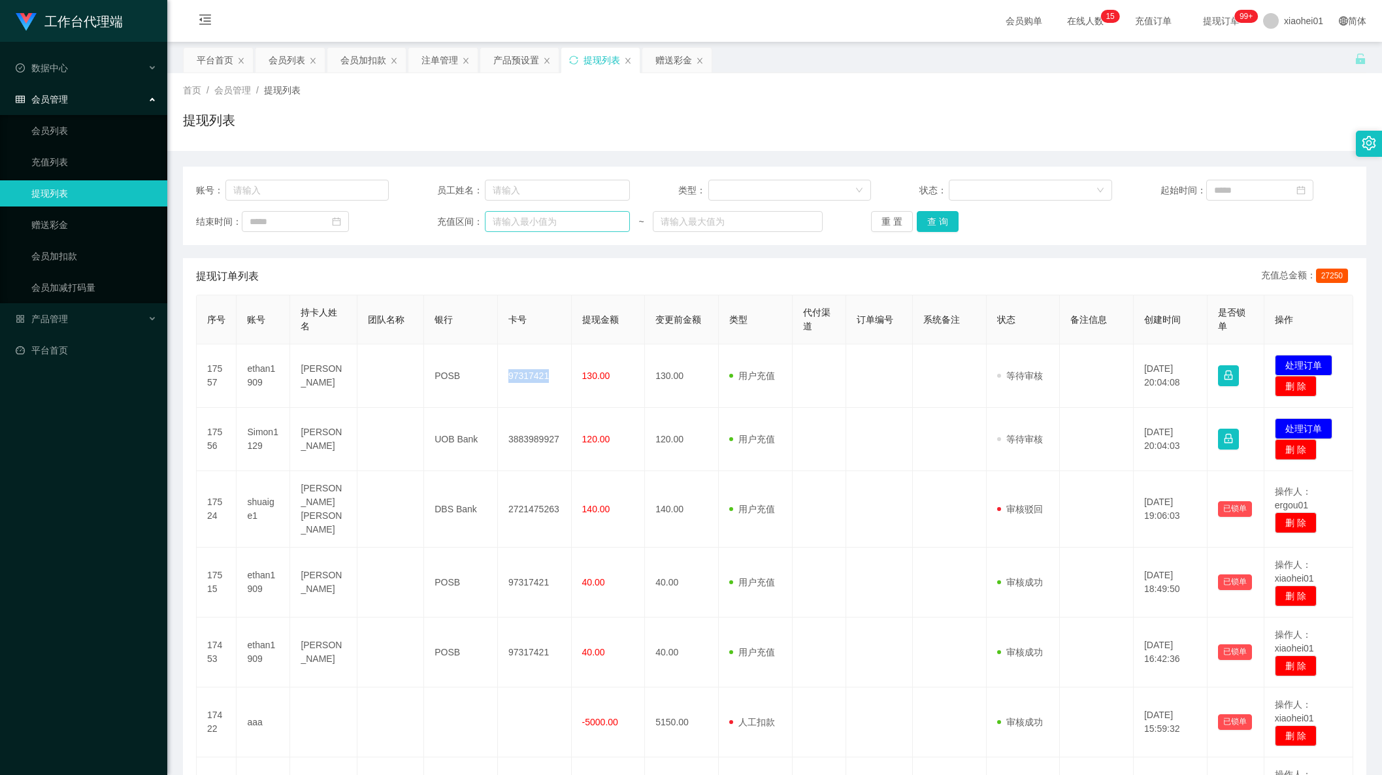
copy td "97317421"
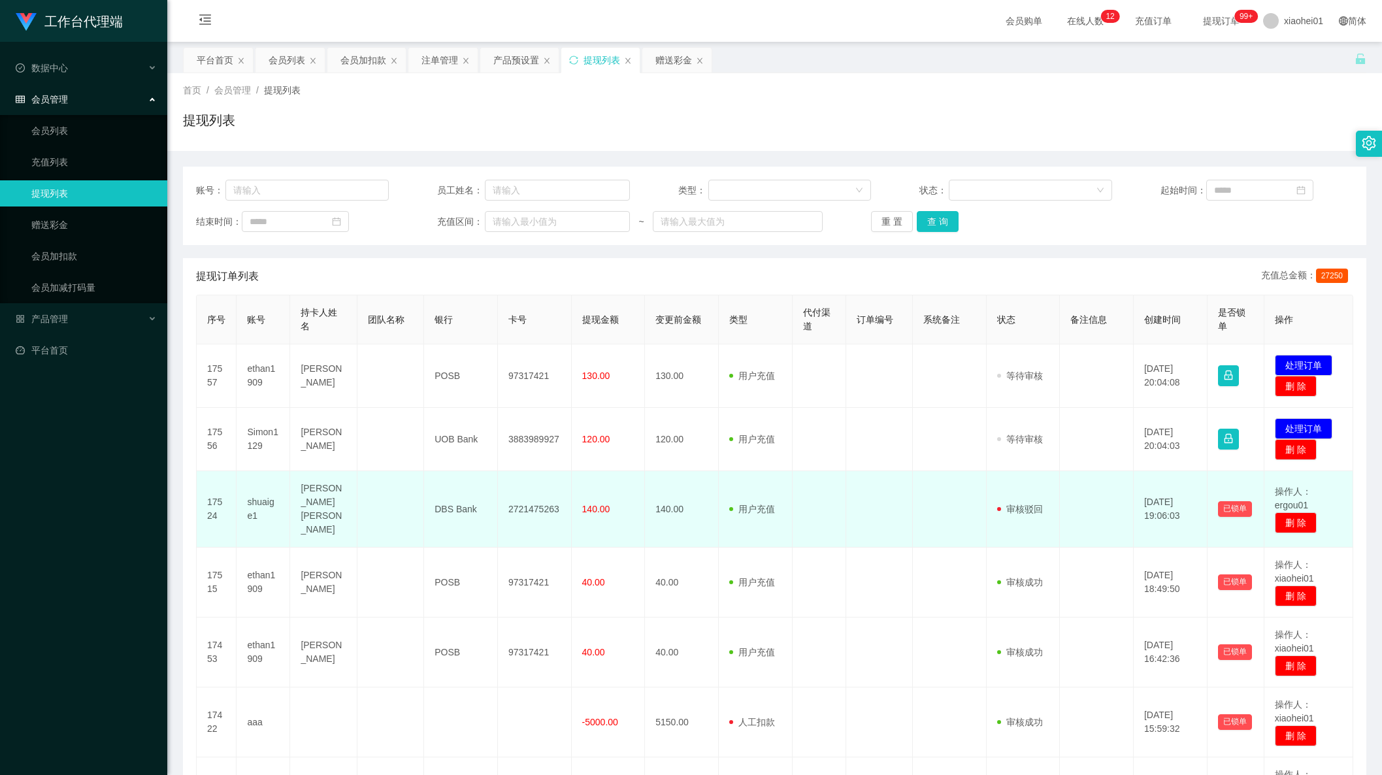
drag, startPoint x: 1055, startPoint y: 518, endPoint x: 1045, endPoint y: 490, distance: 30.0
click at [1060, 516] on td at bounding box center [1097, 509] width 74 height 76
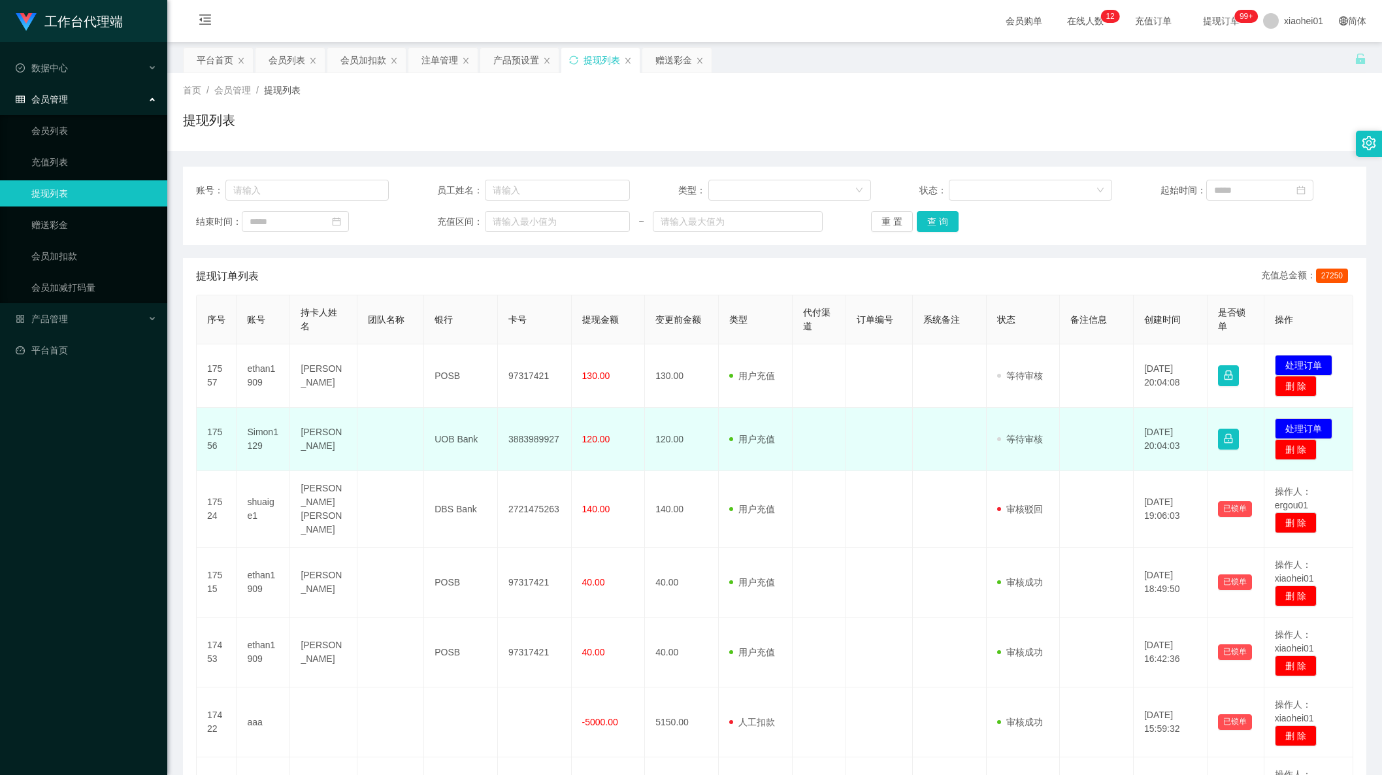
click at [545, 438] on td "3883989927" at bounding box center [535, 439] width 74 height 63
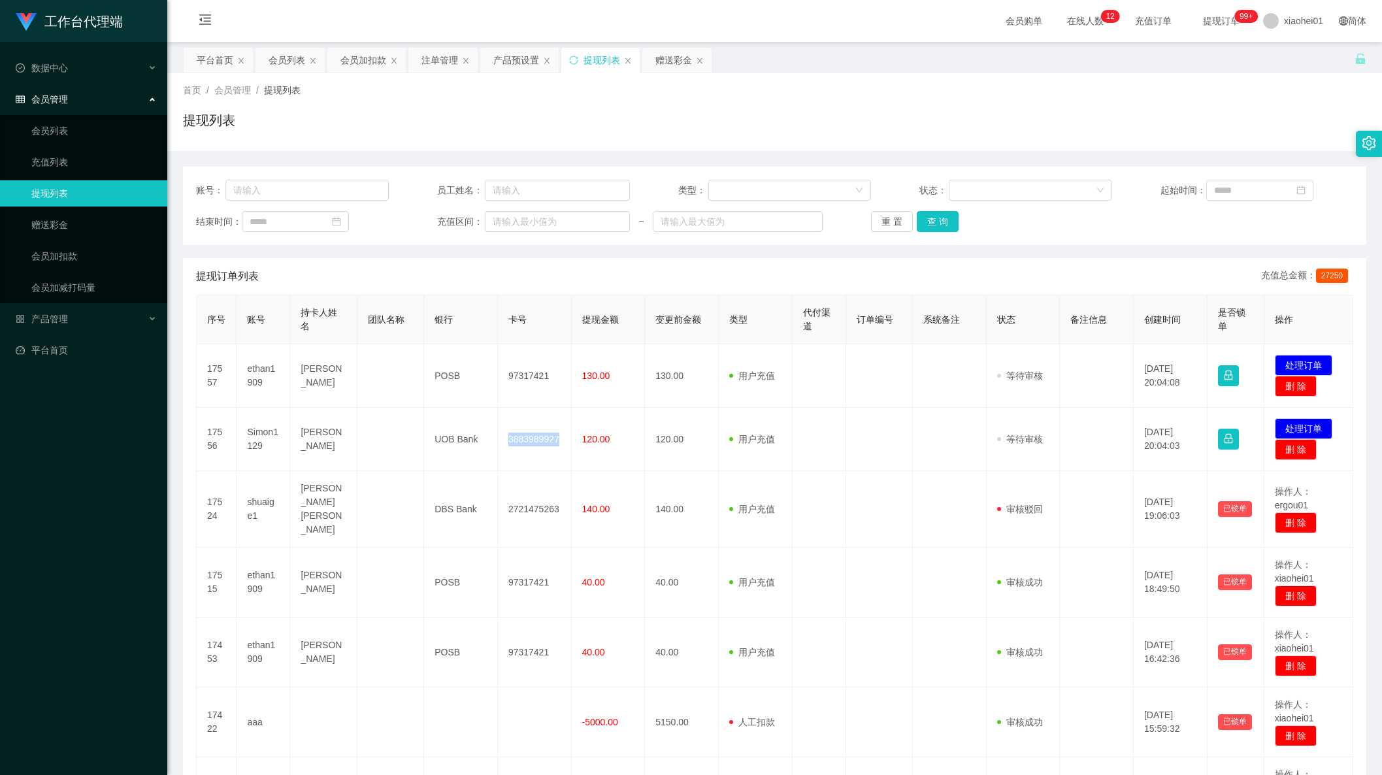
copy td "3883989927"
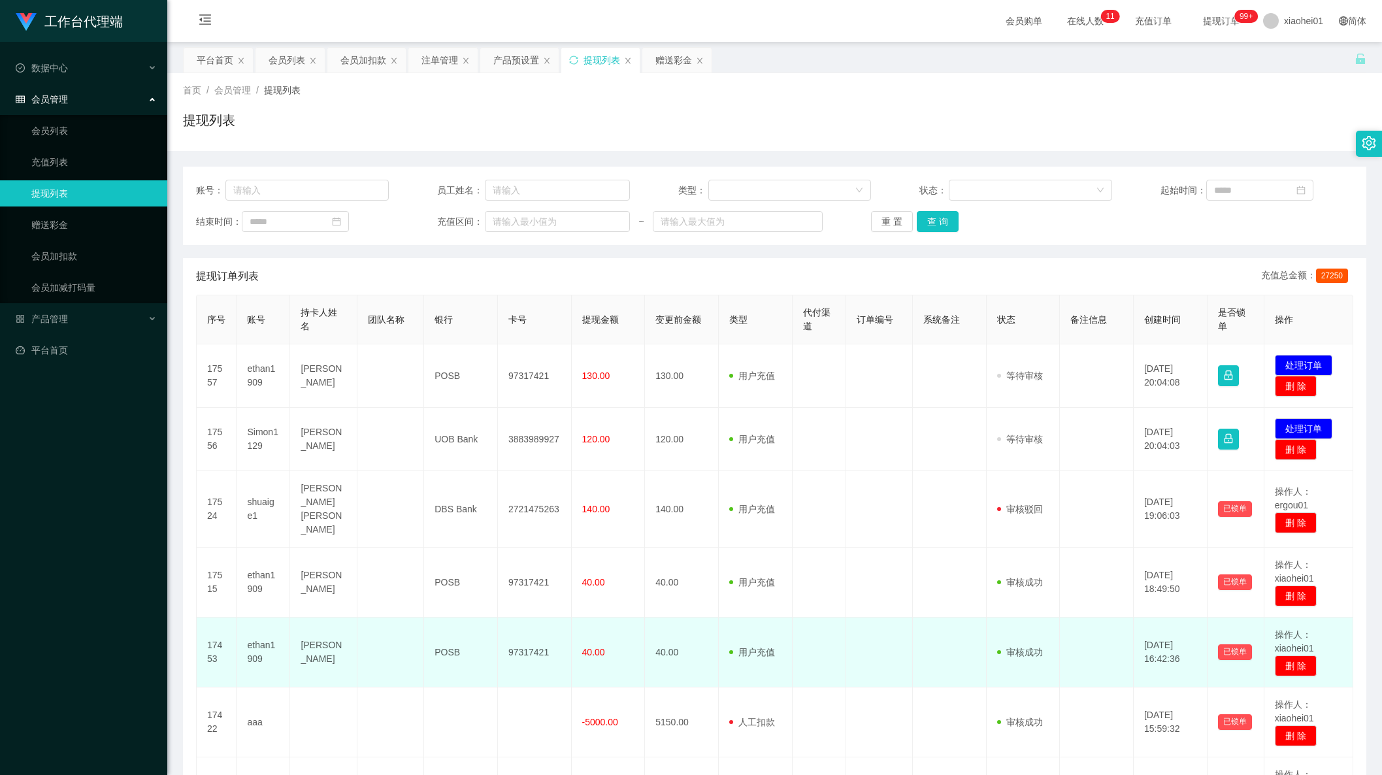
click at [1024, 669] on td "审核驳回 审核成功 等待审核" at bounding box center [1024, 653] width 74 height 70
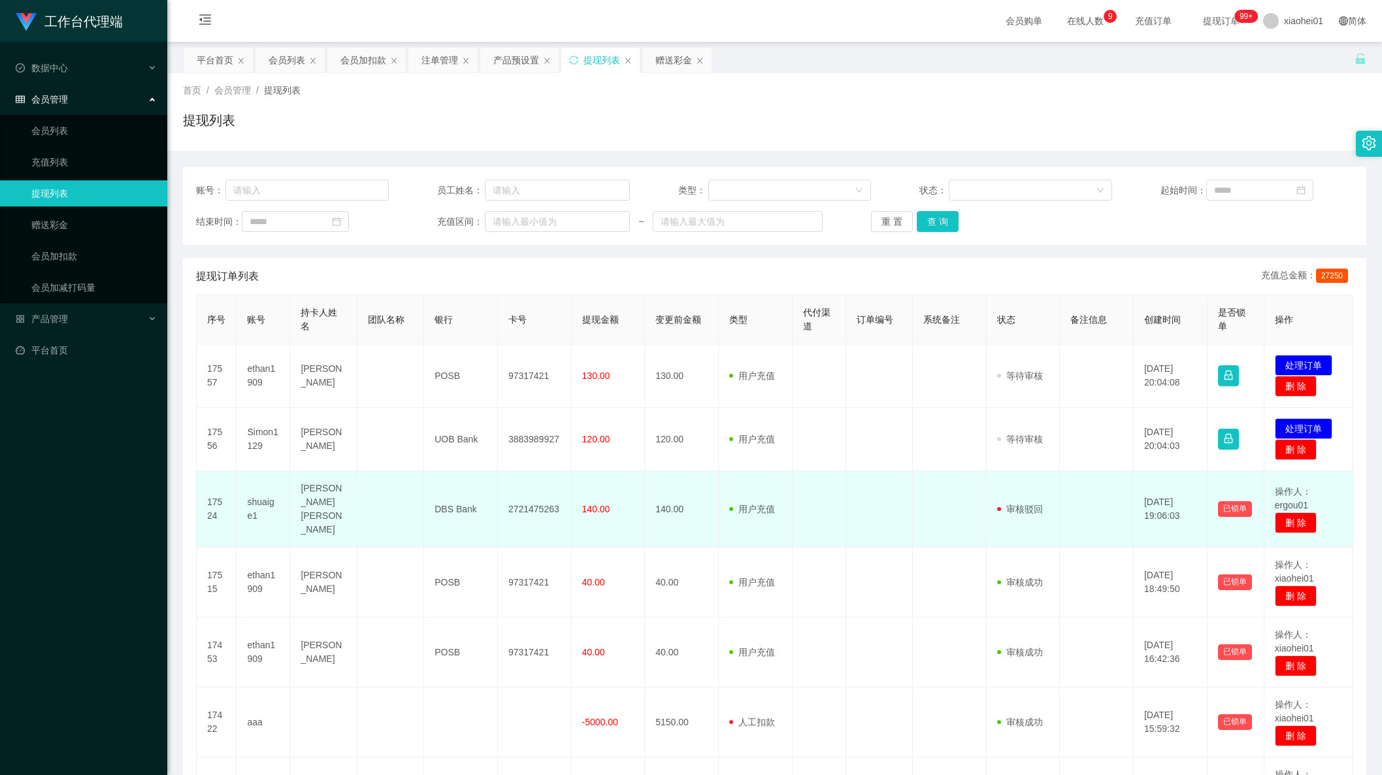
click at [719, 520] on td "用户充值 人工扣款" at bounding box center [756, 509] width 74 height 76
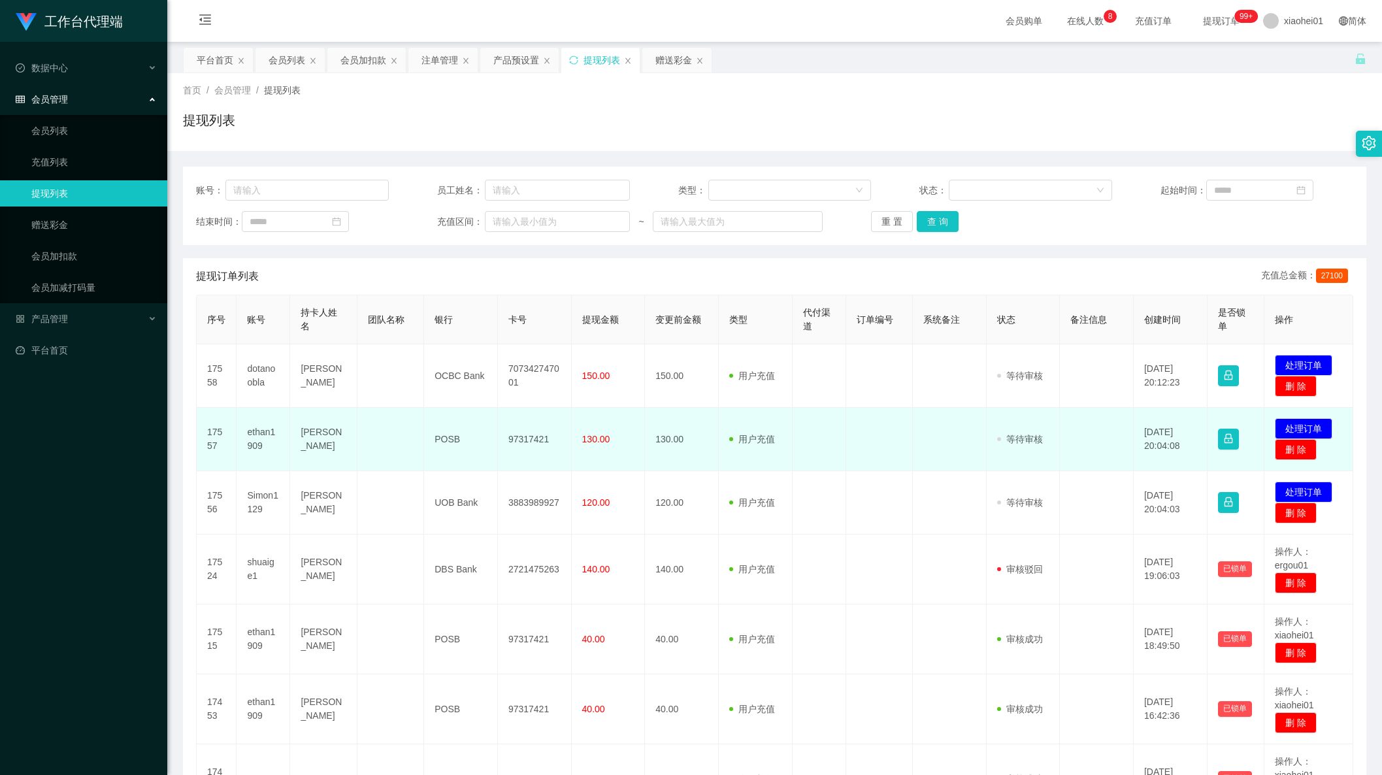
drag, startPoint x: 1022, startPoint y: 471, endPoint x: 1027, endPoint y: 465, distance: 7.9
click at [1022, 471] on td "审核驳回 审核成功 等待审核" at bounding box center [1024, 439] width 74 height 63
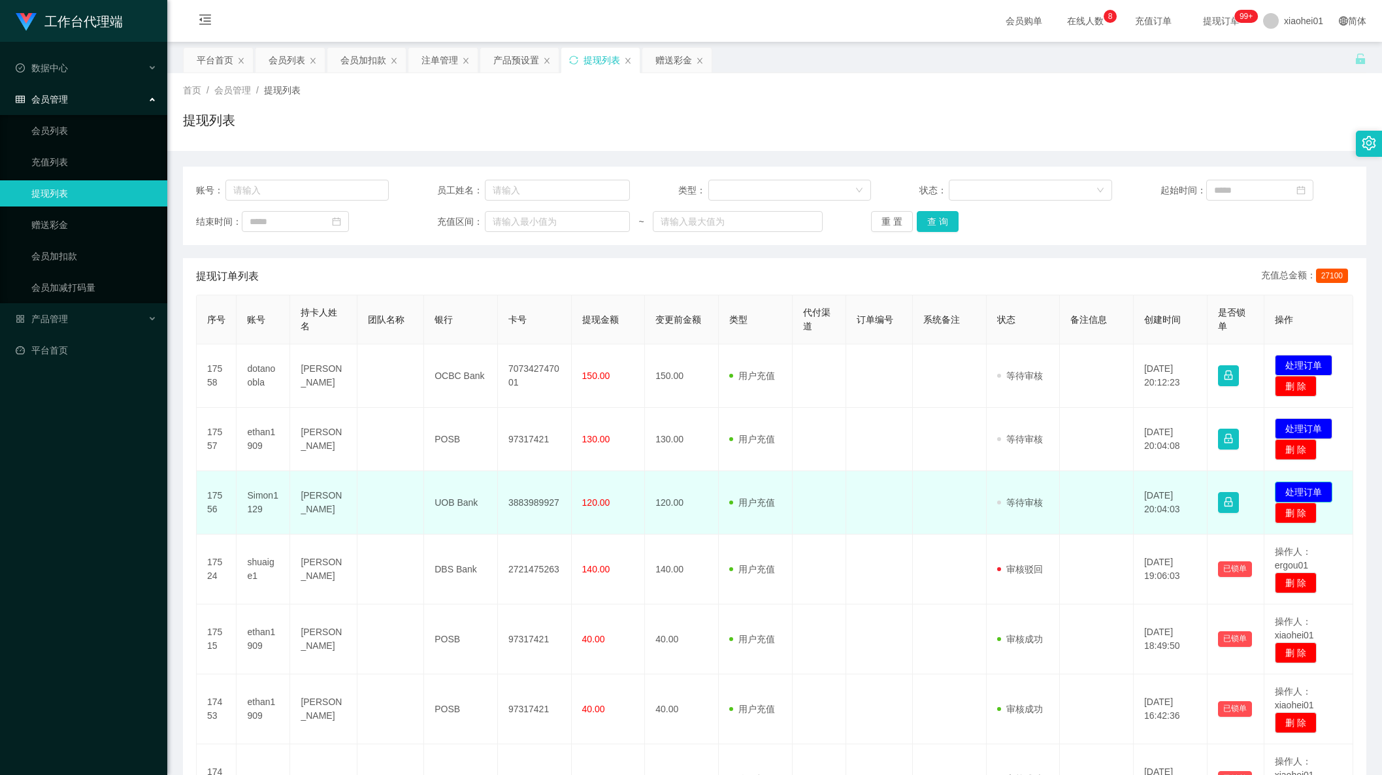
click at [1302, 492] on button "处理订单" at bounding box center [1304, 492] width 58 height 21
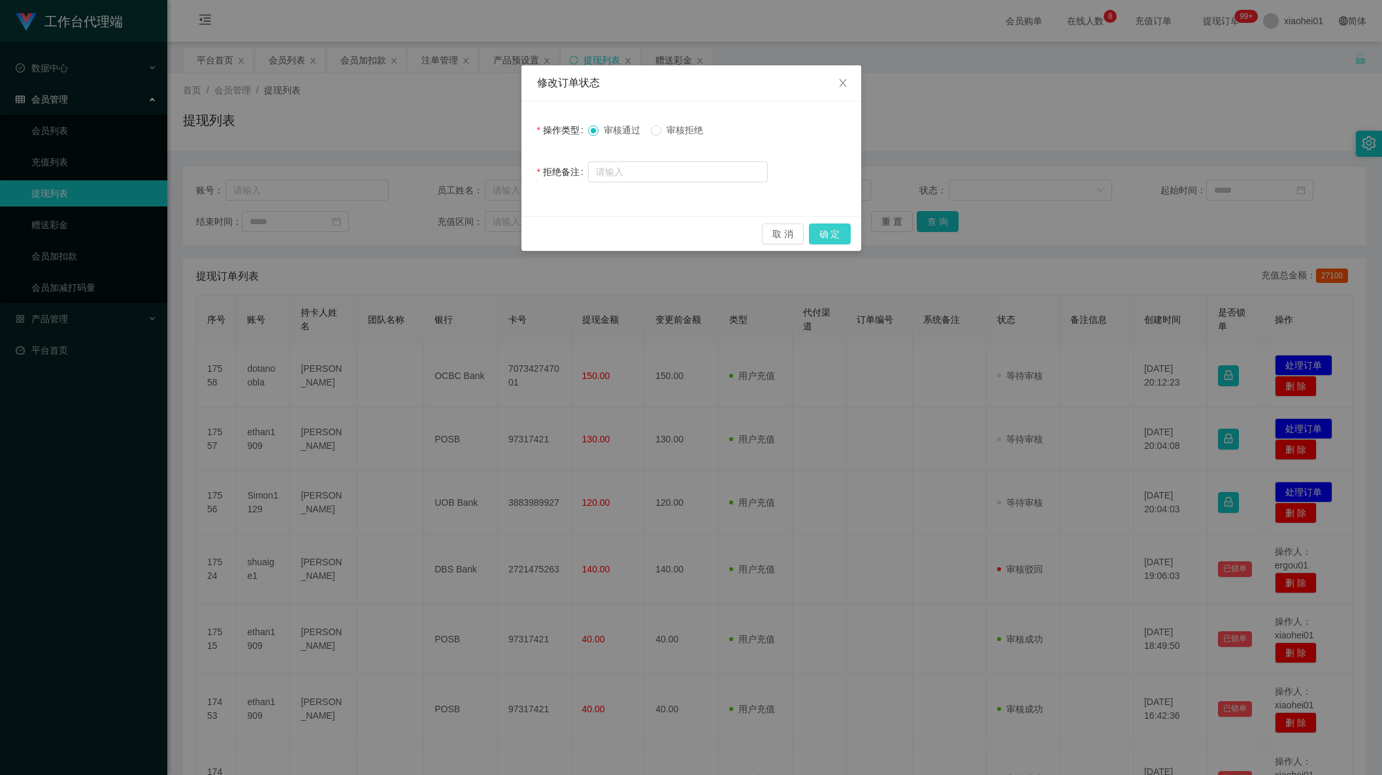
click at [838, 235] on button "确 定" at bounding box center [830, 234] width 42 height 21
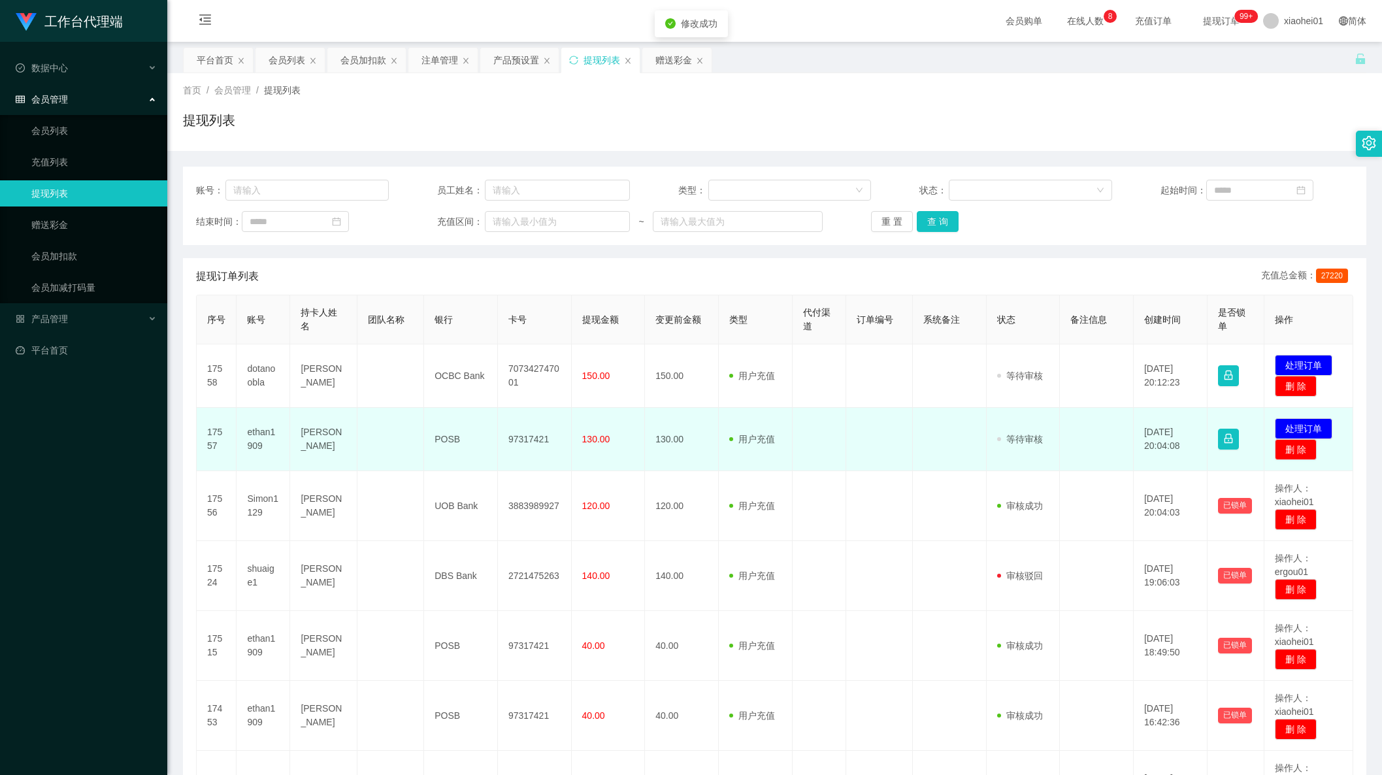
click at [599, 439] on span "130.00" at bounding box center [596, 439] width 28 height 10
click at [518, 444] on td "97317421" at bounding box center [535, 439] width 74 height 63
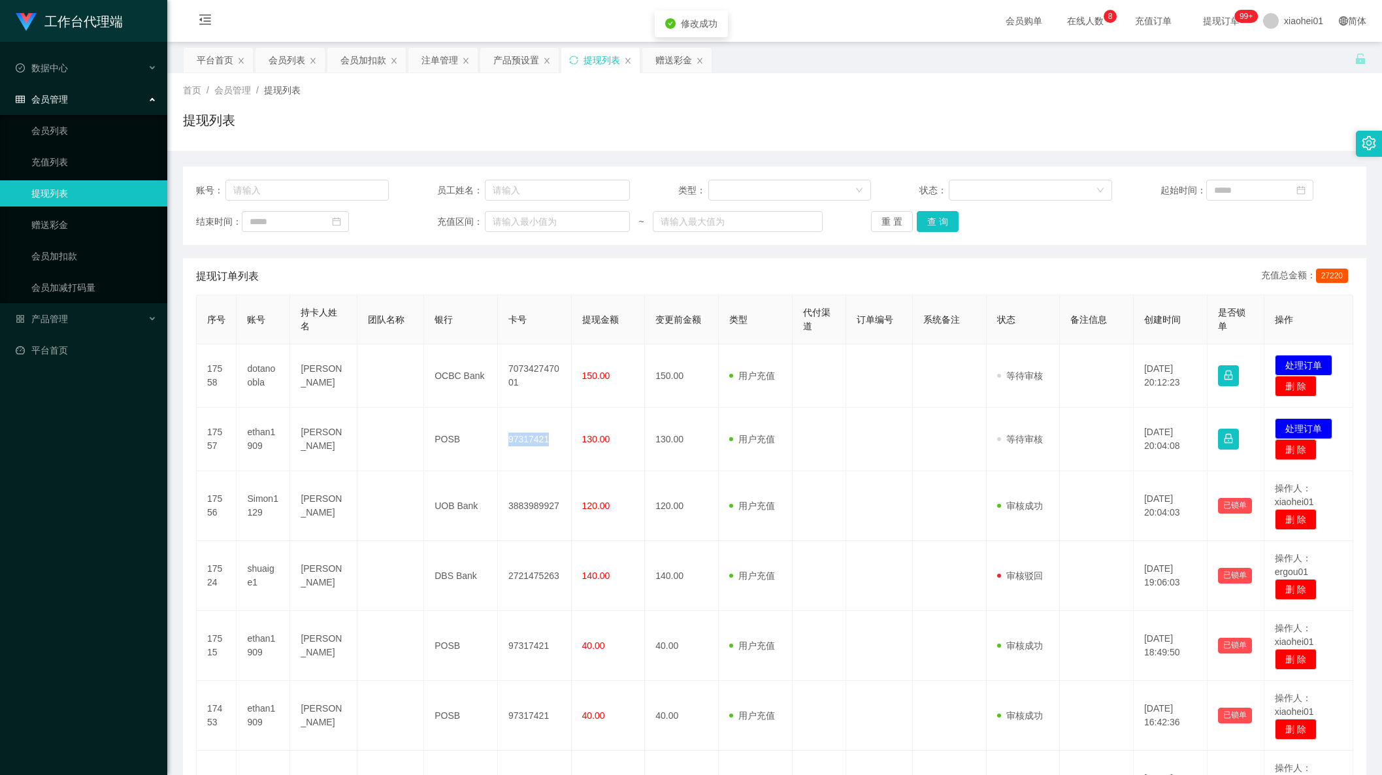
copy td "97317421"
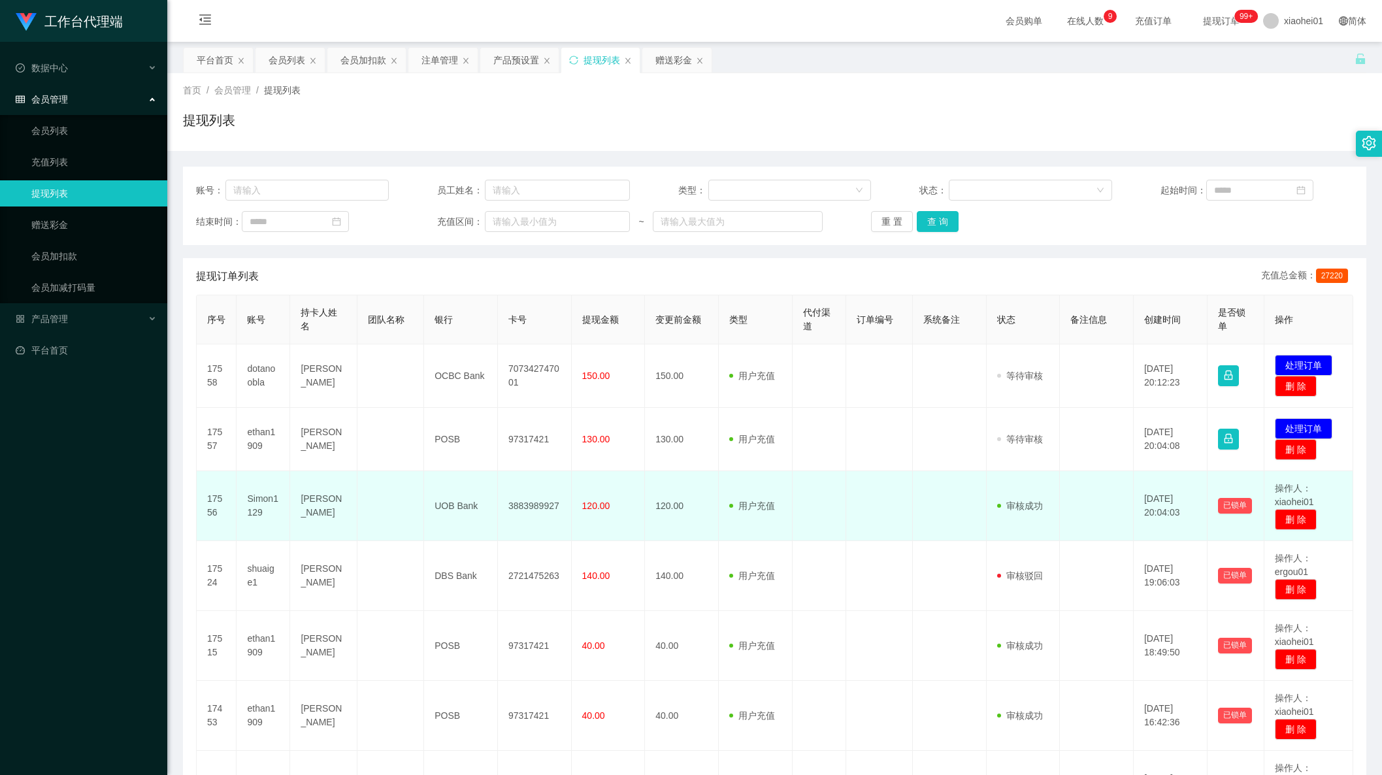
drag, startPoint x: 1038, startPoint y: 542, endPoint x: 1027, endPoint y: 535, distance: 12.3
click at [1038, 542] on td "审核驳回 审核成功 等待审核" at bounding box center [1024, 576] width 74 height 70
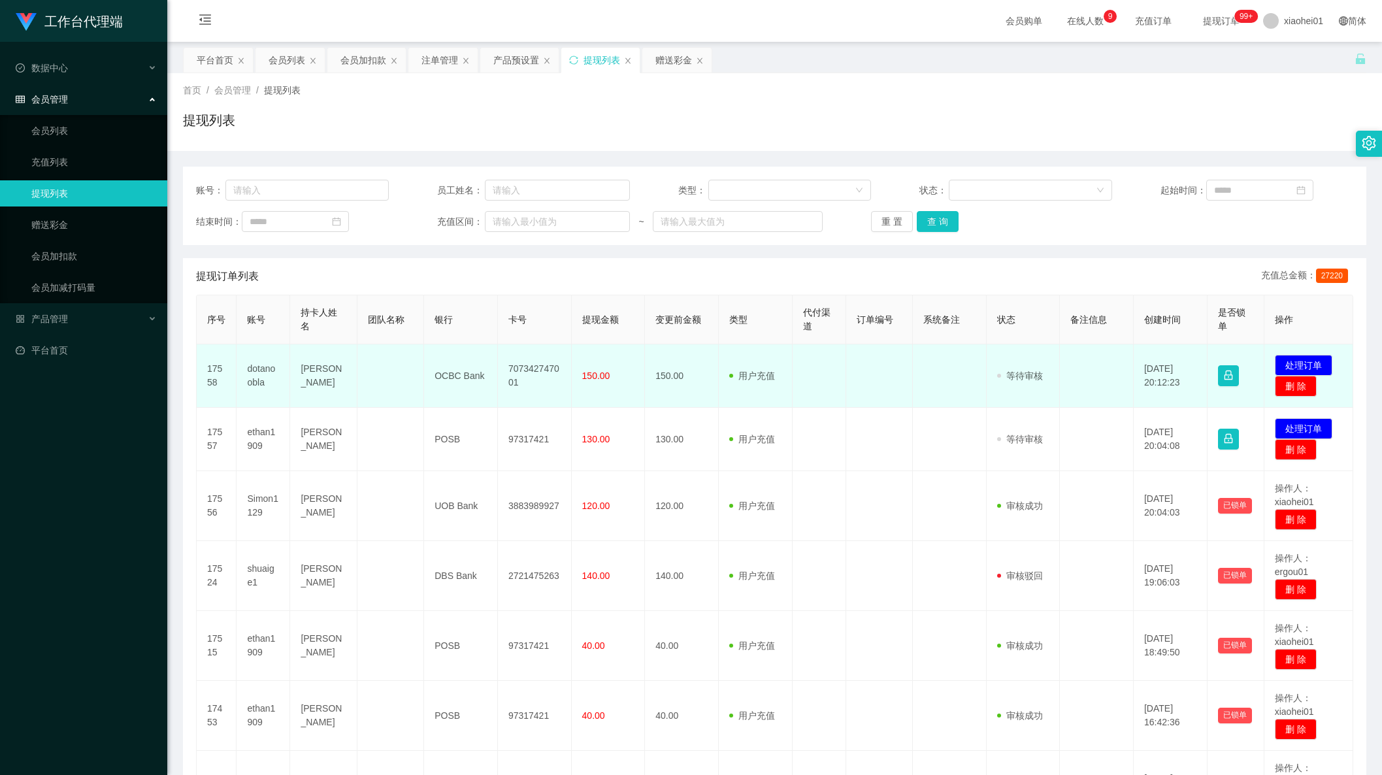
click at [514, 371] on td "707342747001" at bounding box center [535, 375] width 74 height 63
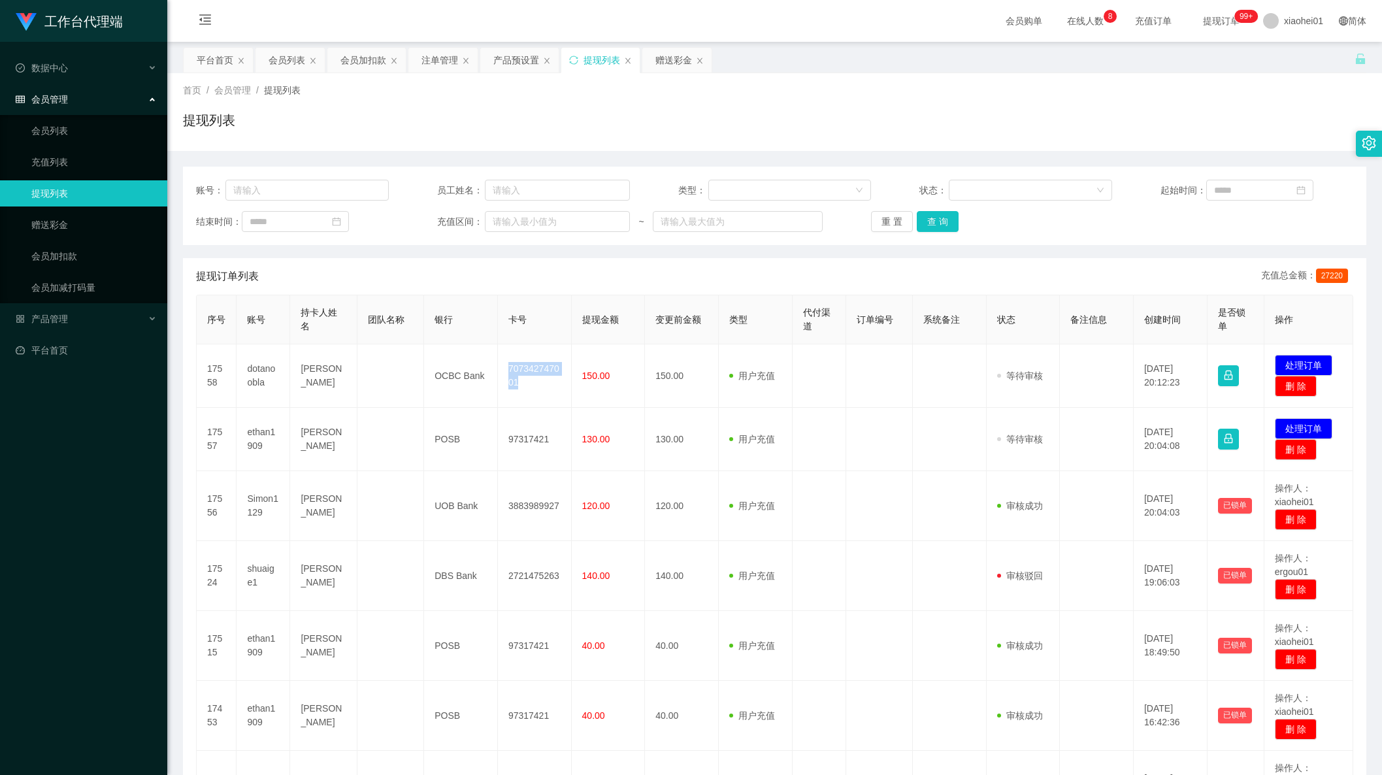
copy td "707342747001"
click at [190, 665] on div "提现订单列表 充值总金额： 27220 序号 账号 持卡人姓名 团队名称 银行 卡号 提现金额 变更前金额 类型 代付渠道 订单编号 系统备注 状态 备注信息…" at bounding box center [775, 665] width 1184 height 814
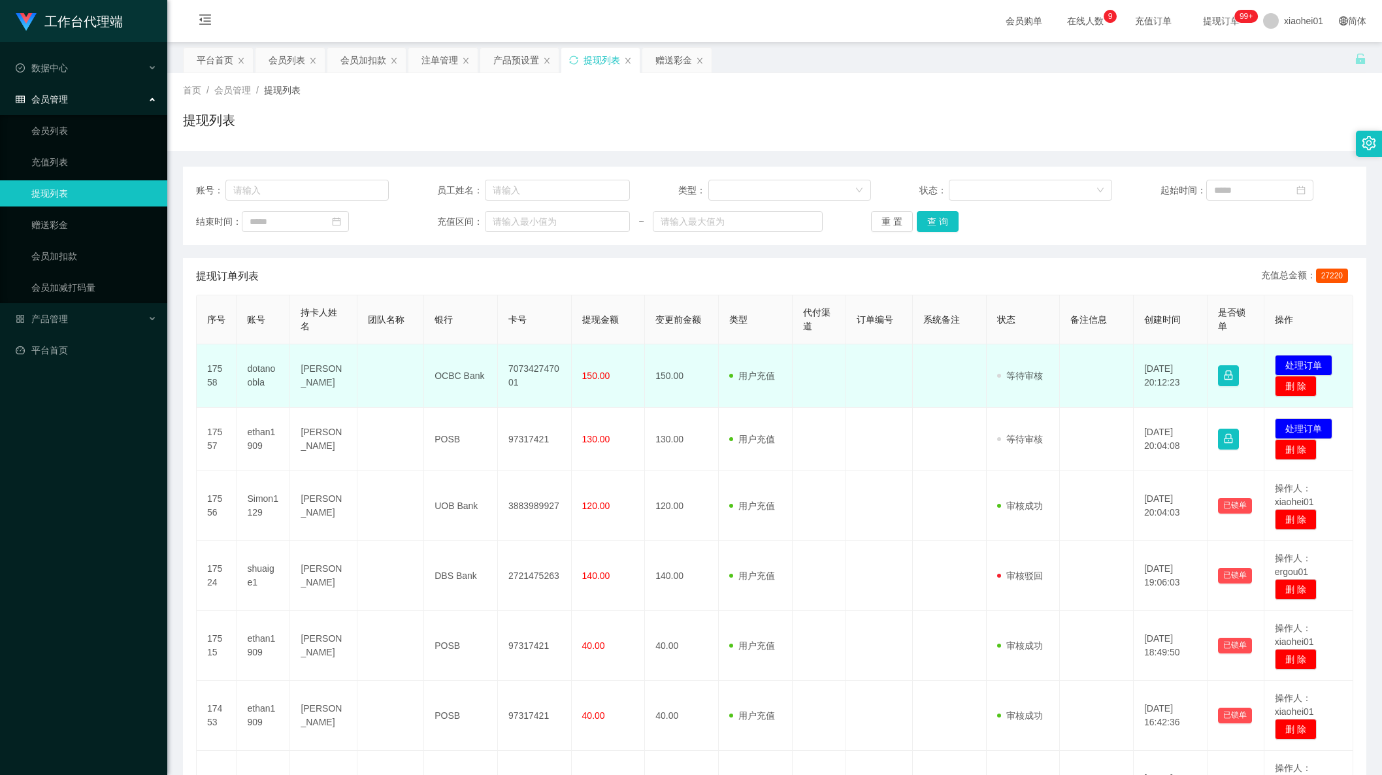
click at [305, 375] on td "[PERSON_NAME]" at bounding box center [323, 375] width 67 height 63
click at [318, 375] on td "[PERSON_NAME]" at bounding box center [323, 375] width 67 height 63
click at [305, 390] on td "[PERSON_NAME]" at bounding box center [323, 375] width 67 height 63
click at [312, 386] on td "[PERSON_NAME]" at bounding box center [323, 375] width 67 height 63
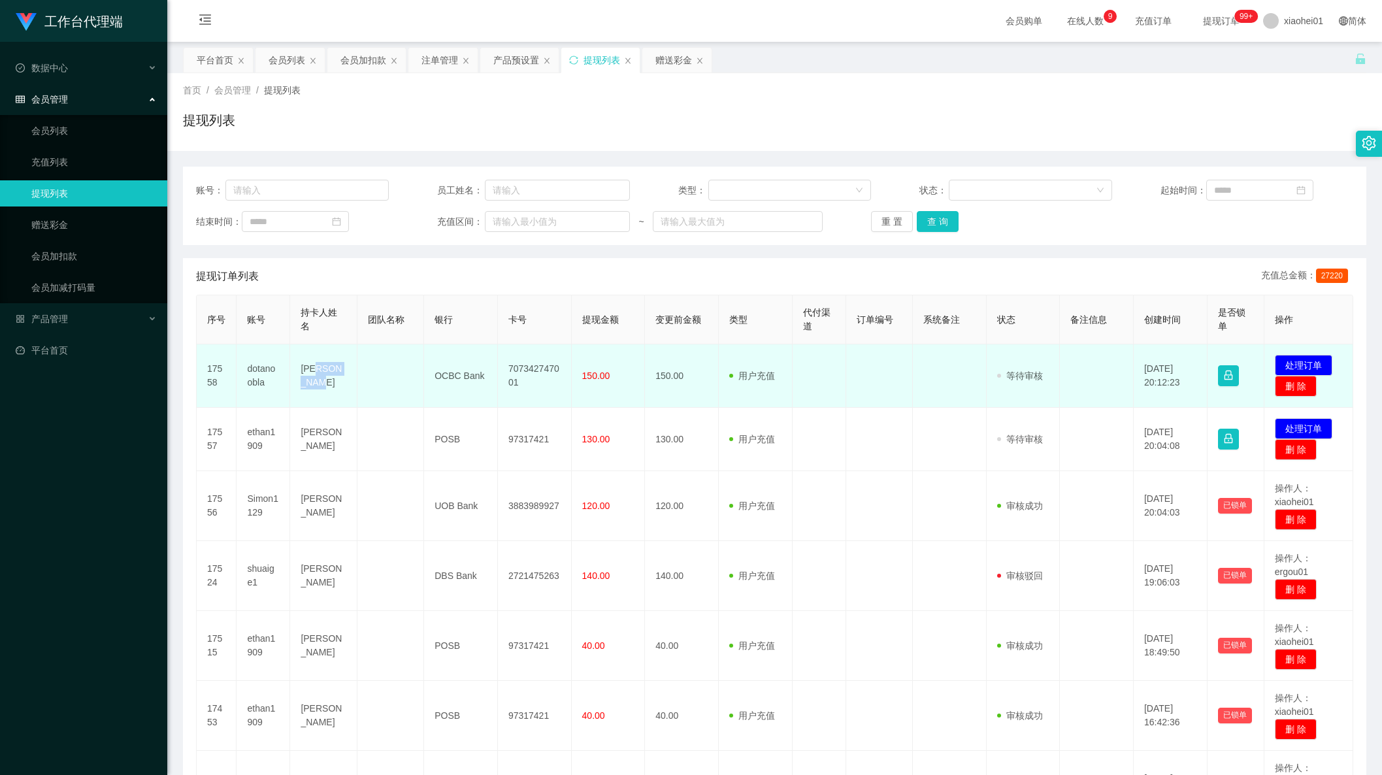
click at [312, 386] on td "[PERSON_NAME]" at bounding box center [323, 375] width 67 height 63
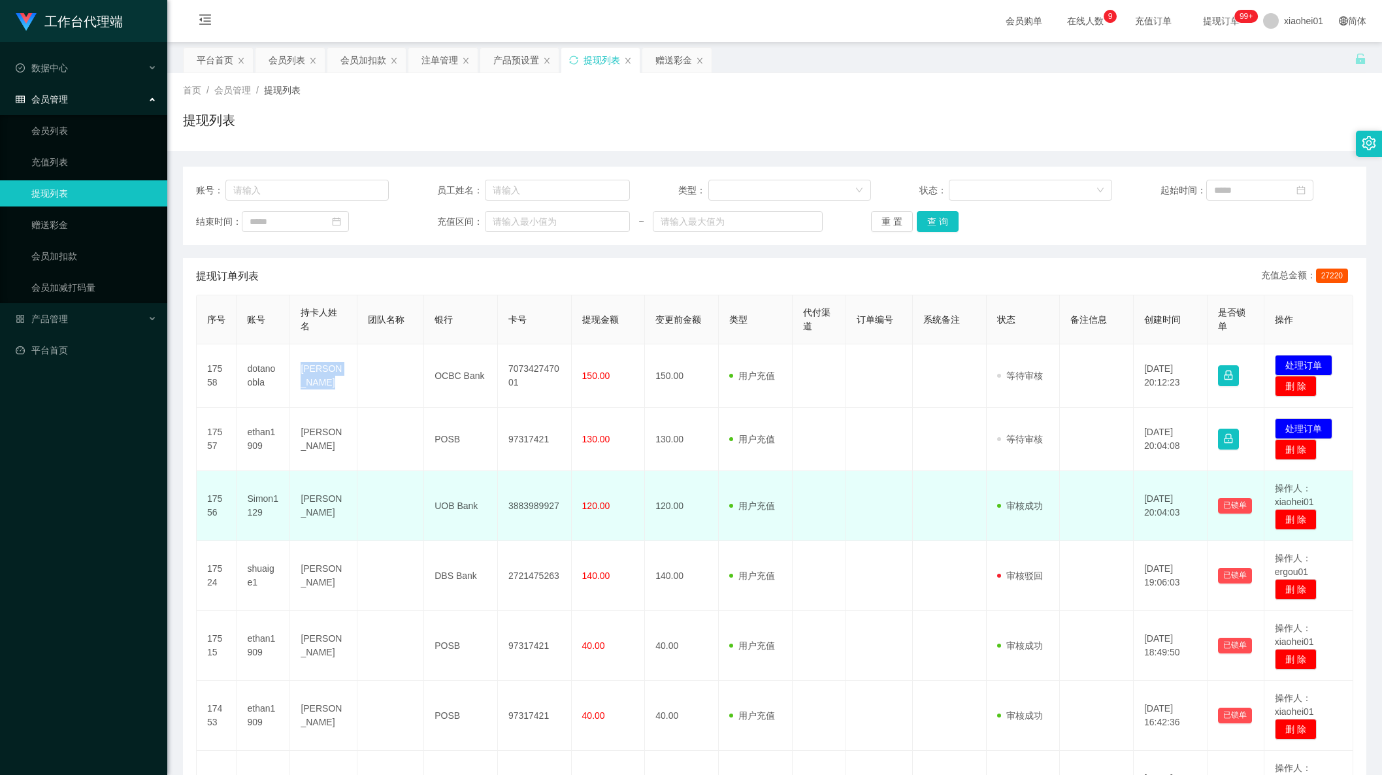
copy td "[PERSON_NAME]"
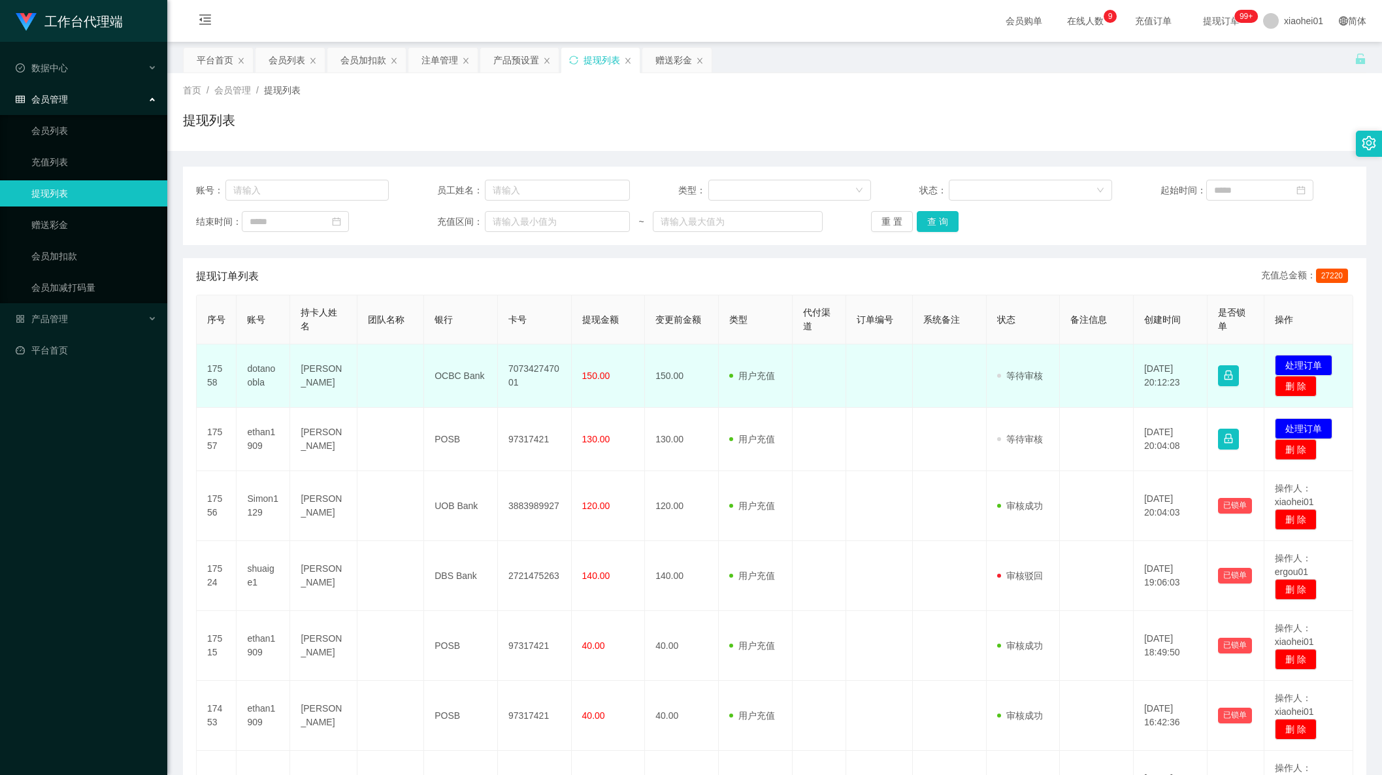
click at [465, 374] on td "OCBC Bank" at bounding box center [461, 375] width 74 height 63
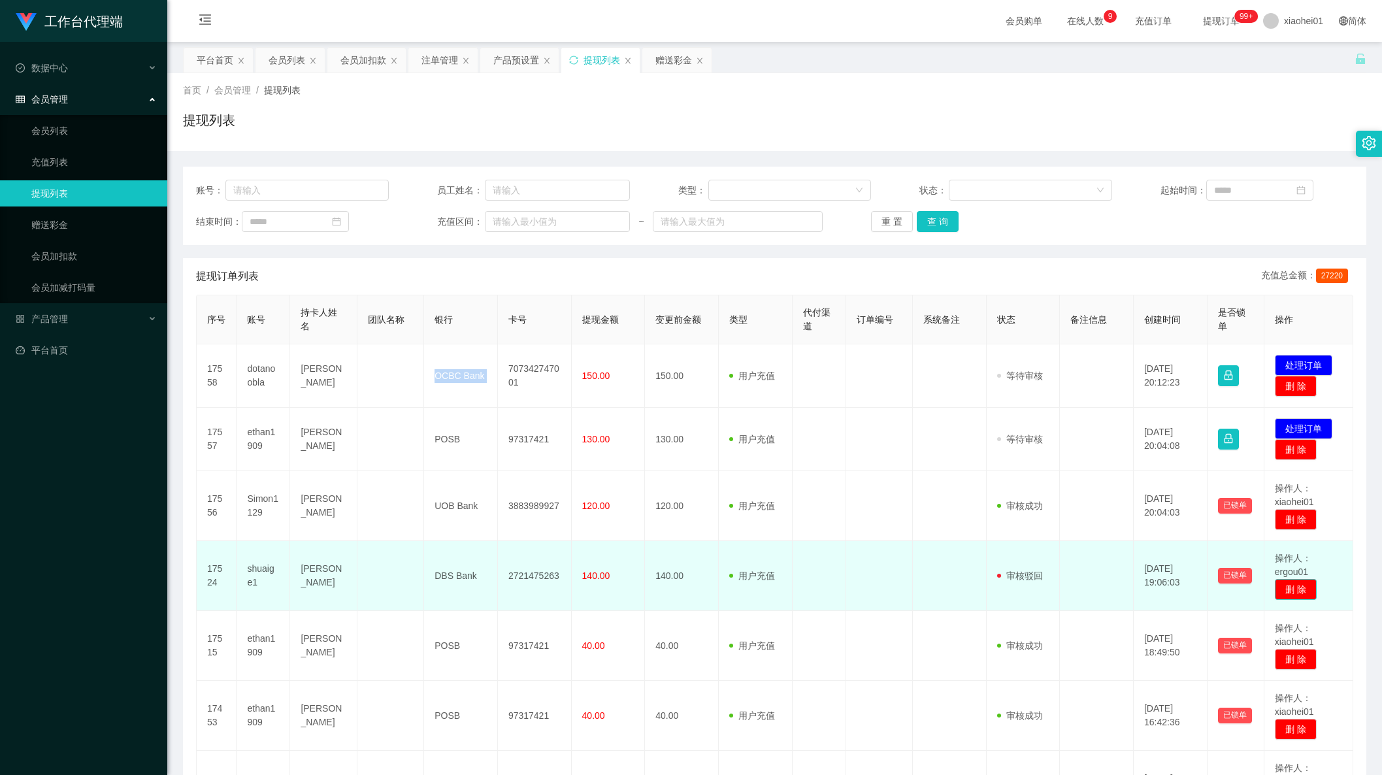
copy td "OCBC Bank"
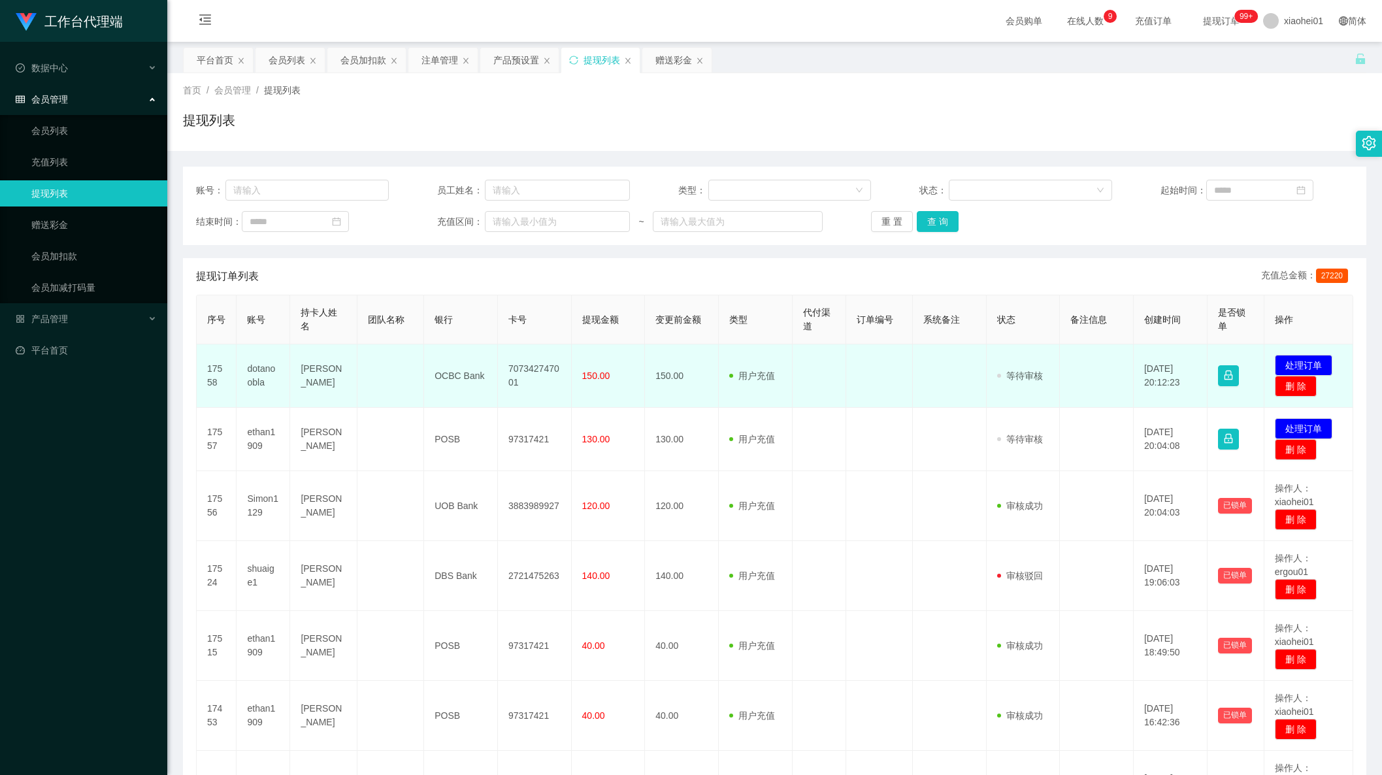
click at [527, 374] on td "707342747001" at bounding box center [535, 375] width 74 height 63
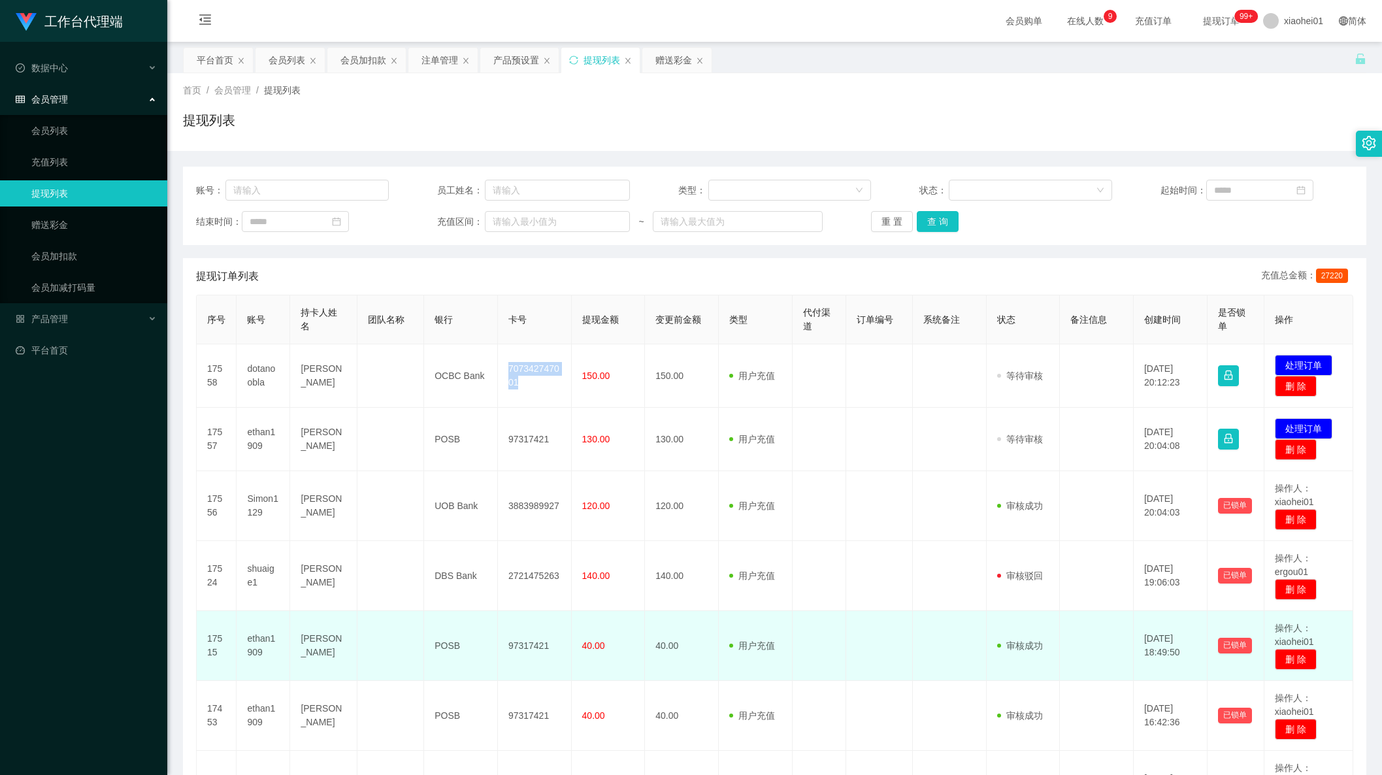
copy td "707342747001"
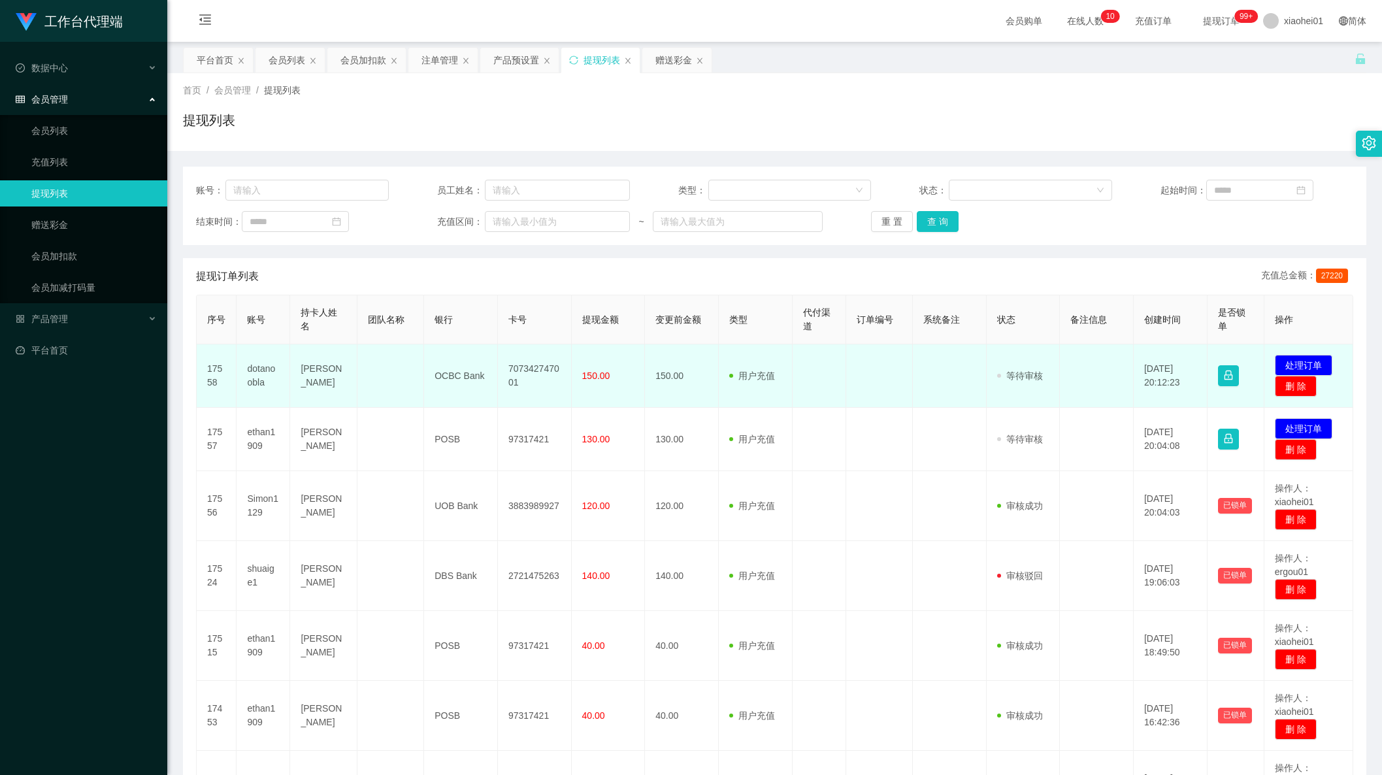
click at [582, 371] on span "150.00" at bounding box center [596, 376] width 28 height 10
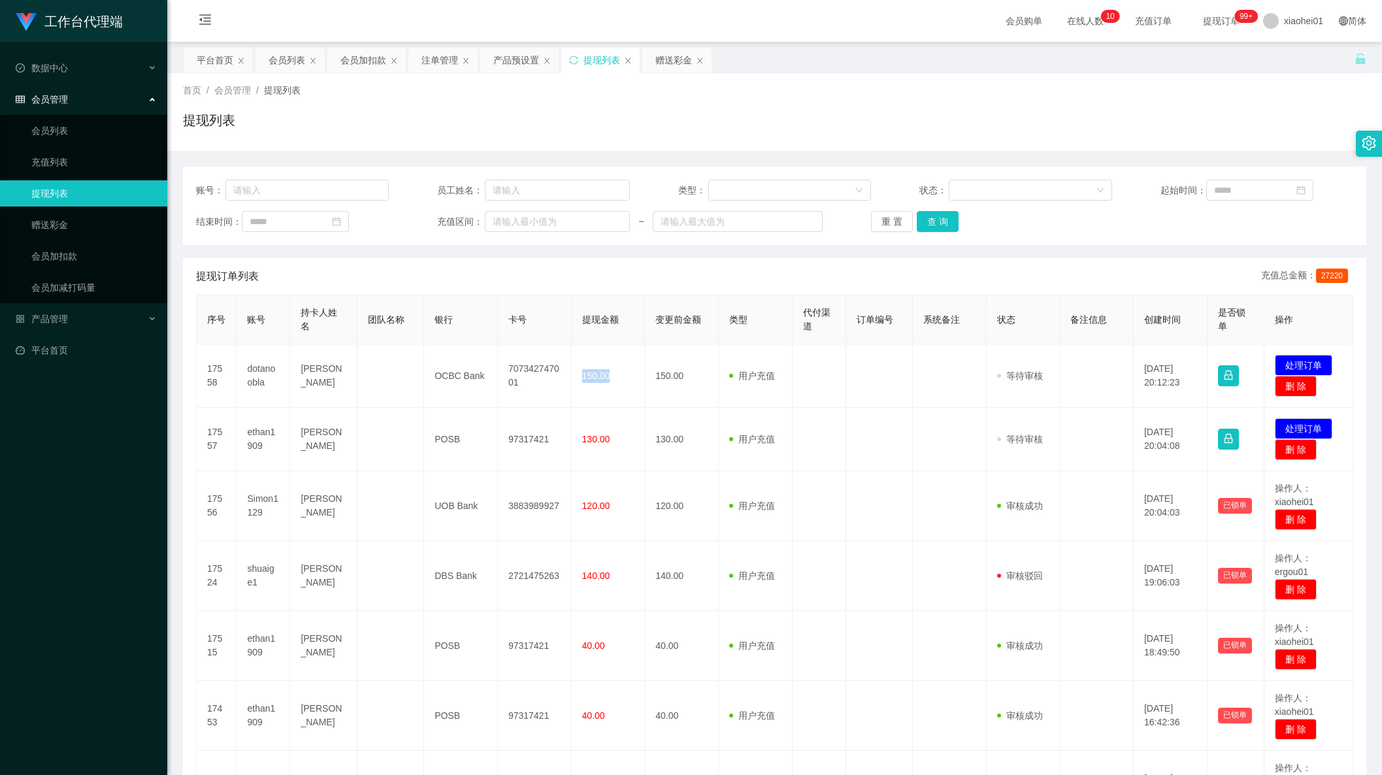
copy span "150.00"
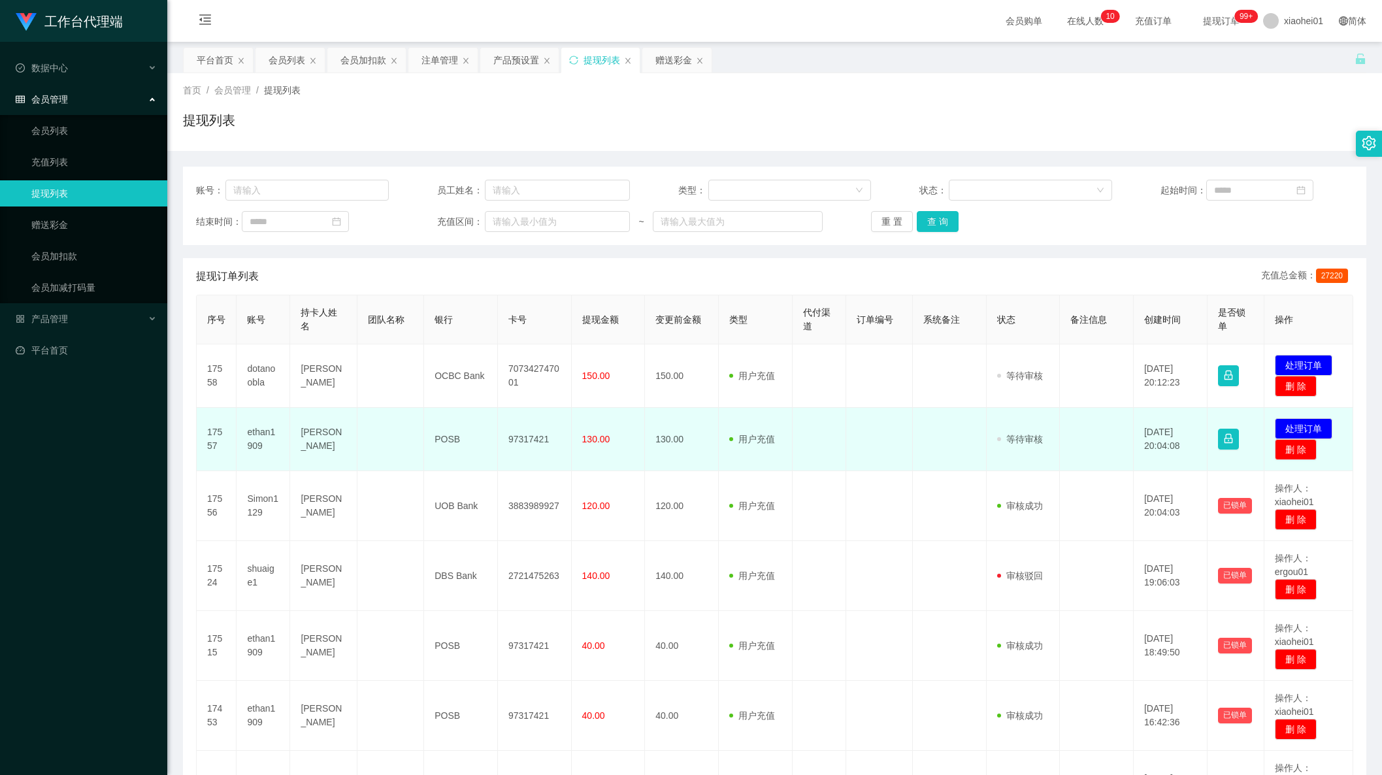
click at [1060, 457] on td at bounding box center [1097, 439] width 74 height 63
click at [1288, 420] on button "处理订单" at bounding box center [1304, 428] width 58 height 21
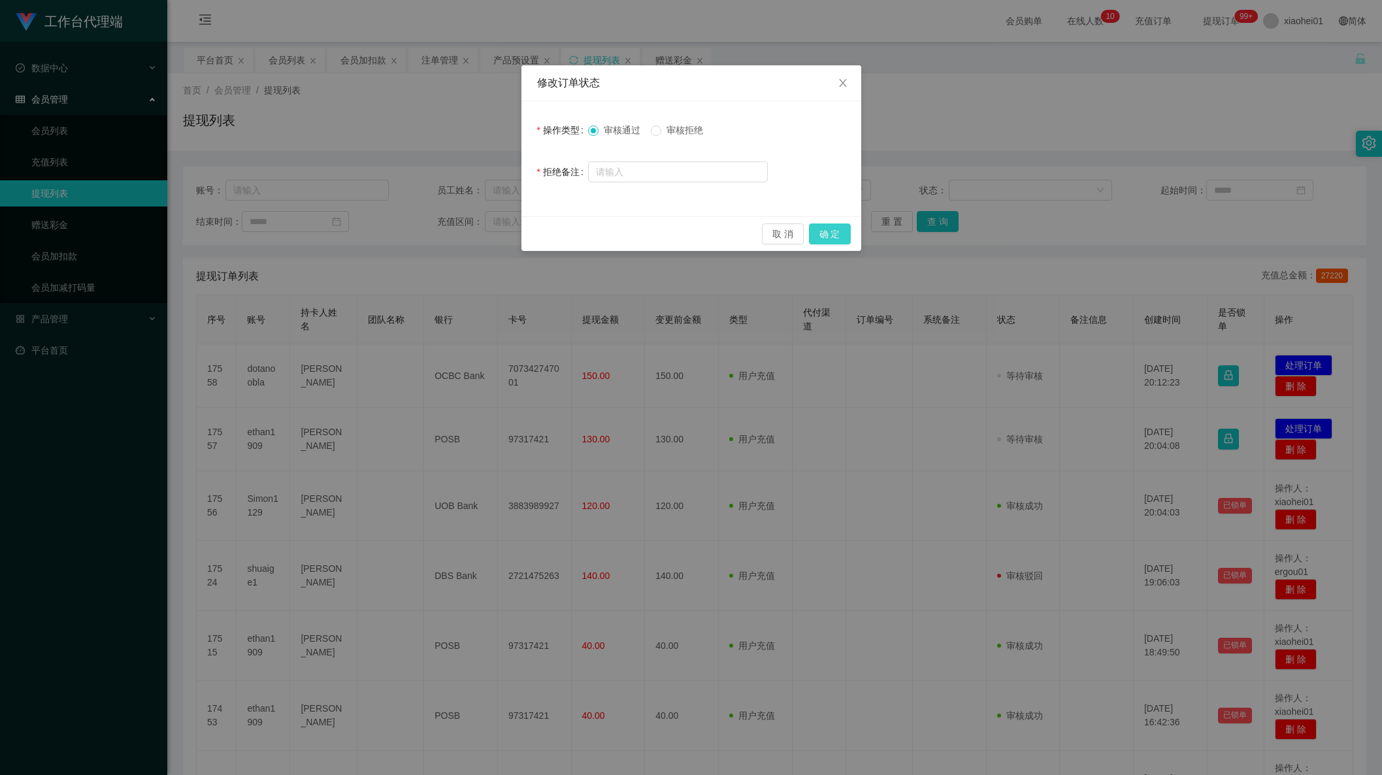
click at [829, 224] on button "确 定" at bounding box center [830, 234] width 42 height 21
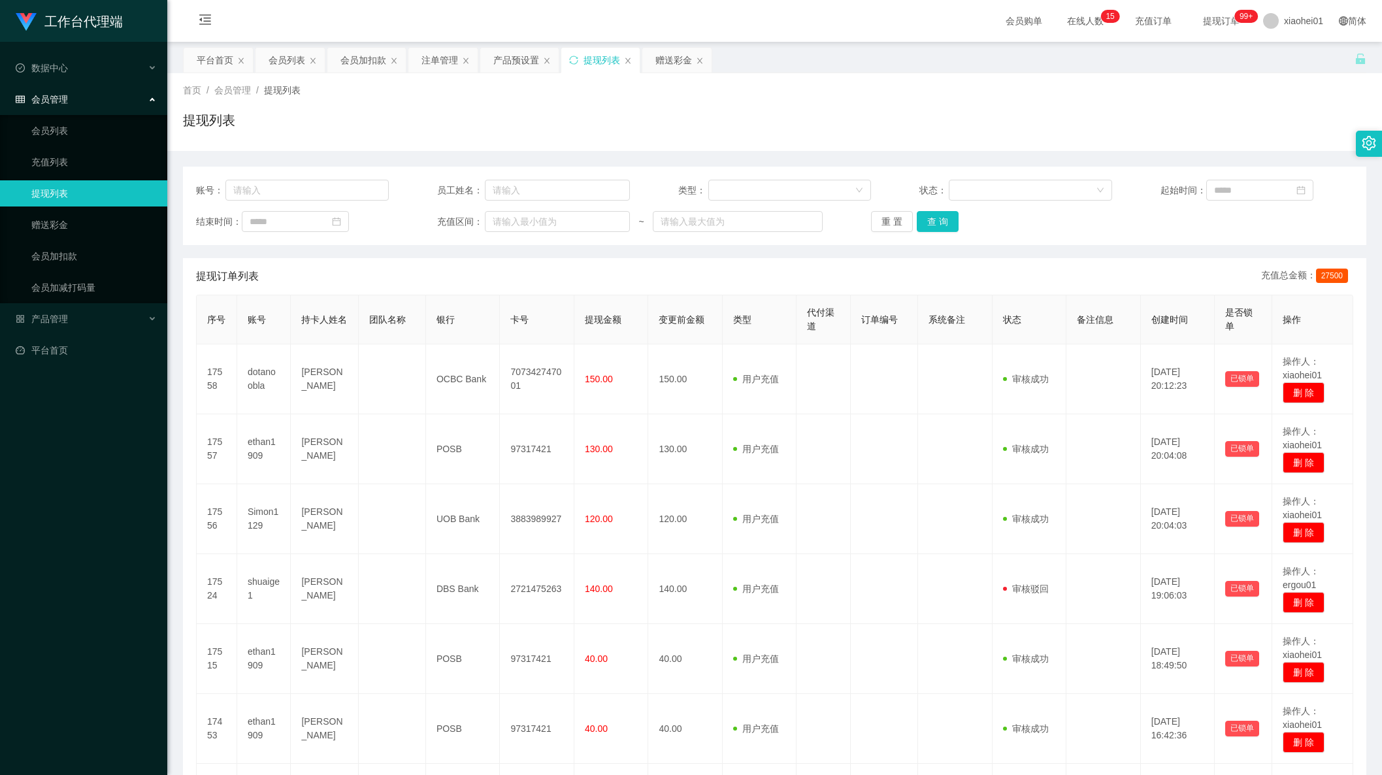
drag, startPoint x: 363, startPoint y: 61, endPoint x: 375, endPoint y: 78, distance: 21.6
click at [363, 61] on div "会员加扣款" at bounding box center [363, 60] width 46 height 25
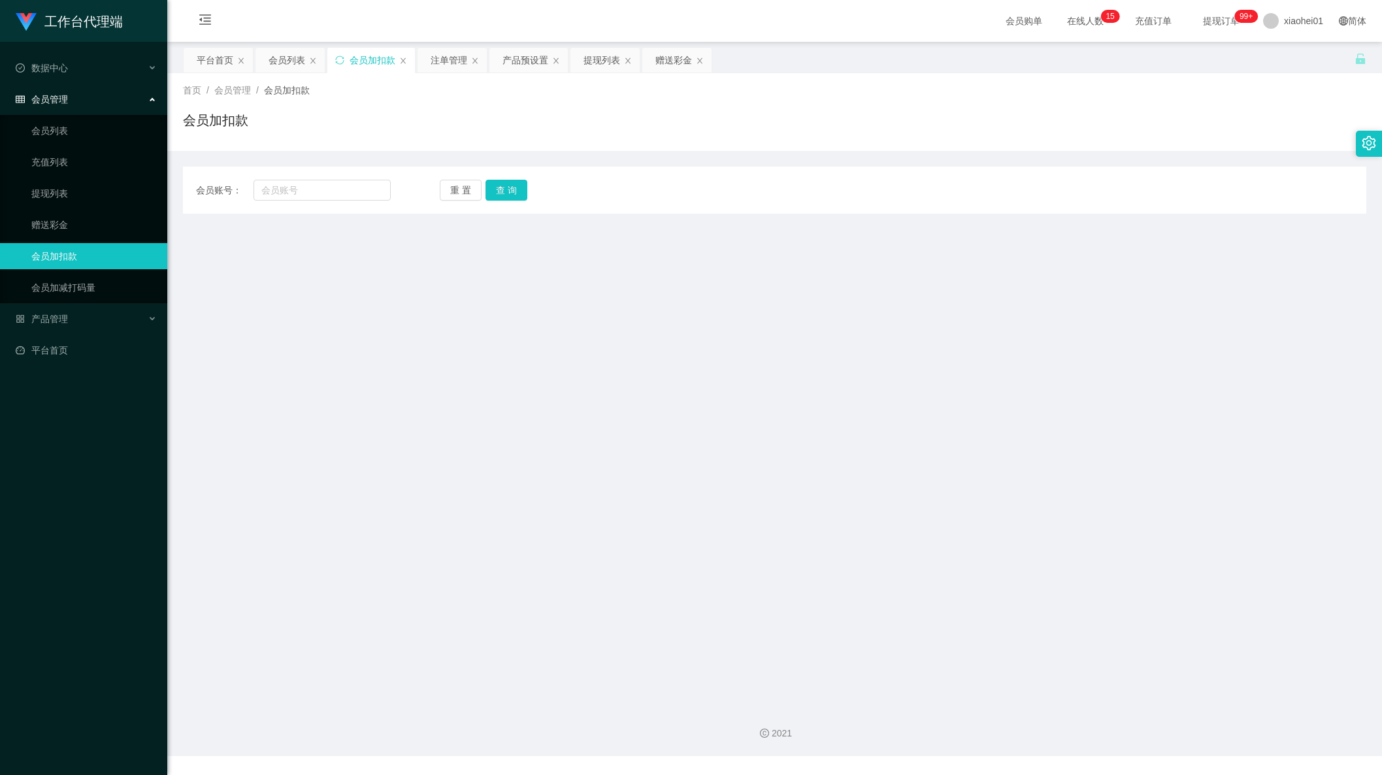
click at [325, 204] on div "会员账号： 重 置 查 询 会员账号 会员姓名 账号余额 操作类型 人工加款 人工扣款 金额 确 定" at bounding box center [775, 190] width 1184 height 47
click at [318, 189] on input "text" at bounding box center [322, 190] width 137 height 21
paste input "Simon1129"
type input "Simon1129"
click at [516, 187] on button "查 询" at bounding box center [507, 190] width 42 height 21
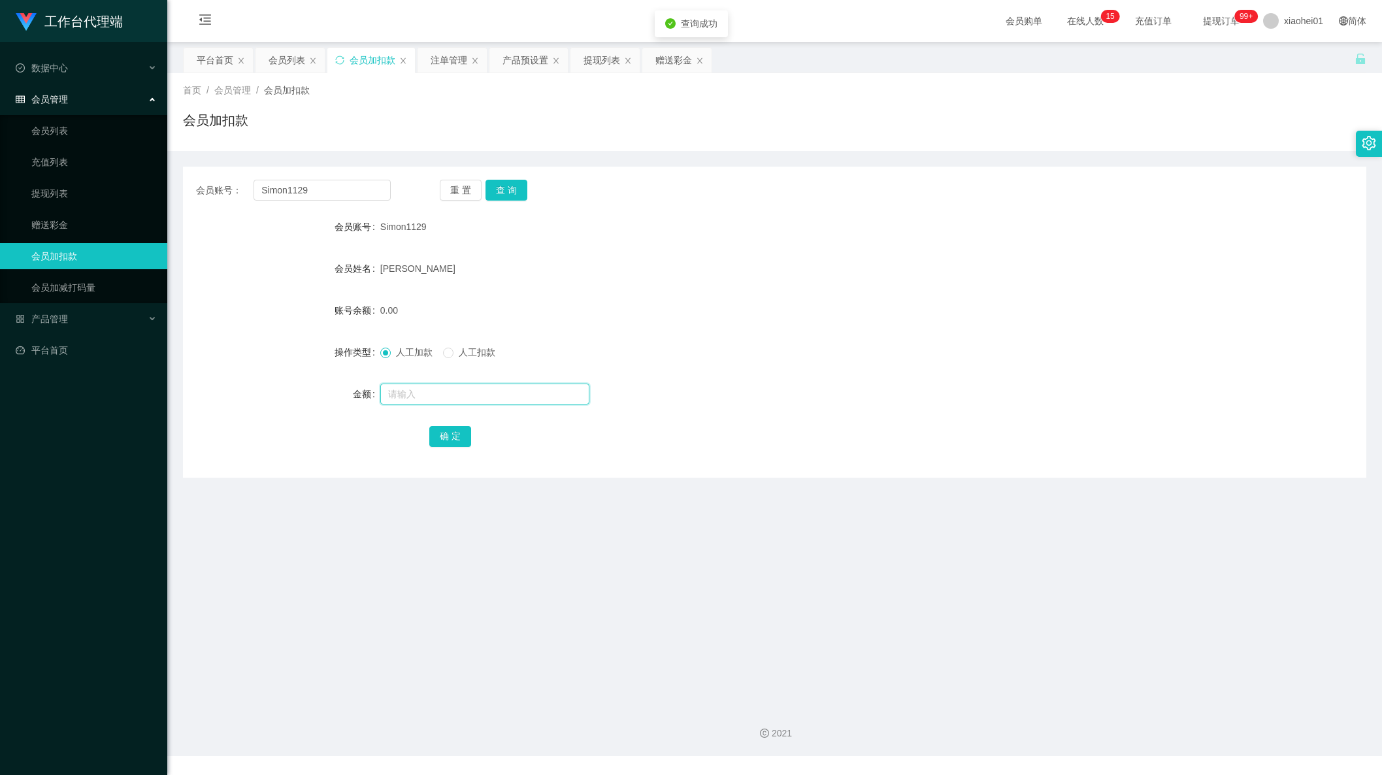
click at [431, 397] on input "text" at bounding box center [484, 394] width 209 height 21
type input "16"
click at [454, 435] on button "确 定" at bounding box center [450, 436] width 42 height 21
drag, startPoint x: 329, startPoint y: 195, endPoint x: 155, endPoint y: 188, distance: 174.6
click at [127, 178] on section "工作台代理端 数据中心 会员管理 会员列表 充值列表 提现列表 赠送彩金 会员加扣款 会员加减打码量 产品管理 平台首页 保存配置 重置配置 整体风格设置 主…" at bounding box center [691, 378] width 1382 height 756
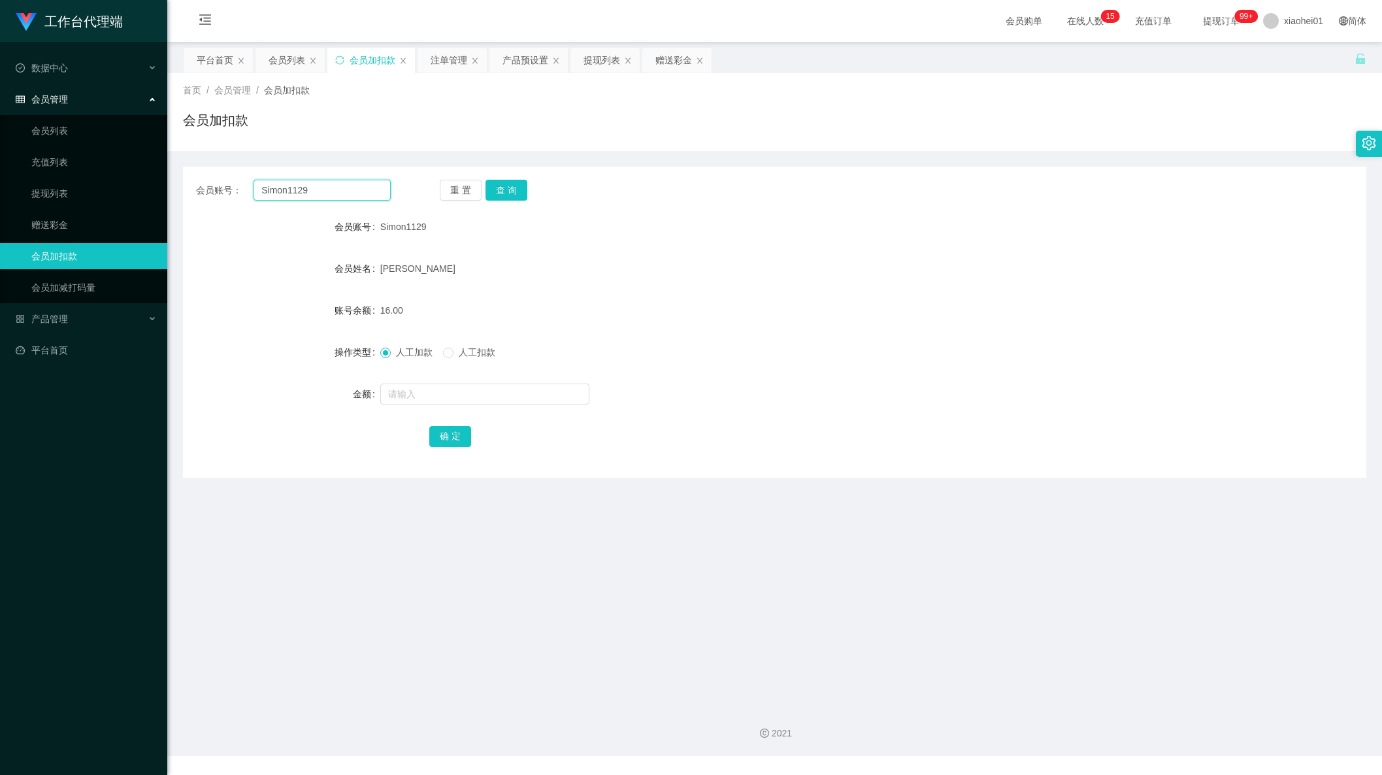
paste input "Kingloong"
type input "Kingloong"
click at [506, 203] on div "会员账号： Kingloong 重 置 查 询 会员账号 Simon1129 会员姓名 CHNG MING QING 账号余额 16.00 操作类型 人工加款…" at bounding box center [775, 322] width 1184 height 311
click at [510, 191] on button "查 询" at bounding box center [507, 190] width 42 height 21
click at [457, 402] on input "text" at bounding box center [484, 394] width 209 height 21
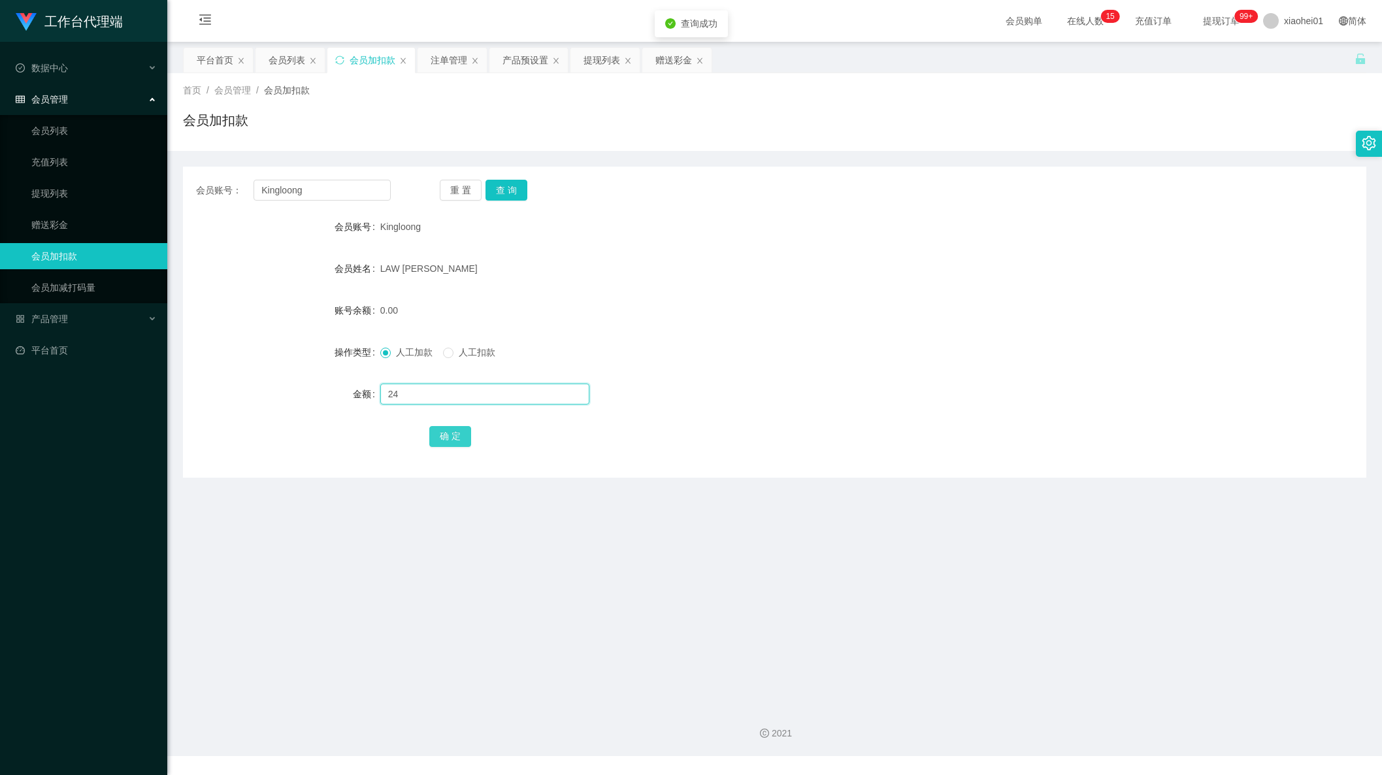
type input "24"
click at [459, 445] on button "确 定" at bounding box center [450, 436] width 42 height 21
drag, startPoint x: 1145, startPoint y: 277, endPoint x: 1118, endPoint y: 273, distance: 27.7
click at [1142, 277] on div "会员姓名 LAW KIAN LOONG" at bounding box center [775, 269] width 1184 height 26
drag, startPoint x: 379, startPoint y: 195, endPoint x: 73, endPoint y: 220, distance: 306.9
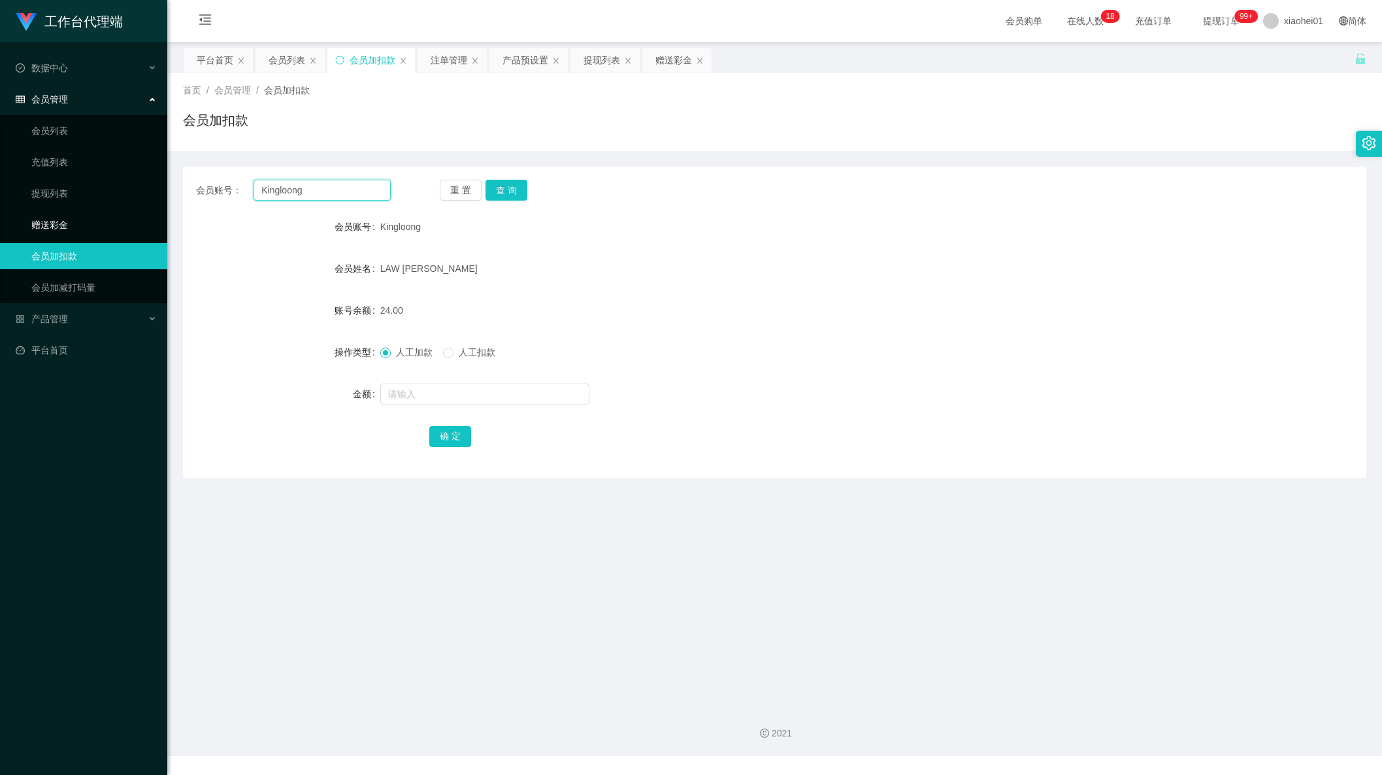
click at [0, 195] on html "工作台代理端 数据中心 会员管理 会员列表 充值列表 提现列表 赠送彩金 会员加扣款 会员加减打码量 产品管理 平台首页 保存配置 重置配置 整体风格设置 主…" at bounding box center [691, 387] width 1382 height 775
paste input "1005250944"
type input "1005250944"
drag, startPoint x: 508, startPoint y: 183, endPoint x: 510, endPoint y: 318, distance: 134.6
click at [508, 184] on button "查 询" at bounding box center [507, 190] width 42 height 21
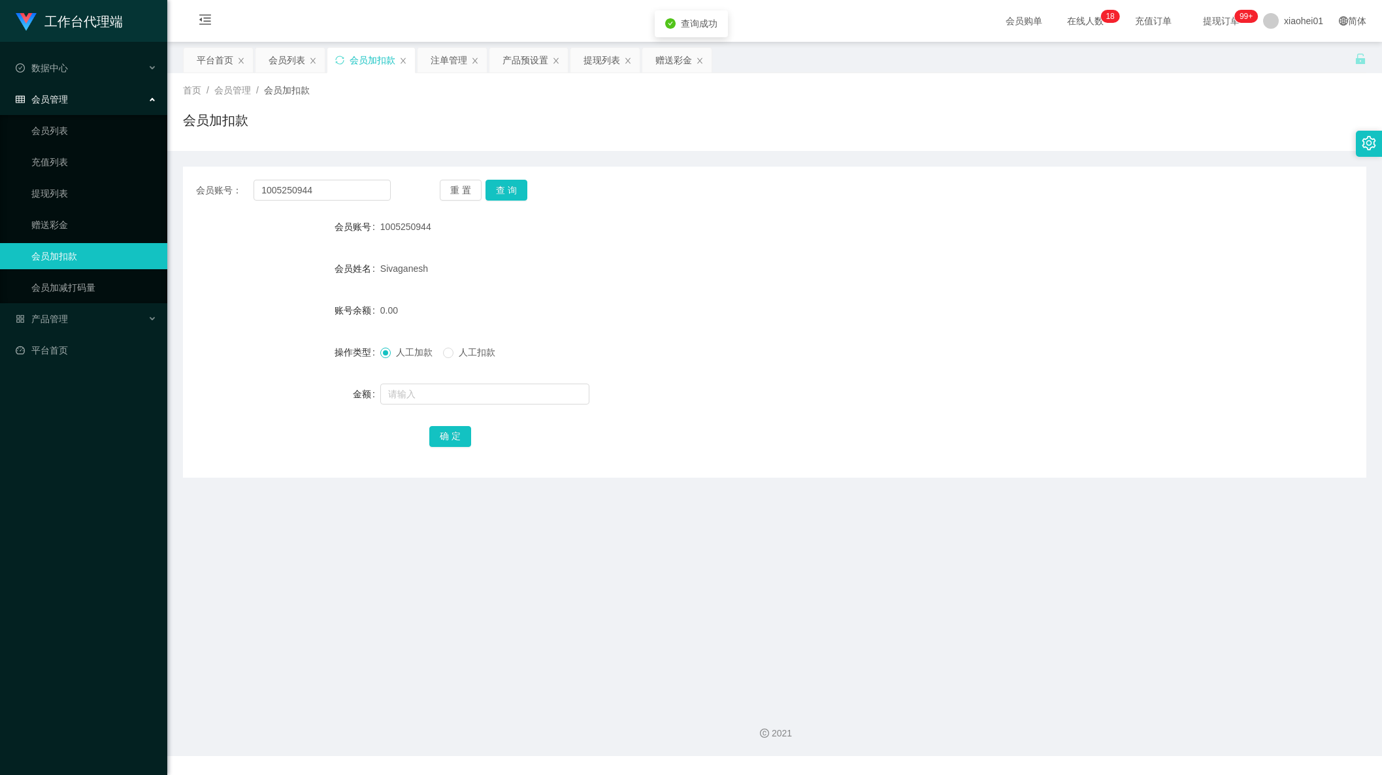
click at [448, 412] on form "会员账号 1005250944 会员姓名 Sivaganesh 账号余额 0.00 操作类型 人工加款 人工扣款 金额 确 定" at bounding box center [775, 331] width 1184 height 235
click at [457, 396] on input "text" at bounding box center [484, 394] width 209 height 21
type input "24"
click at [450, 440] on button "确 定" at bounding box center [450, 436] width 42 height 21
click at [643, 131] on div "会员加扣款" at bounding box center [775, 125] width 1184 height 30
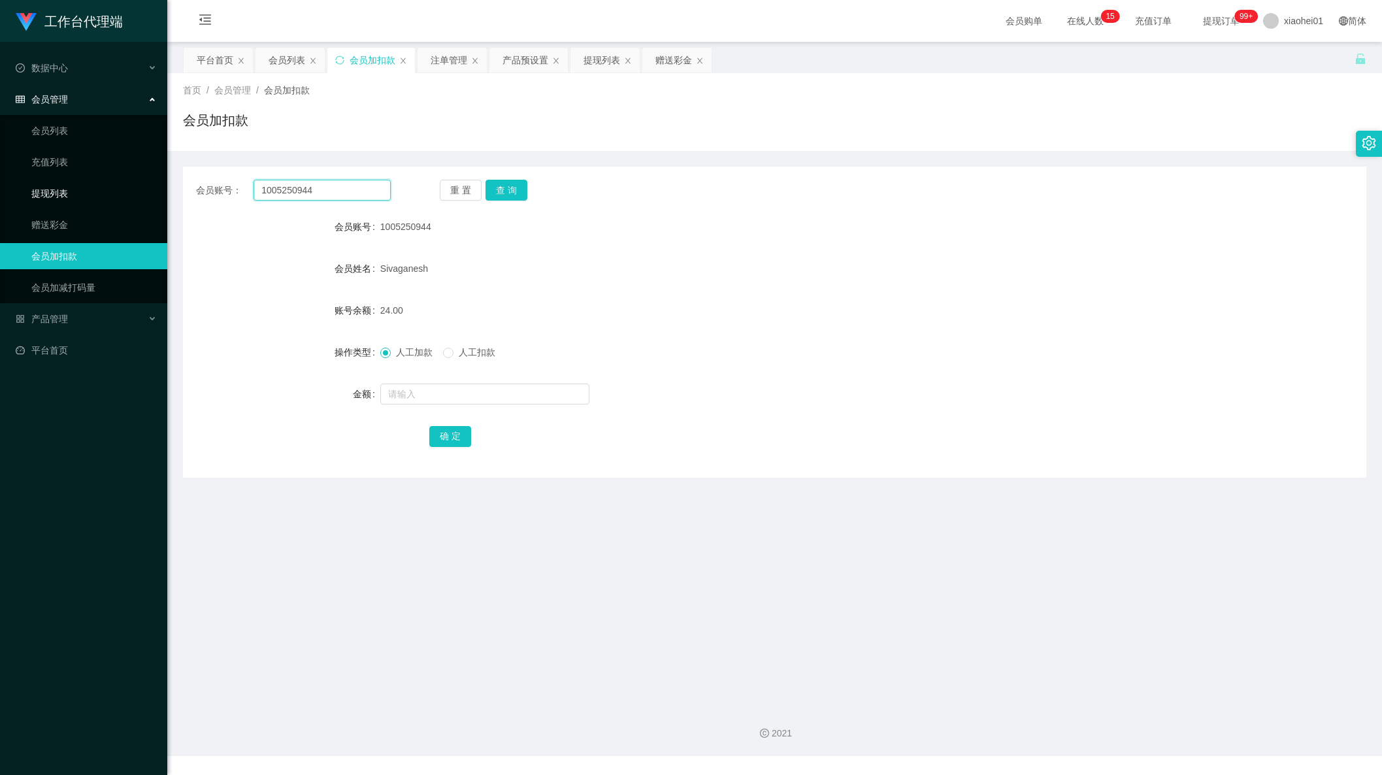
drag, startPoint x: 282, startPoint y: 186, endPoint x: 96, endPoint y: 183, distance: 186.3
click at [180, 185] on main "关闭左侧 关闭右侧 关闭其它 刷新页面 平台首页 会员列表 会员加扣款 注单管理 产品预设置 提现列表 赠送彩金 首页 / 会员管理 / 会员加扣款 / 会员…" at bounding box center [774, 369] width 1215 height 654
paste input "90652863"
type input "90652863"
click at [506, 194] on button "查 询" at bounding box center [507, 190] width 42 height 21
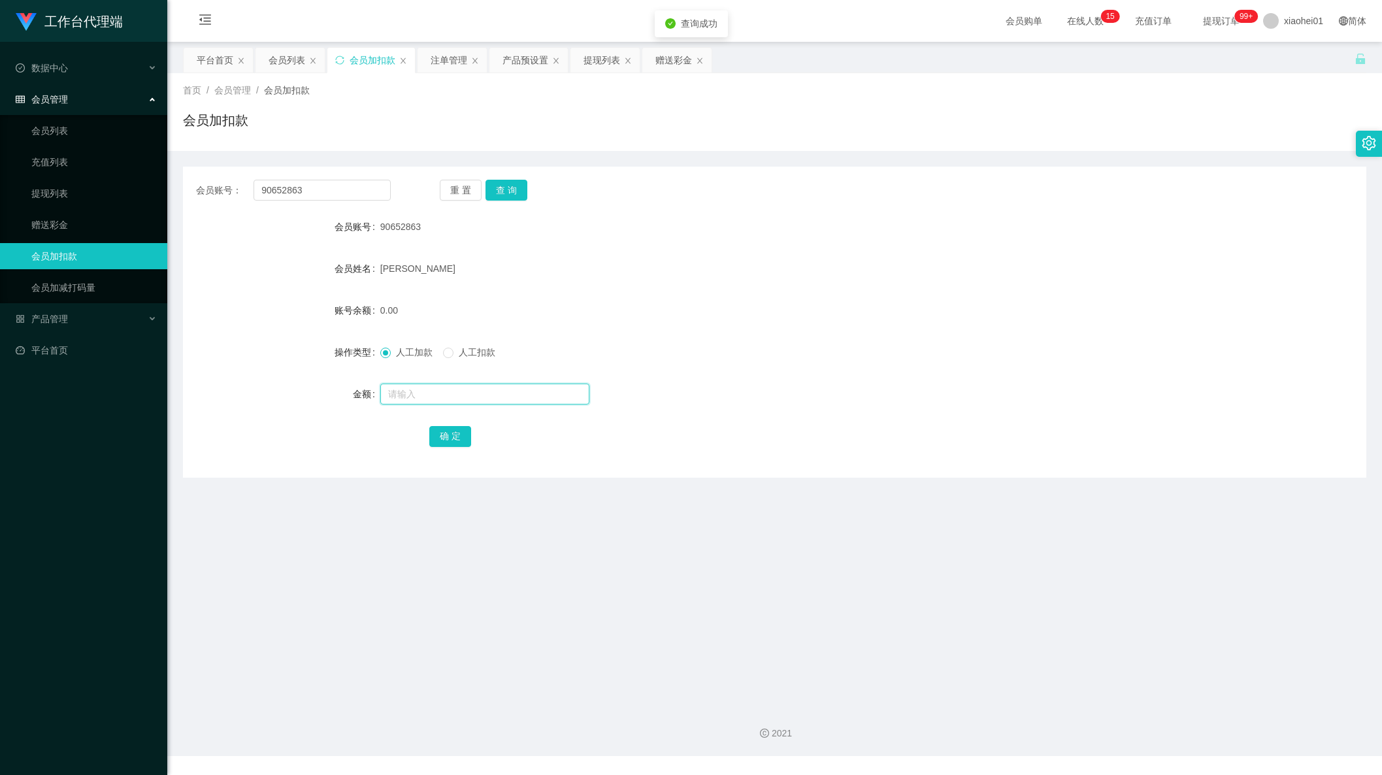
click at [428, 403] on input "text" at bounding box center [484, 394] width 209 height 21
type input "16"
click at [461, 433] on button "确 定" at bounding box center [450, 436] width 42 height 21
drag, startPoint x: 906, startPoint y: 344, endPoint x: 641, endPoint y: 357, distance: 265.7
click at [897, 339] on div "人工加款 人工扣款" at bounding box center [725, 352] width 690 height 26
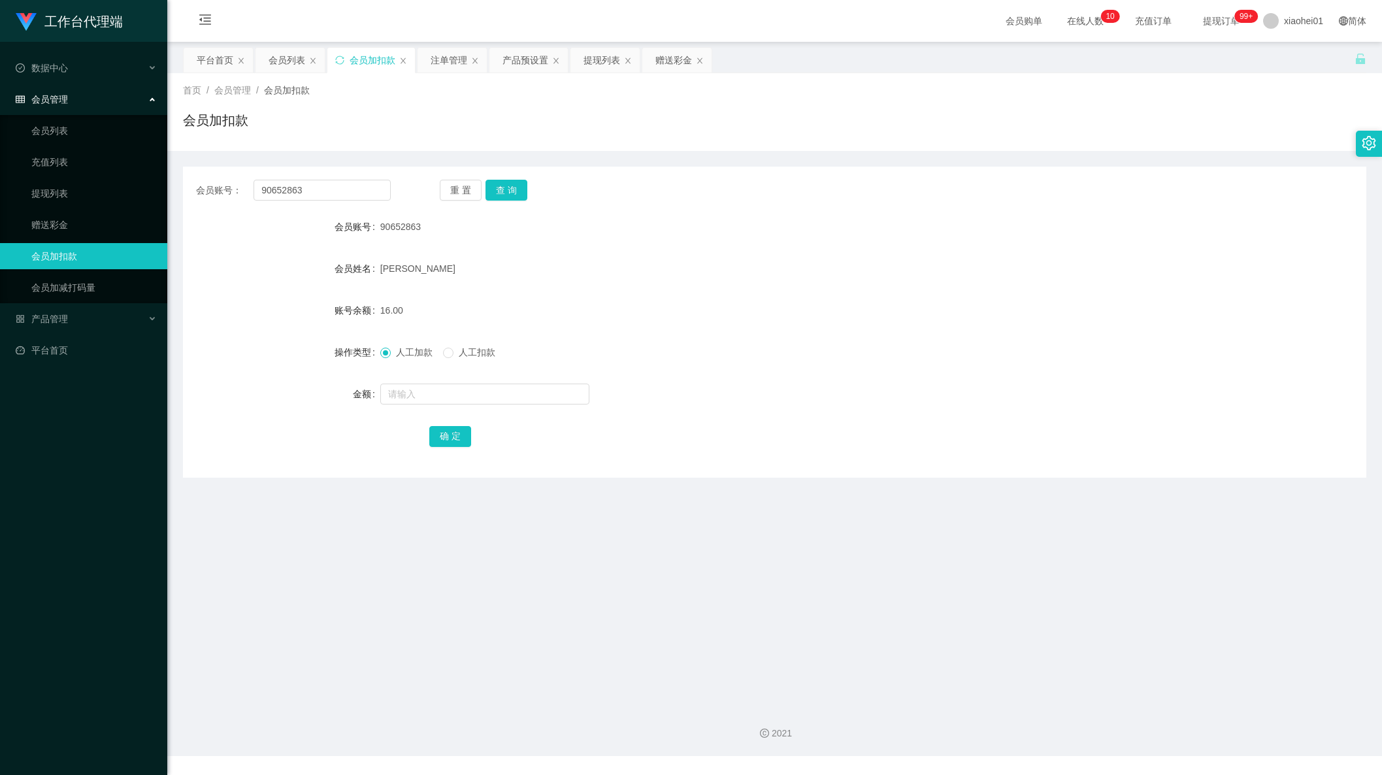
click at [265, 761] on div "工作台代理端 数据中心 会员管理 会员列表 充值列表 提现列表 赠送彩金 会员加扣款 会员加减打码量 产品管理 平台首页 保存配置 重置配置 整体风格设置 主…" at bounding box center [691, 387] width 1382 height 775
drag, startPoint x: 320, startPoint y: 198, endPoint x: 188, endPoint y: 187, distance: 131.8
click at [161, 175] on section "工作台代理端 数据中心 会员管理 会员列表 充值列表 提现列表 赠送彩金 会员加扣款 会员加减打码量 产品管理 平台首页 保存配置 重置配置 整体风格设置 主…" at bounding box center [691, 378] width 1382 height 756
paste input "ethan1909"
type input "ethan1909"
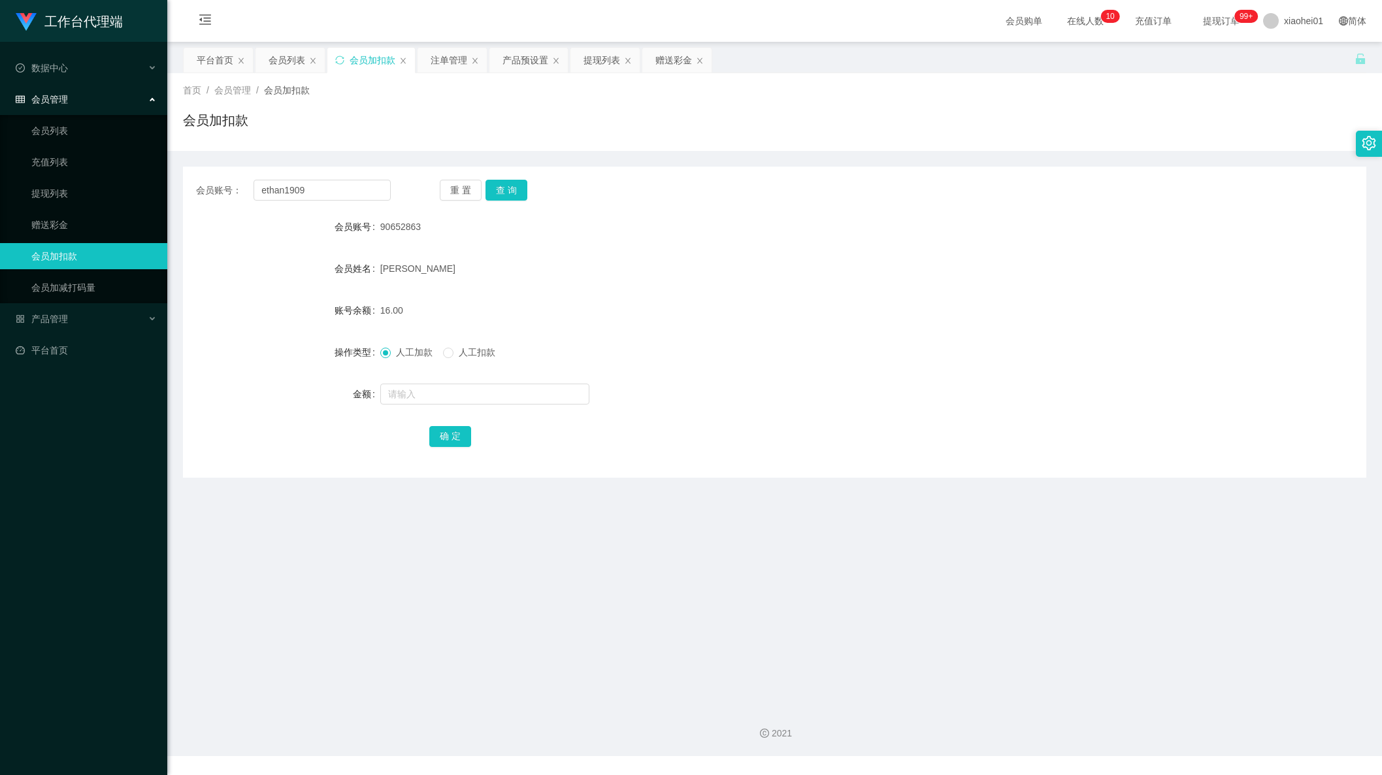
click at [536, 183] on div "重 置 查 询" at bounding box center [537, 190] width 195 height 21
click at [512, 194] on button "查 询" at bounding box center [507, 190] width 42 height 21
click at [455, 392] on input "text" at bounding box center [484, 394] width 209 height 21
type input "40"
click at [456, 428] on button "确 定" at bounding box center [450, 436] width 42 height 21
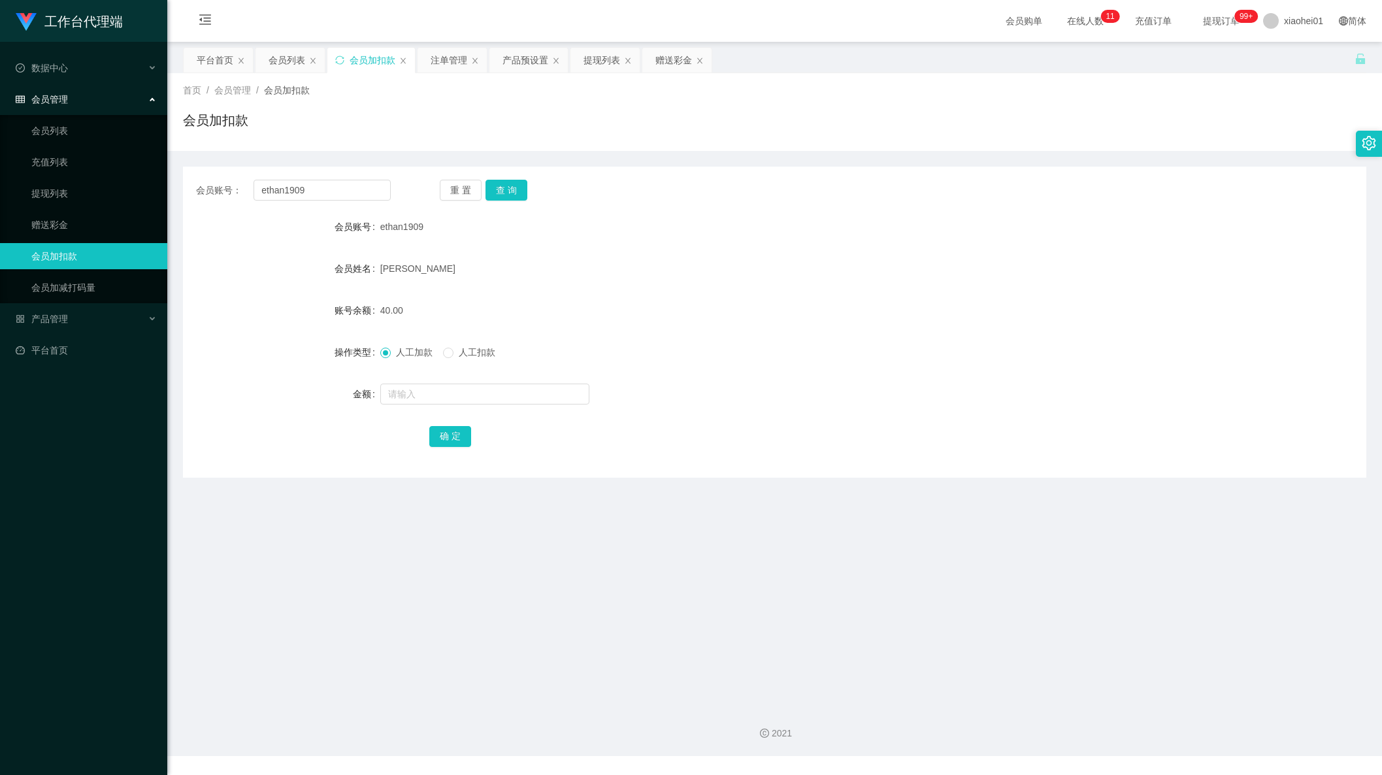
drag, startPoint x: 1023, startPoint y: 424, endPoint x: 991, endPoint y: 436, distance: 34.7
click at [1021, 424] on div "确 定" at bounding box center [774, 436] width 690 height 26
click at [57, 765] on div "工作台代理端 数据中心 会员管理 会员列表 充值列表 提现列表 赠送彩金 会员加扣款 会员加减打码量 产品管理 平台首页" at bounding box center [83, 387] width 167 height 775
drag, startPoint x: 338, startPoint y: 191, endPoint x: 14, endPoint y: 185, distance: 324.2
click at [14, 185] on section "工作台代理端 数据中心 会员管理 会员列表 充值列表 提现列表 赠送彩金 会员加扣款 会员加减打码量 产品管理 平台首页 保存配置 重置配置 整体风格设置 主…" at bounding box center [691, 378] width 1382 height 756
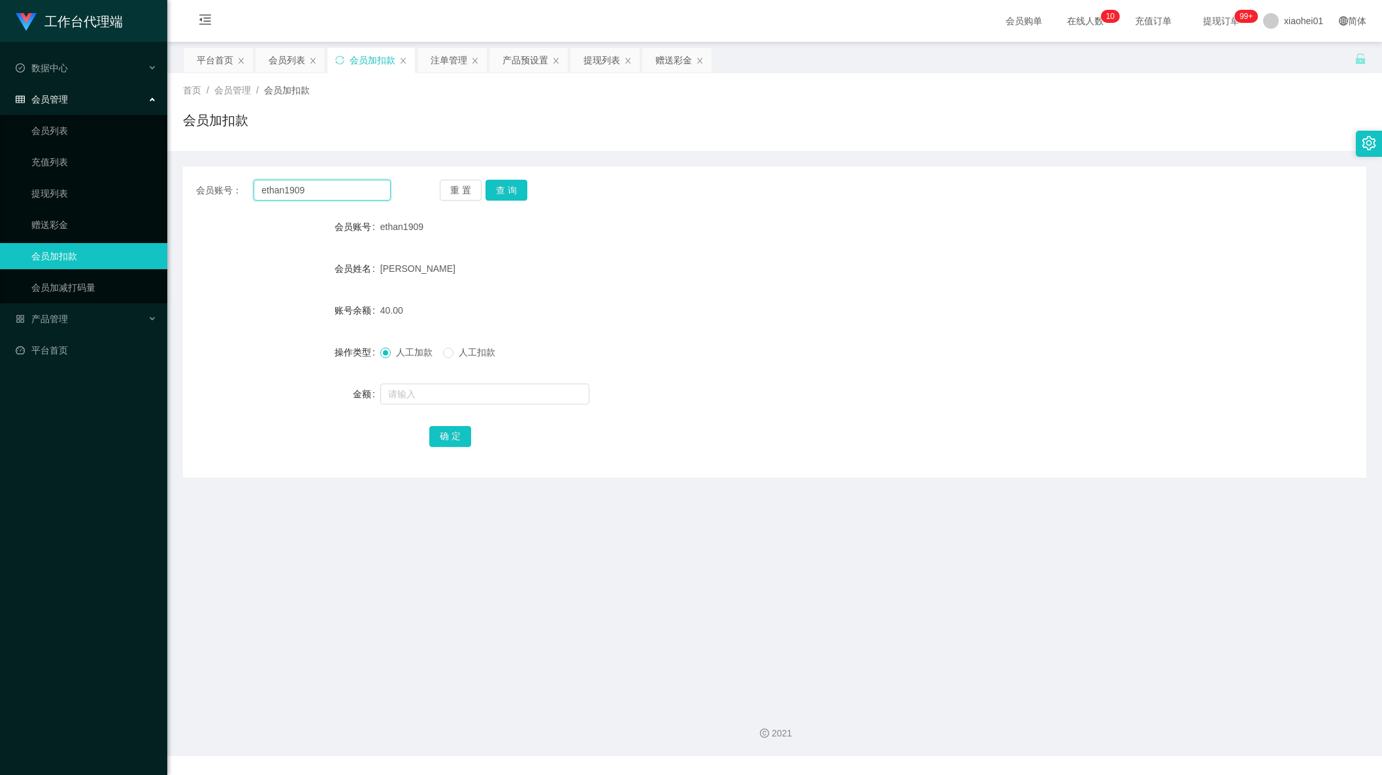
paste input "dotanoobla"
type input "dotanoobla"
click at [526, 180] on div "重 置 查 询" at bounding box center [537, 190] width 195 height 21
click at [510, 199] on button "查 询" at bounding box center [507, 190] width 42 height 21
click at [463, 395] on input "text" at bounding box center [484, 394] width 209 height 21
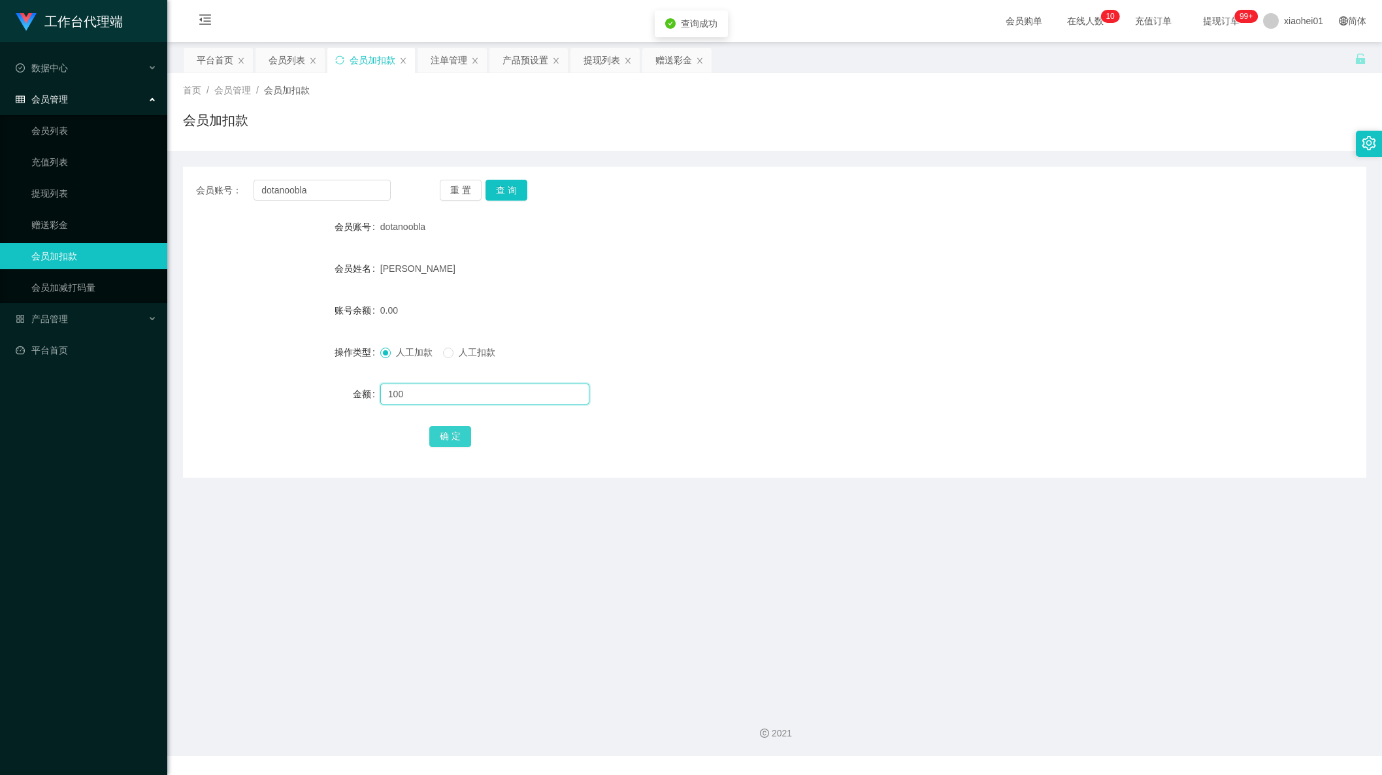
type input "100"
click at [445, 427] on button "确 定" at bounding box center [450, 436] width 42 height 21
click at [703, 345] on div "人工加款 人工扣款" at bounding box center [725, 352] width 690 height 26
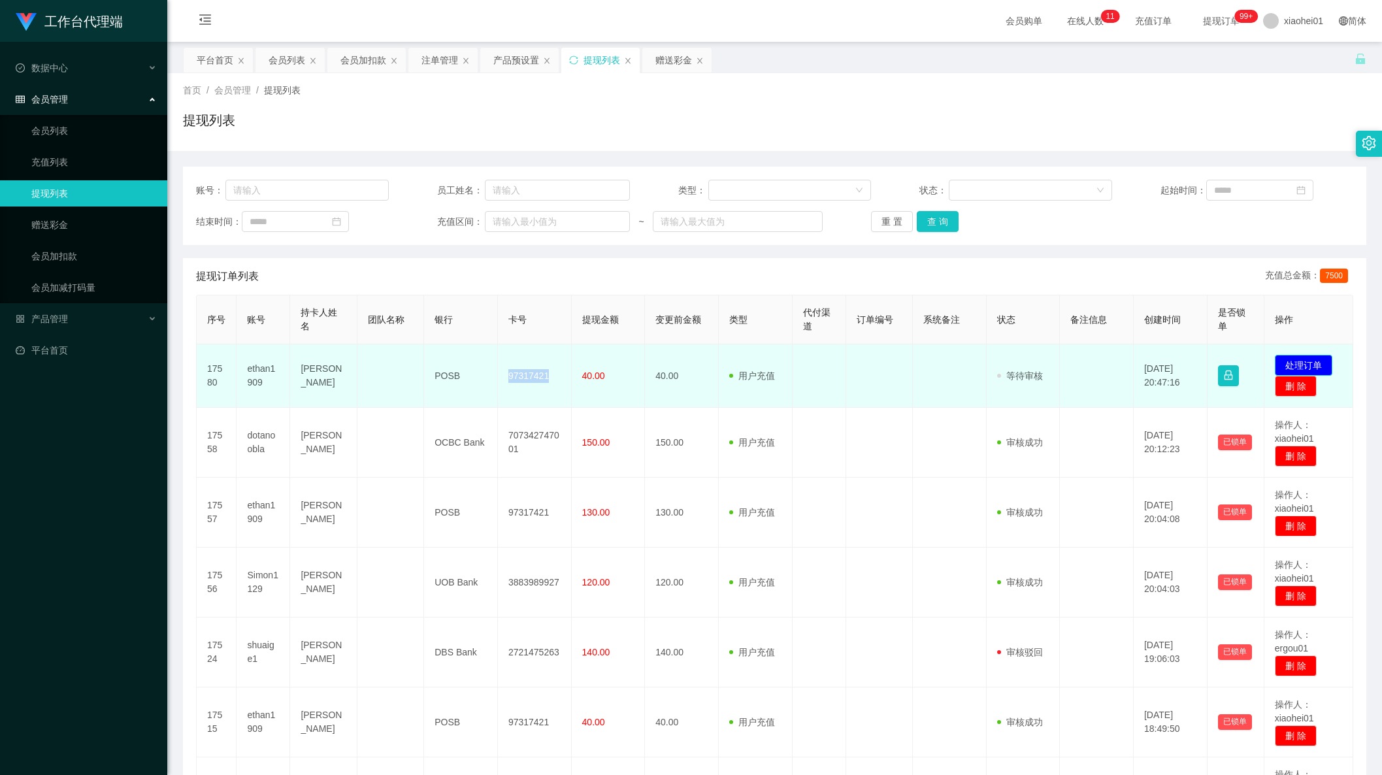
click at [1293, 363] on button "处理订单" at bounding box center [1304, 365] width 58 height 21
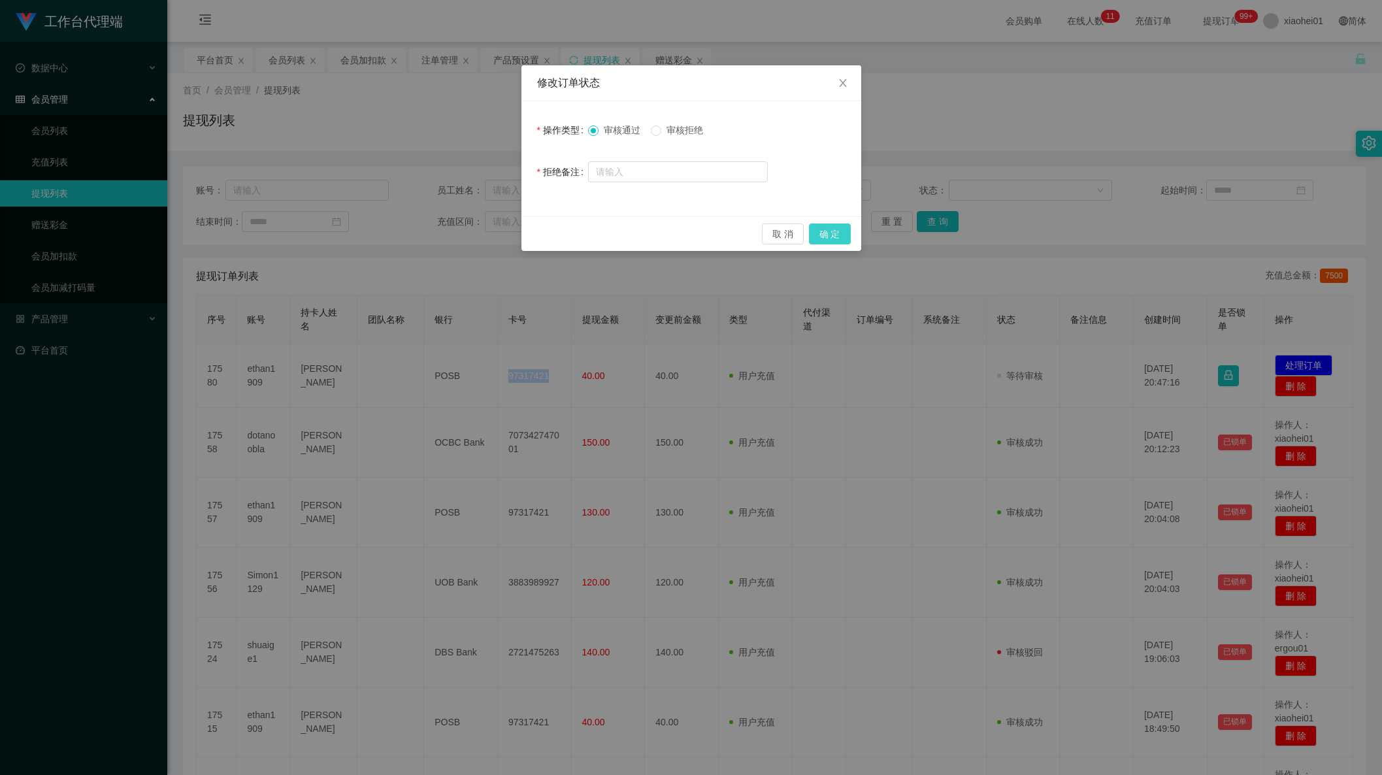
click at [835, 237] on button "确 定" at bounding box center [830, 234] width 42 height 21
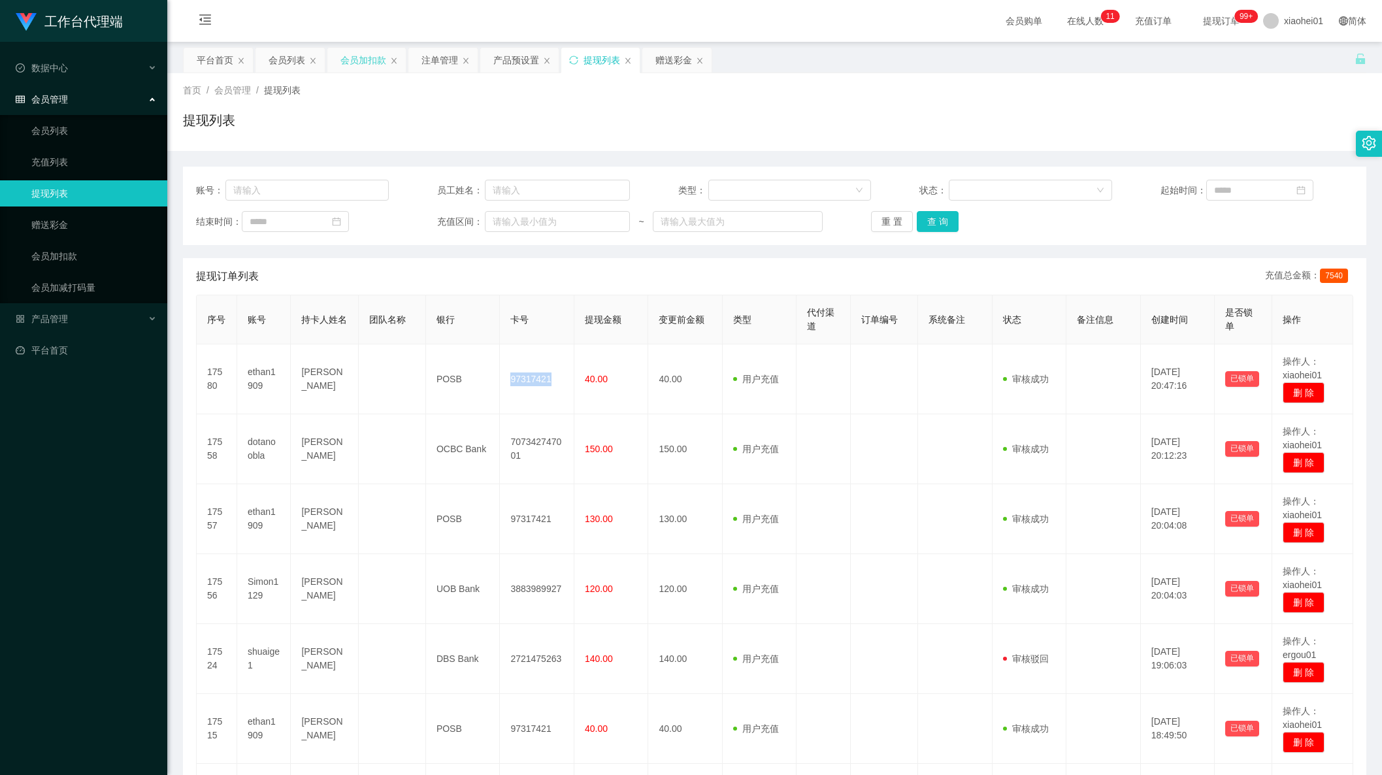
drag, startPoint x: 345, startPoint y: 61, endPoint x: 371, endPoint y: 75, distance: 29.2
click at [346, 61] on div "会员加扣款" at bounding box center [363, 60] width 46 height 25
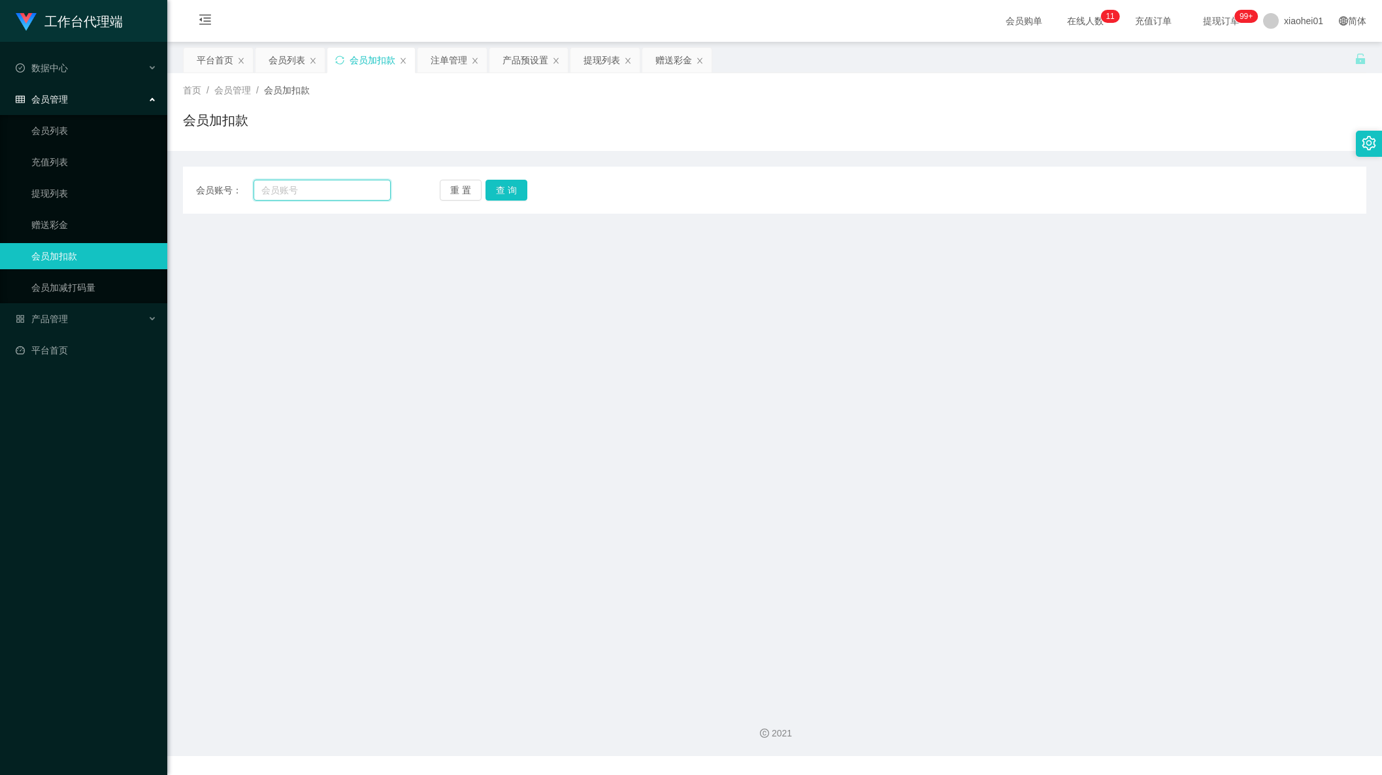
click at [322, 191] on input "text" at bounding box center [322, 190] width 137 height 21
paste input "12345666666"
type input "12345666666"
click at [505, 198] on button "查 询" at bounding box center [507, 190] width 42 height 21
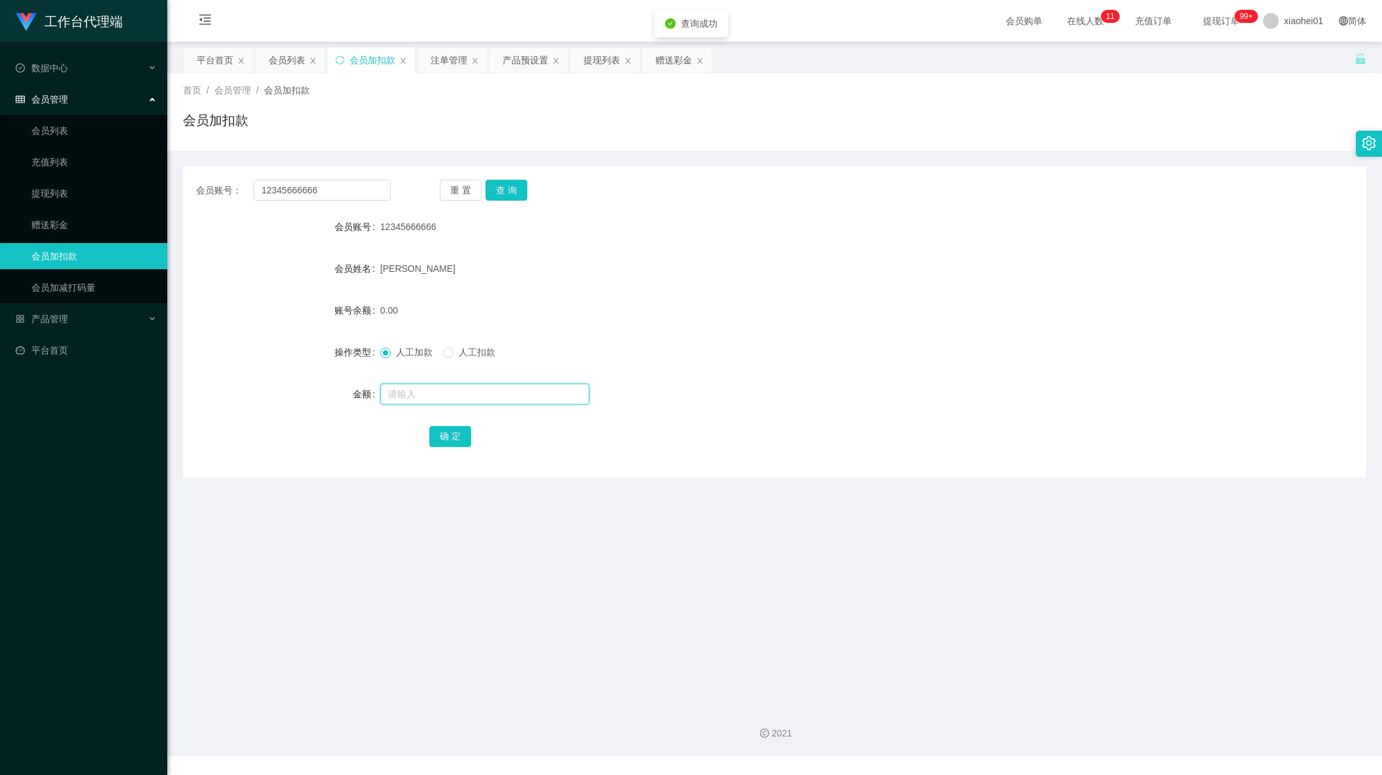
click at [450, 391] on input "text" at bounding box center [484, 394] width 209 height 21
type input "40"
click at [457, 435] on button "确 定" at bounding box center [450, 436] width 42 height 21
drag, startPoint x: 1140, startPoint y: 471, endPoint x: 1016, endPoint y: 393, distance: 146.5
click at [1142, 471] on div "会员账号： 12345666666 重 置 查 询 会员账号 12345666666 会员姓名 Js Wong 账号余额 40.00 操作类型 人工加款 人工…" at bounding box center [775, 322] width 1184 height 311
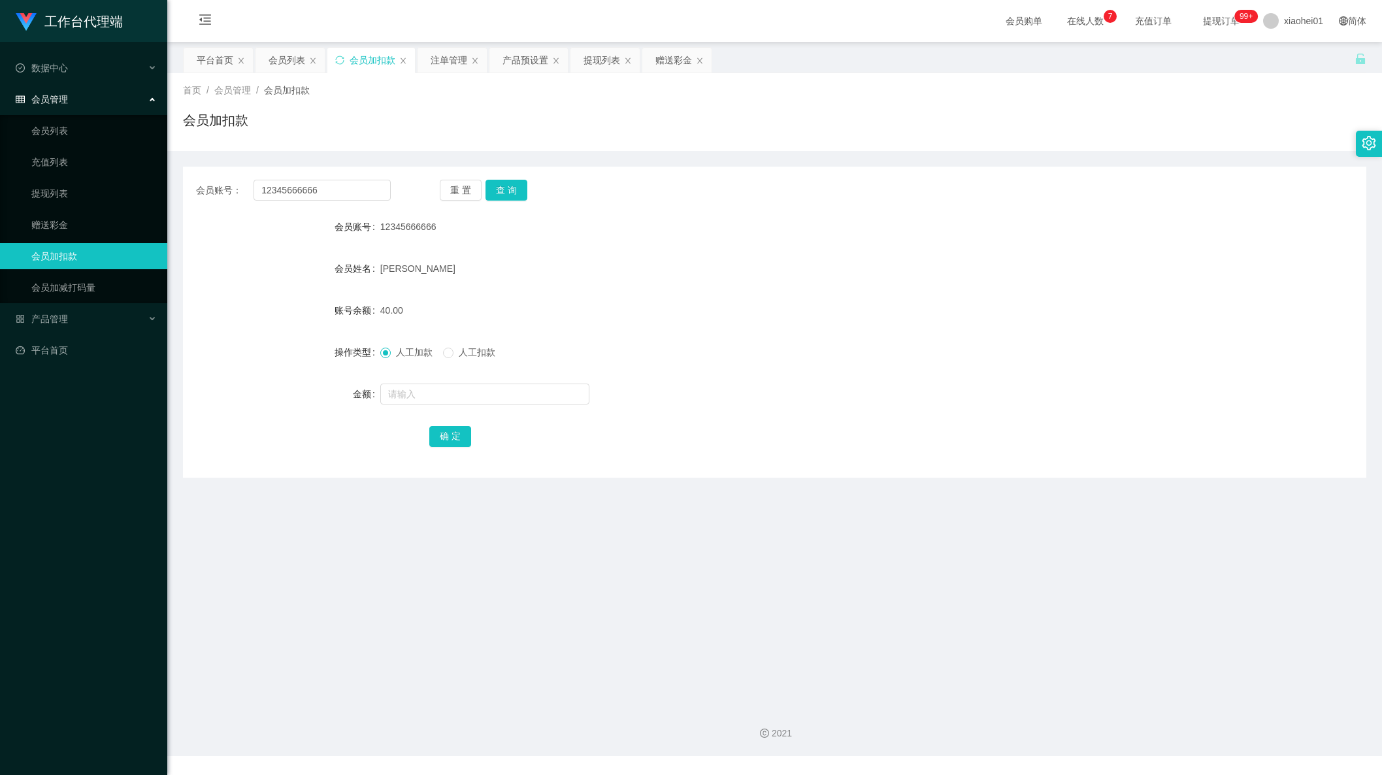
drag, startPoint x: 342, startPoint y: 207, endPoint x: 230, endPoint y: 194, distance: 112.4
click at [254, 195] on div "会员账号： 12345666666 重 置 查 询 会员账号 12345666666 会员姓名 Js Wong 账号余额 40.00 操作类型 人工加款 人工…" at bounding box center [775, 322] width 1184 height 311
click at [361, 183] on input "12345666666" at bounding box center [322, 190] width 137 height 21
drag, startPoint x: 349, startPoint y: 189, endPoint x: 204, endPoint y: 186, distance: 145.1
click at [204, 186] on div "会员账号： 12345666666" at bounding box center [293, 190] width 195 height 21
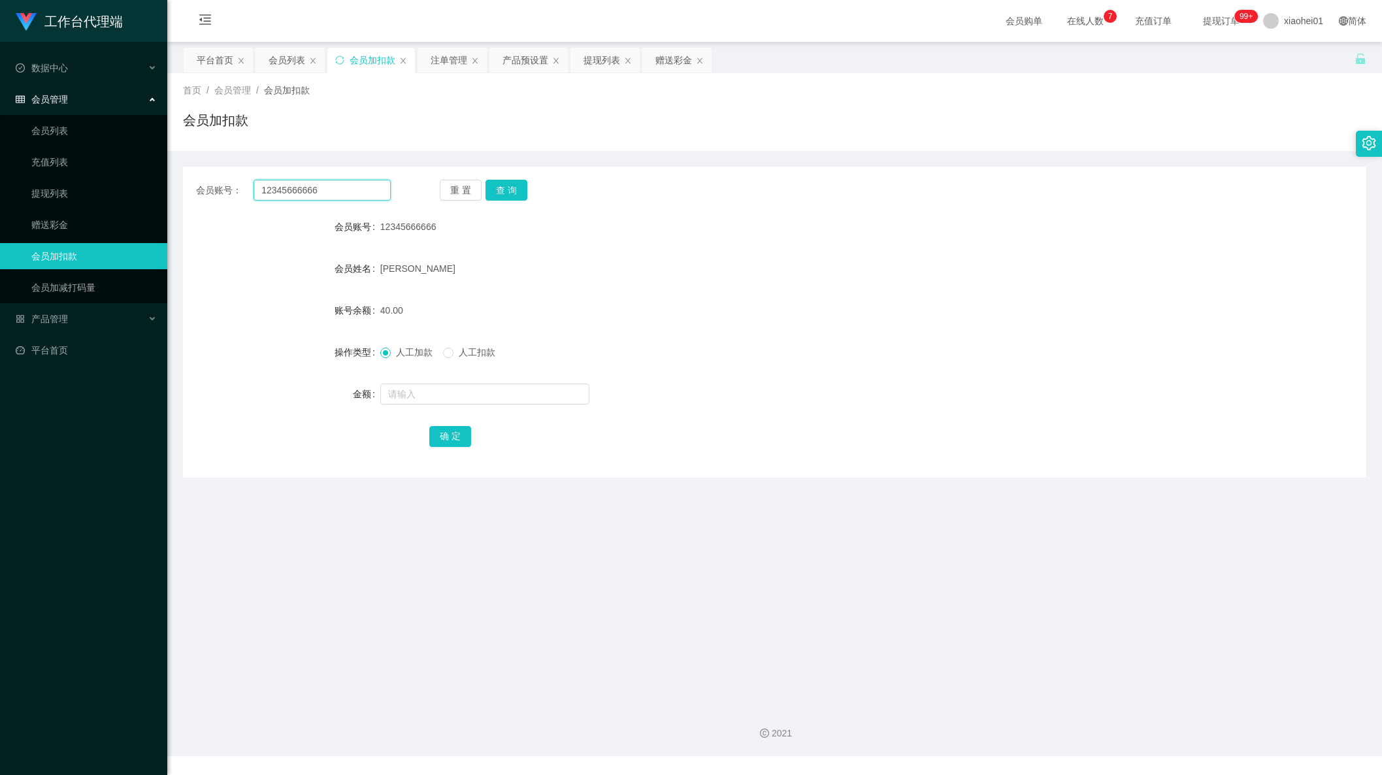
paste input "dotanoobla"
type input "dotanoobla"
click at [518, 192] on button "查 询" at bounding box center [507, 190] width 42 height 21
click at [481, 392] on input "text" at bounding box center [484, 394] width 209 height 21
click at [477, 347] on span "人工扣款" at bounding box center [477, 352] width 47 height 10
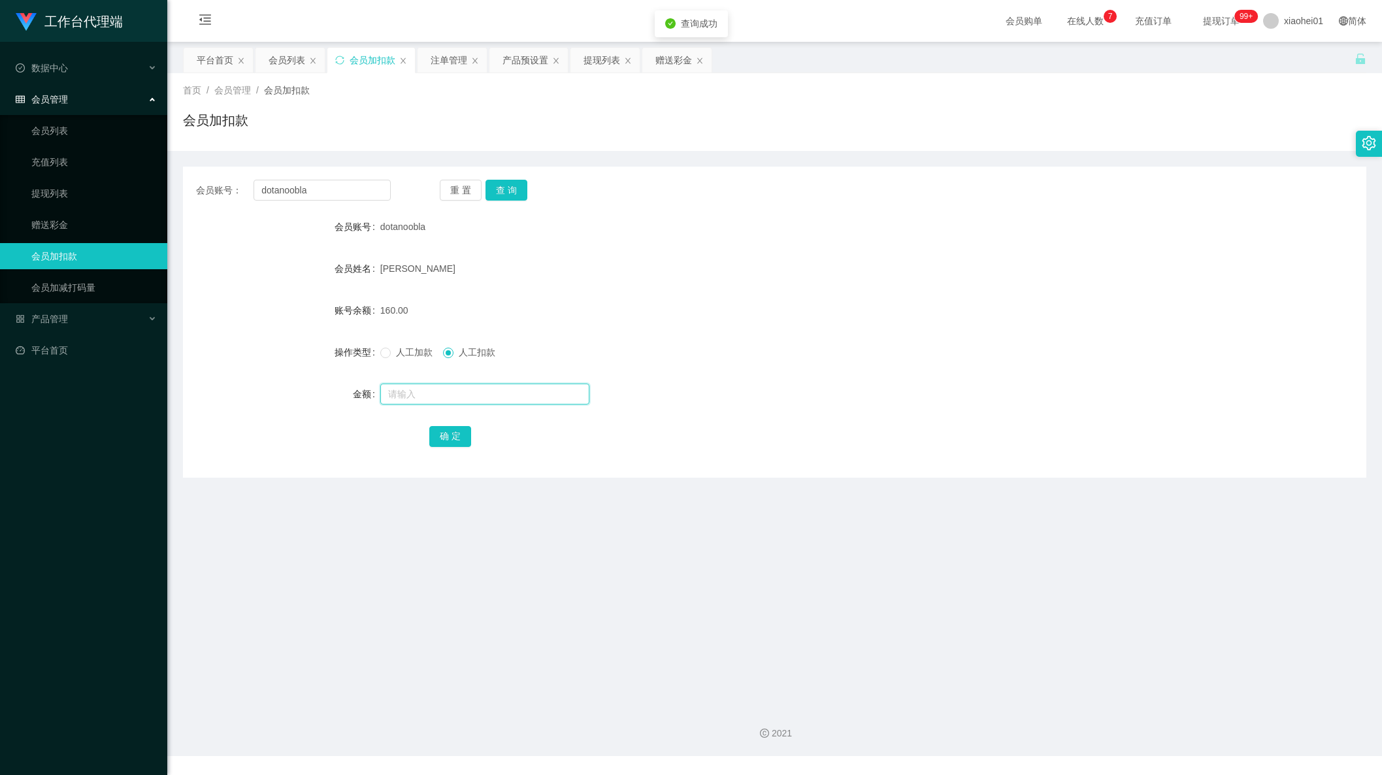
click at [471, 388] on input "text" at bounding box center [484, 394] width 209 height 21
click at [1036, 416] on form "会员账号 dotanoobla 会员姓名 YU JIANYONG 账号余额 160.00 操作类型 人工加款 人工扣款 金额 确 定" at bounding box center [775, 331] width 1184 height 235
click at [461, 390] on input "text" at bounding box center [484, 394] width 209 height 21
type input "30"
click at [459, 429] on button "确 定" at bounding box center [450, 436] width 42 height 21
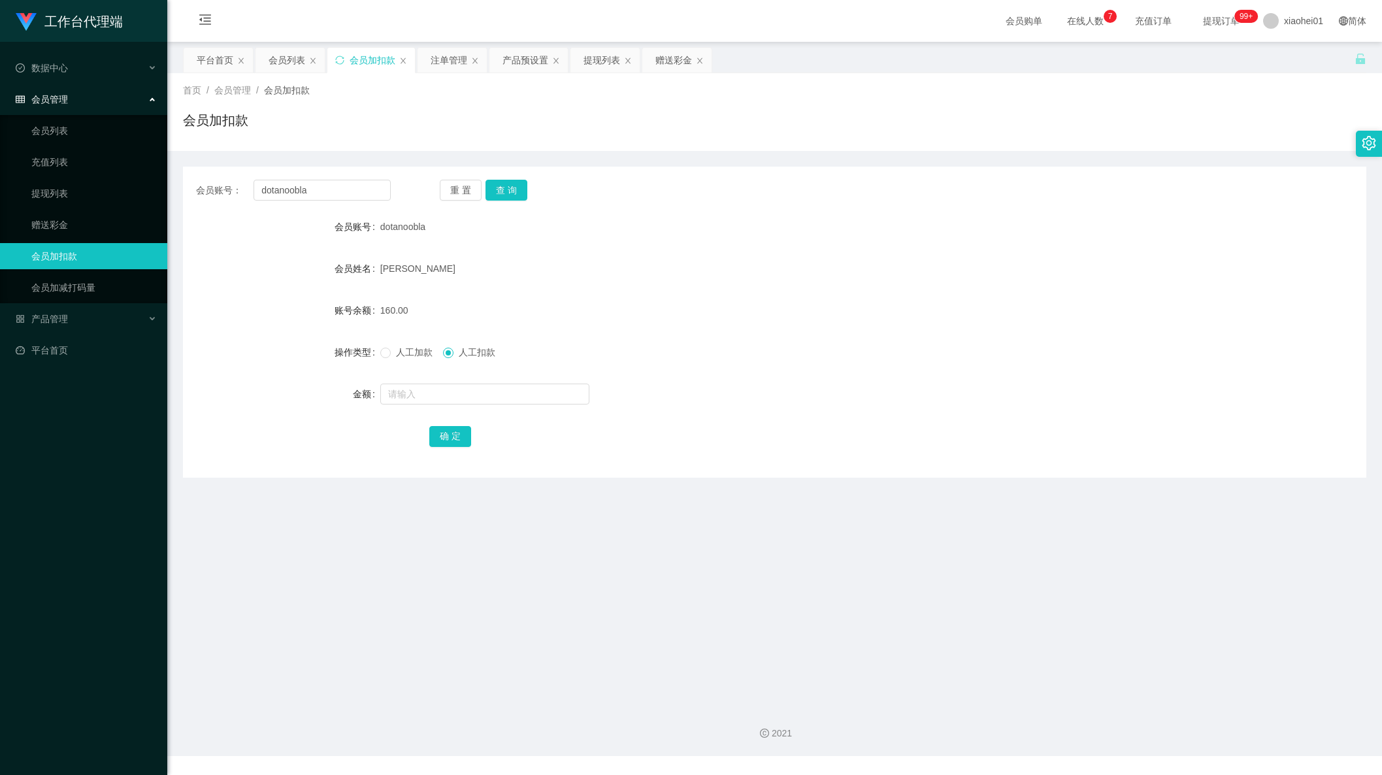
click at [748, 305] on div "160.00" at bounding box center [725, 310] width 690 height 26
drag, startPoint x: 1029, startPoint y: 253, endPoint x: 890, endPoint y: 236, distance: 140.2
click at [1028, 253] on form "会员账号 dotanoobla 会员姓名 YU JIANYONG 账号余额 130.00 操作类型 人工加款 人工扣款 金额 确 定" at bounding box center [775, 331] width 1184 height 235
drag, startPoint x: 354, startPoint y: 187, endPoint x: -60, endPoint y: 163, distance: 414.4
click at [0, 163] on html "工作台代理端 数据中心 会员管理 会员列表 充值列表 提现列表 赠送彩金 会员加扣款 会员加减打码量 产品管理 平台首页 保存配置 重置配置 整体风格设置 主…" at bounding box center [691, 387] width 1382 height 775
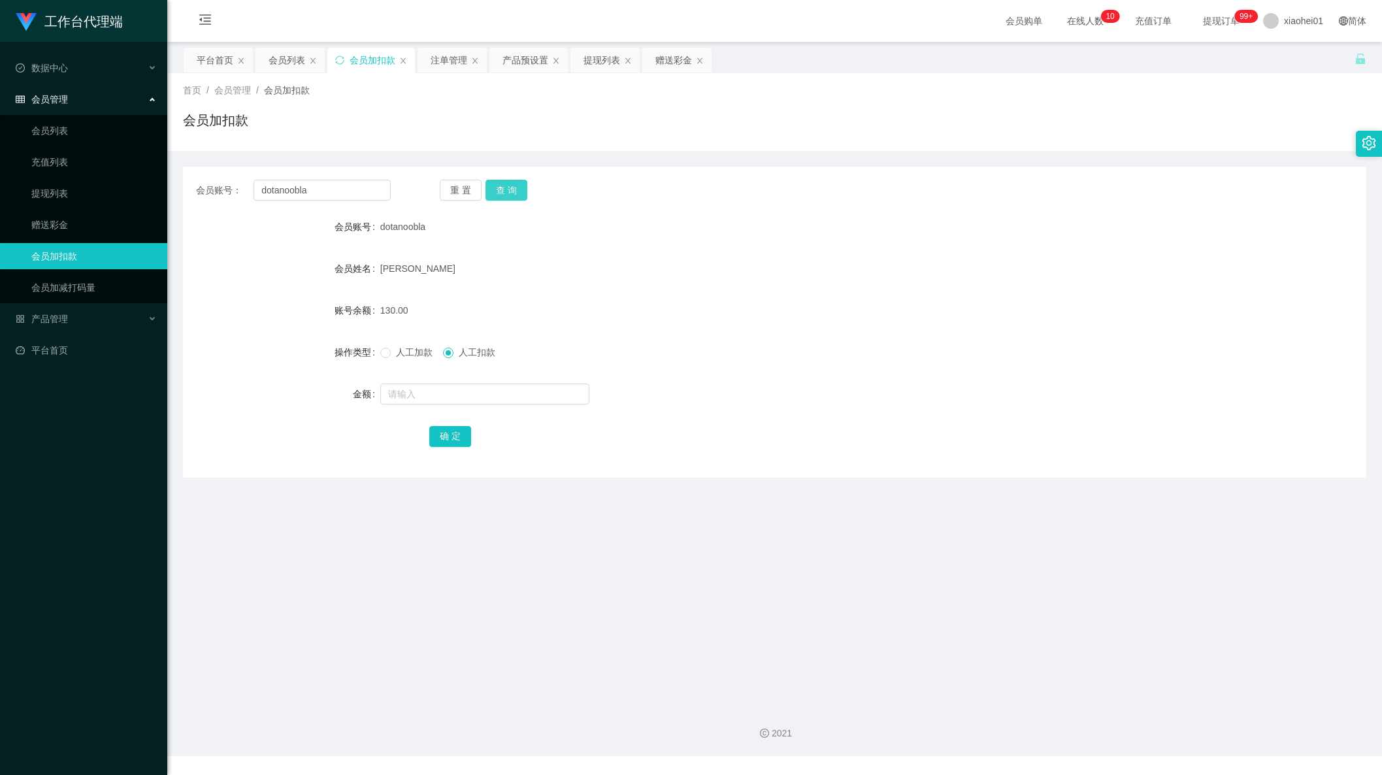
click at [506, 186] on button "查 询" at bounding box center [507, 190] width 42 height 21
click at [392, 357] on label "人工加款" at bounding box center [409, 353] width 58 height 14
click at [422, 386] on input "text" at bounding box center [484, 394] width 209 height 21
type input "232"
click at [448, 435] on button "确 定" at bounding box center [450, 436] width 42 height 21
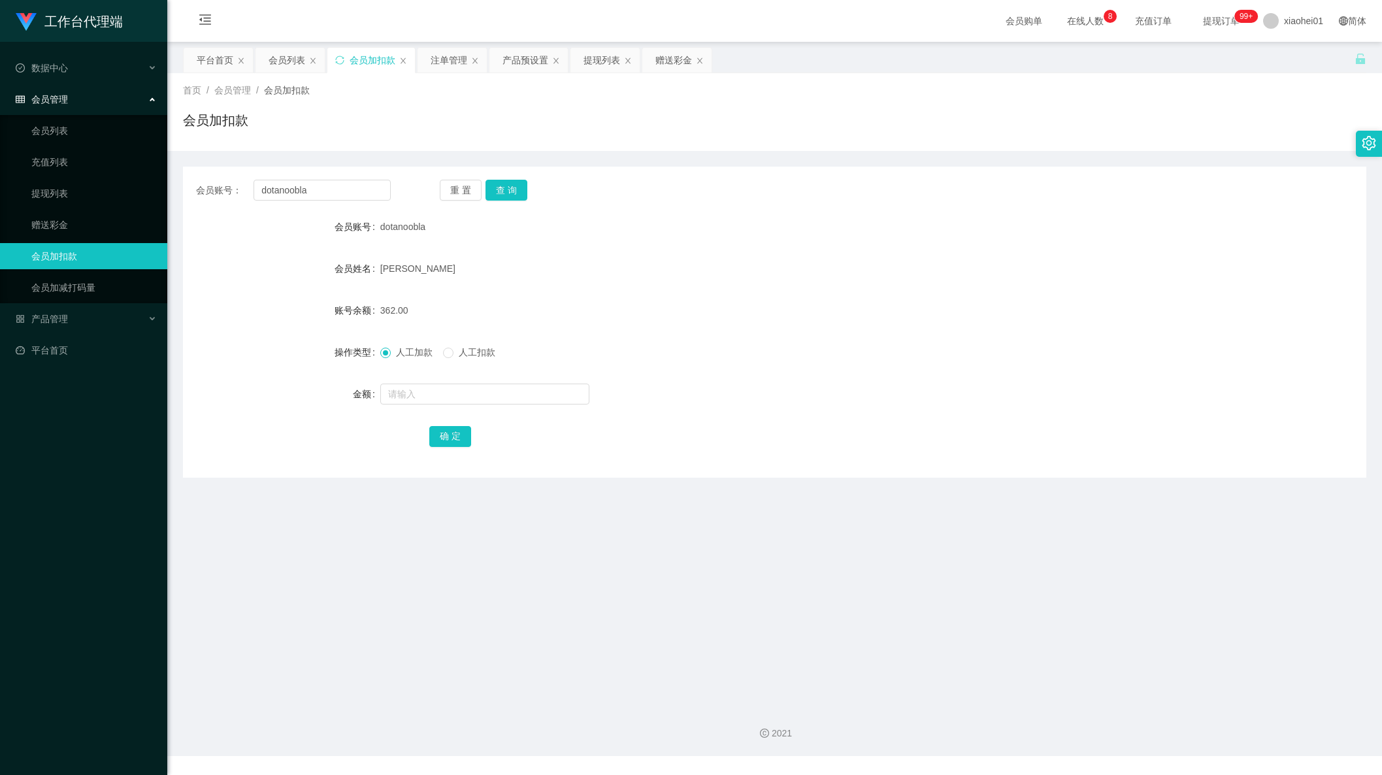
click at [175, 473] on main "关闭左侧 关闭右侧 关闭其它 刷新页面 平台首页 会员列表 会员加扣款 注单管理 产品预设置 提现列表 赠送彩金 首页 / 会员管理 / 会员加扣款 / 会员…" at bounding box center [774, 369] width 1215 height 654
click at [597, 59] on div "提现列表" at bounding box center [602, 60] width 37 height 25
